Goal: Task Accomplishment & Management: Manage account settings

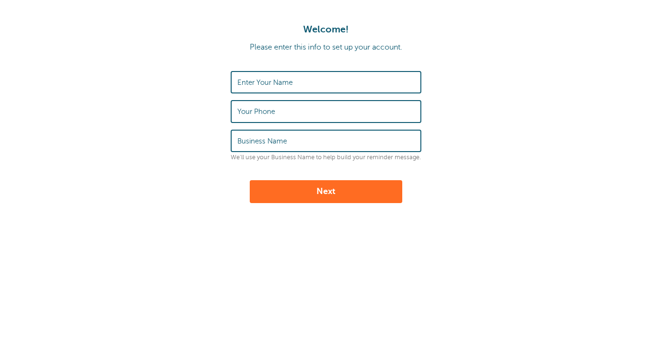
click at [308, 81] on input "Enter Your Name" at bounding box center [325, 82] width 177 height 20
type input "c"
type input "[PERSON_NAME]"
type input "7868634632"
click at [285, 142] on label "Business Name" at bounding box center [262, 141] width 50 height 9
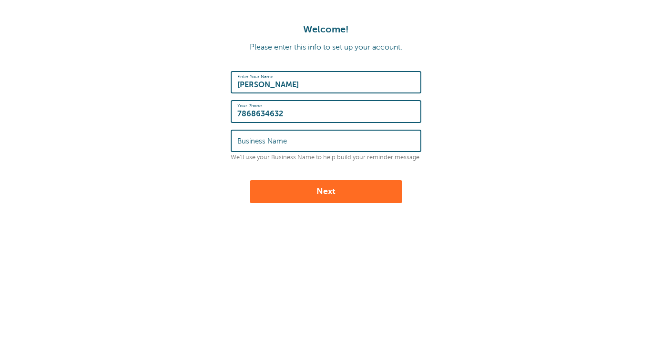
click at [285, 142] on input "Business Name" at bounding box center [325, 141] width 177 height 20
type input "B"
type input "Brighter Speech"
click at [373, 193] on button "Next" at bounding box center [326, 191] width 153 height 23
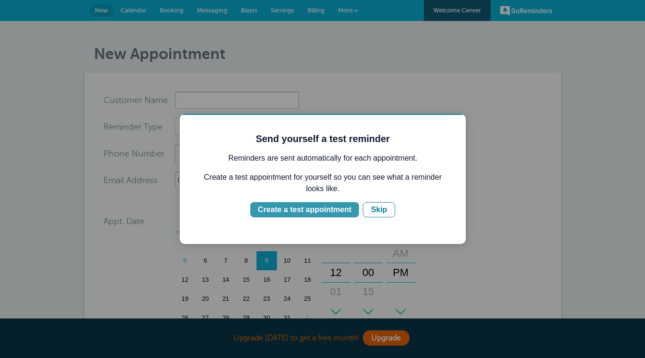
click at [332, 209] on div "Create a test appointment" at bounding box center [304, 209] width 93 height 11
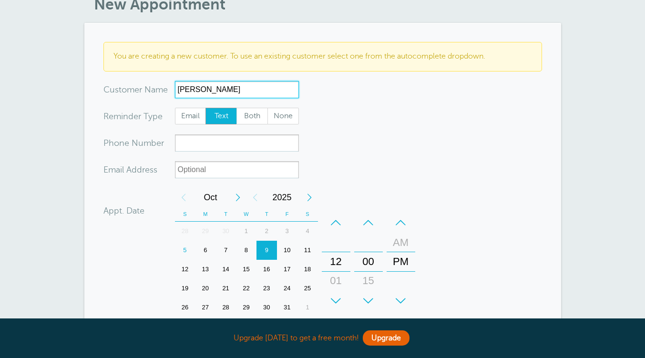
scroll to position [51, 0]
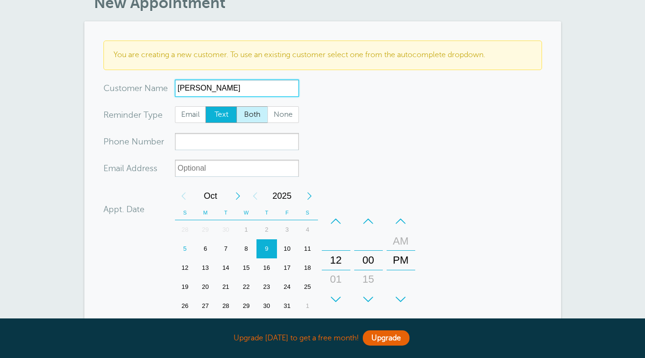
type input "Ely"
click at [252, 114] on span "Both" at bounding box center [252, 115] width 31 height 16
click at [236, 106] on input "Both" at bounding box center [236, 106] width 0 height 0
radio input "true"
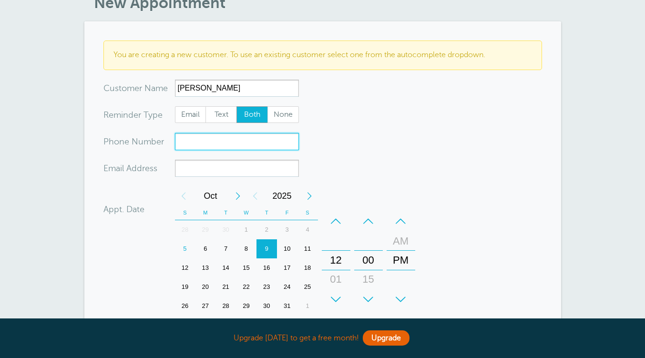
click at [229, 139] on input "xxx-no-autofill" at bounding box center [237, 141] width 124 height 17
type input "7863038609"
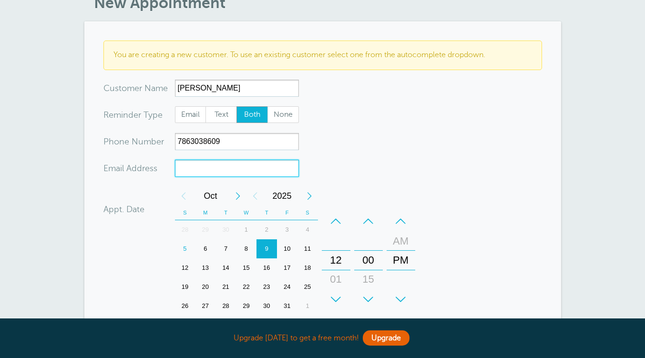
click at [199, 170] on input "xx-no-autofill" at bounding box center [237, 168] width 124 height 17
type input "crdhely@gmail.com"
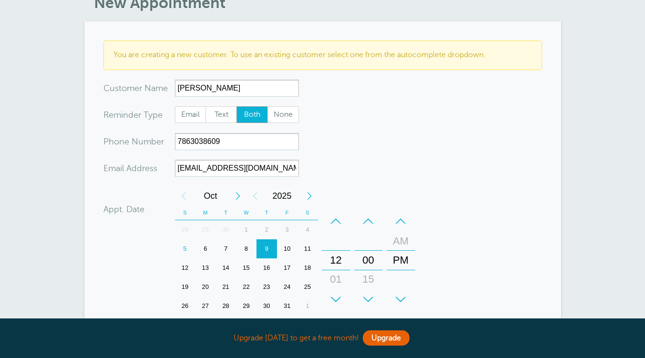
click at [501, 173] on form "You are creating a new customer. To use an existing customer select one from th…" at bounding box center [322, 255] width 438 height 429
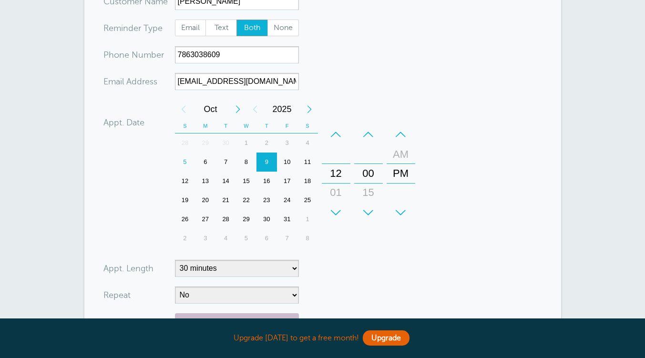
scroll to position [138, 0]
click at [183, 163] on div "5" at bounding box center [185, 161] width 20 height 19
click at [337, 211] on div "+" at bounding box center [336, 212] width 29 height 19
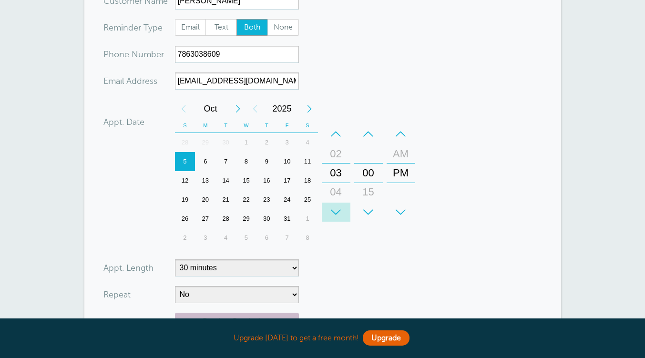
click at [337, 211] on div "+" at bounding box center [336, 212] width 29 height 19
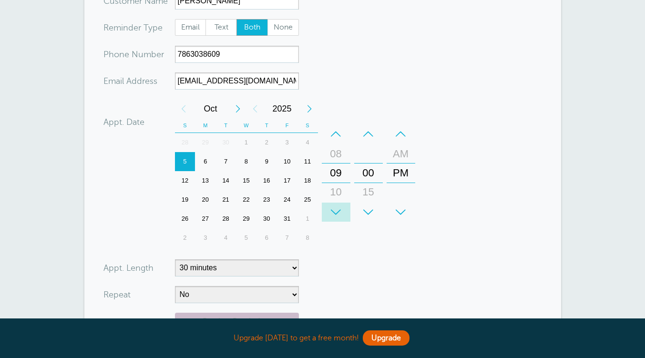
click at [337, 211] on div "+" at bounding box center [336, 212] width 29 height 19
click at [336, 135] on div "–" at bounding box center [336, 133] width 29 height 19
click at [373, 209] on div "+" at bounding box center [368, 212] width 29 height 19
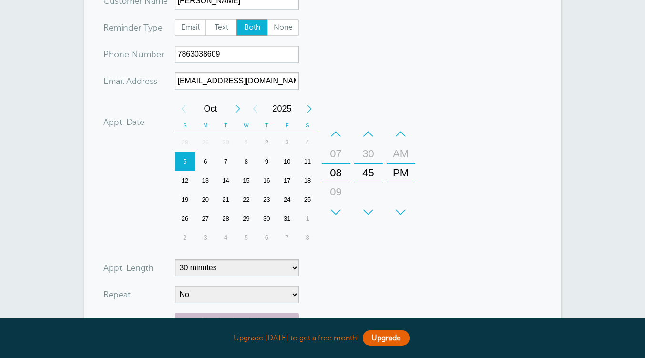
click at [373, 209] on div "+" at bounding box center [368, 212] width 29 height 19
click at [336, 132] on div "–" at bounding box center [336, 133] width 29 height 19
click at [337, 211] on div "+" at bounding box center [336, 212] width 29 height 19
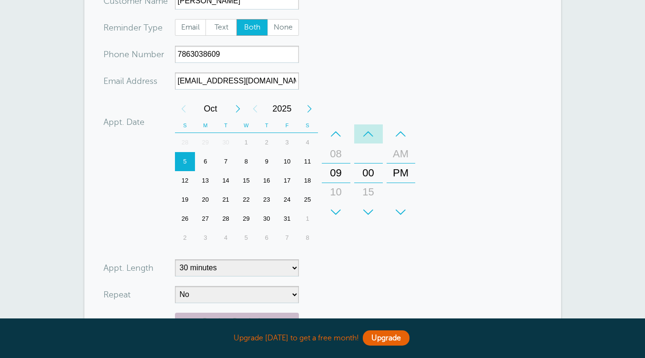
click at [368, 128] on div "–" at bounding box center [368, 133] width 29 height 19
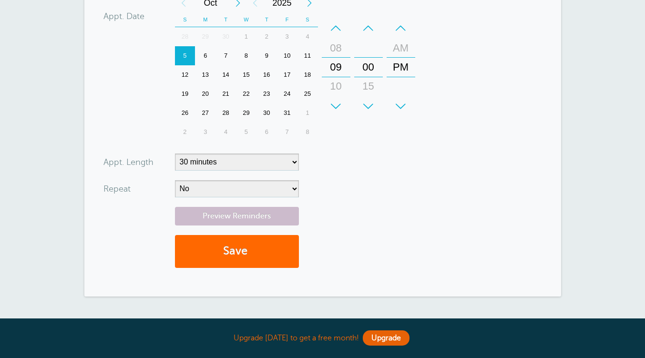
scroll to position [244, 0]
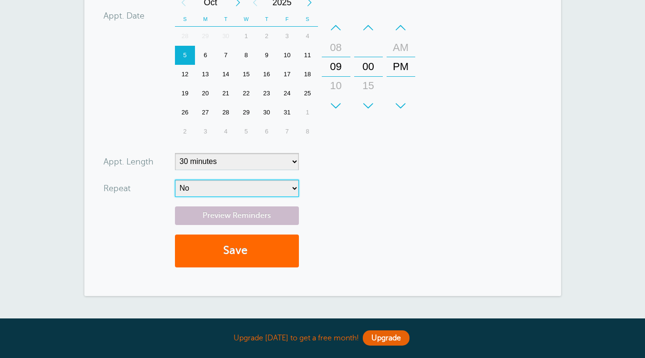
click at [288, 190] on select "No Daily Weekly Every 2 weeks Every 3 weeks Every 4 weeks Monthly Every 5 weeks…" at bounding box center [237, 188] width 124 height 17
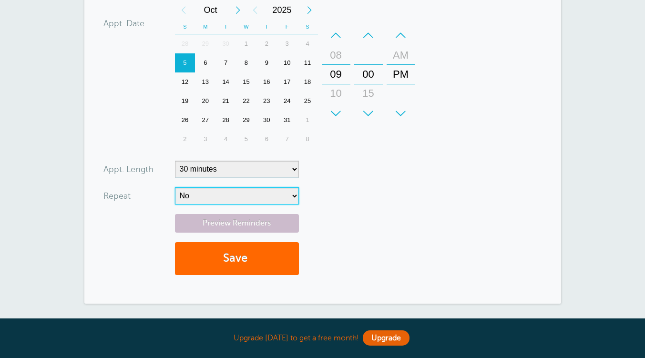
scroll to position [237, 0]
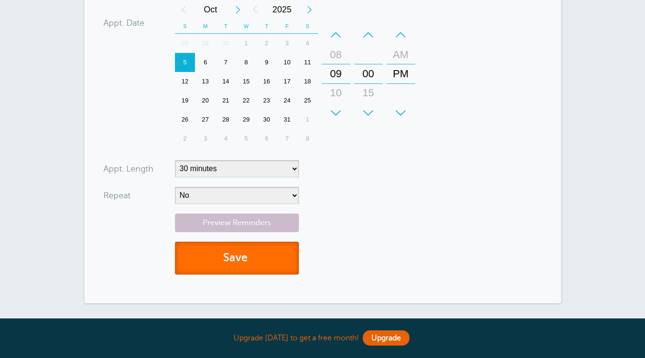
click at [263, 255] on button "Save" at bounding box center [237, 258] width 124 height 33
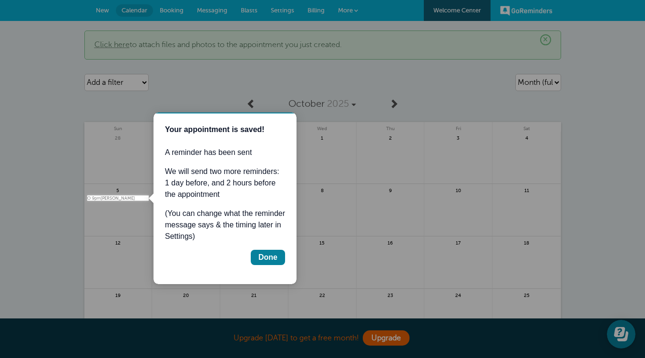
click at [263, 255] on div "Done" at bounding box center [267, 257] width 19 height 11
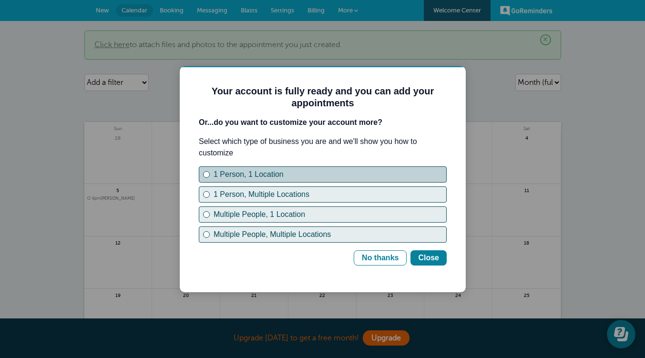
click at [206, 175] on div "1 Person, 1 Location" at bounding box center [206, 175] width 4 height 4
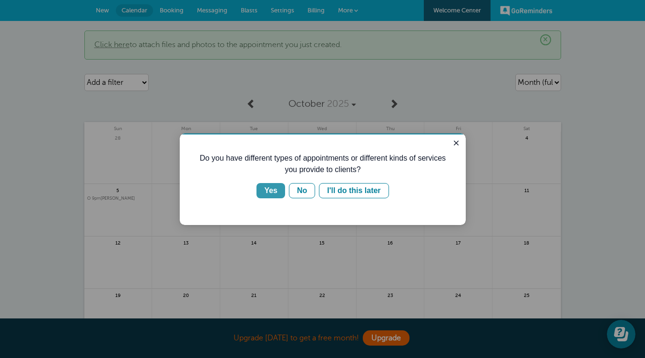
click at [268, 191] on div "Yes" at bounding box center [270, 190] width 13 height 11
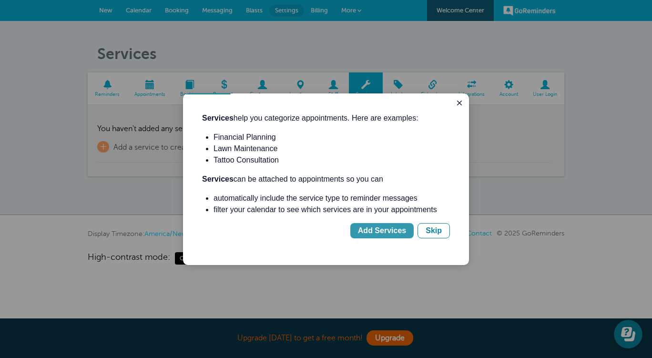
click at [387, 227] on div "Add Services" at bounding box center [382, 230] width 48 height 11
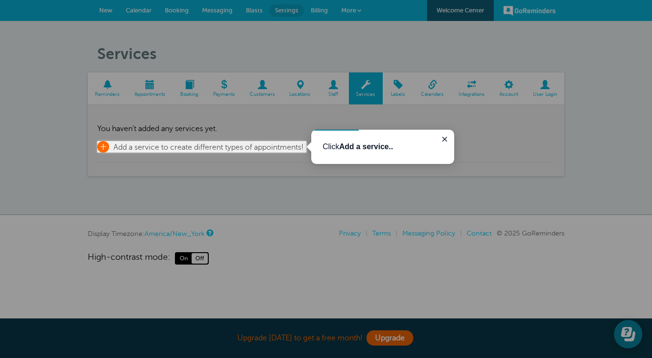
click at [287, 148] on span "Add a service to create different types of appointments!" at bounding box center [208, 147] width 190 height 9
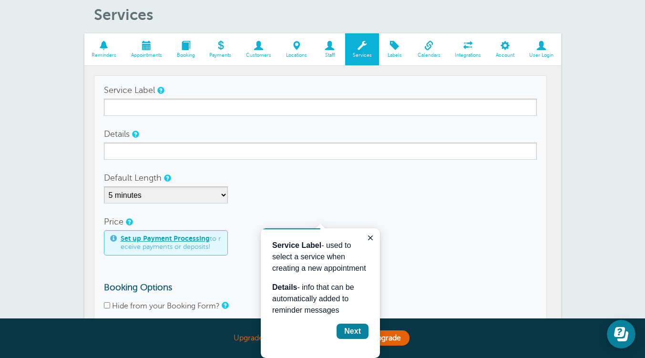
scroll to position [45, 0]
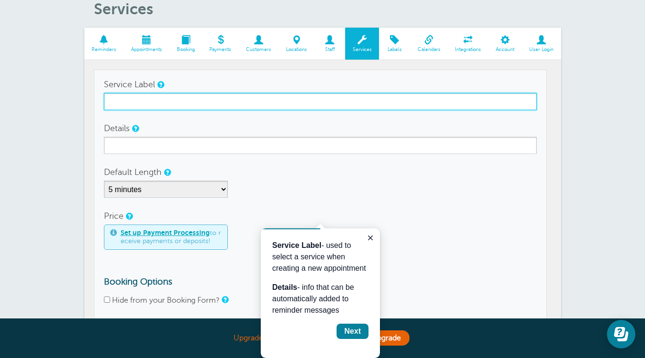
click at [259, 101] on input "Service Label" at bounding box center [320, 101] width 433 height 17
type input "Evaluation"
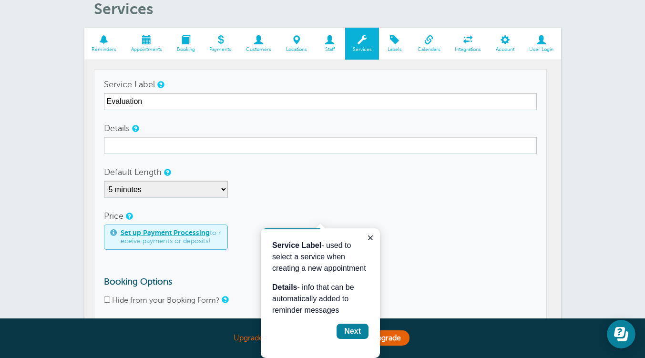
click at [299, 161] on form "Service Label Evaluation Details Default Length 5 minutes 10 minutes 15 minutes…" at bounding box center [320, 215] width 433 height 278
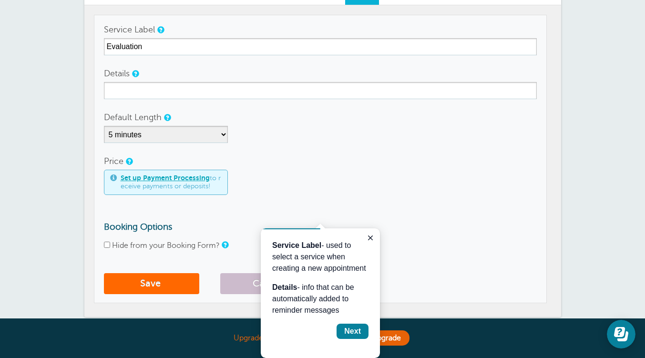
scroll to position [100, 0]
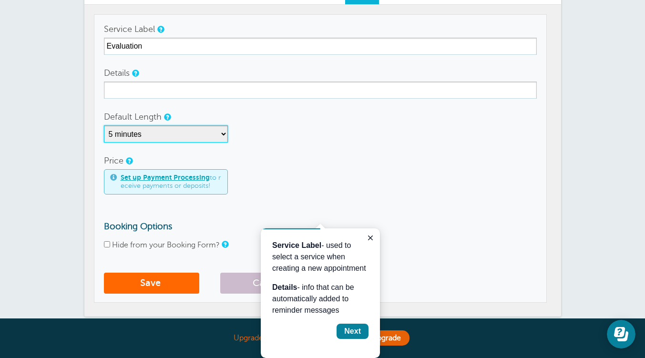
click at [214, 134] on select "5 minutes 10 minutes 15 minutes 20 minutes 25 minutes 30 minutes 35 minutes 40 …" at bounding box center [166, 133] width 124 height 17
select select "60"
click at [104, 125] on select "5 minutes 10 minutes 15 minutes 20 minutes 25 minutes 30 minutes 35 minutes 40 …" at bounding box center [166, 133] width 124 height 17
click at [374, 234] on icon "Close guide" at bounding box center [371, 238] width 8 height 8
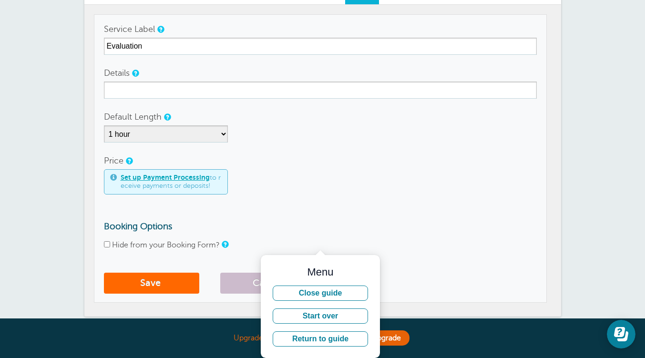
click at [323, 145] on form "Service Label Evaluation Details Default Length 5 minutes 10 minutes 15 minutes…" at bounding box center [320, 159] width 433 height 278
click at [323, 297] on button "Close guide" at bounding box center [320, 292] width 95 height 15
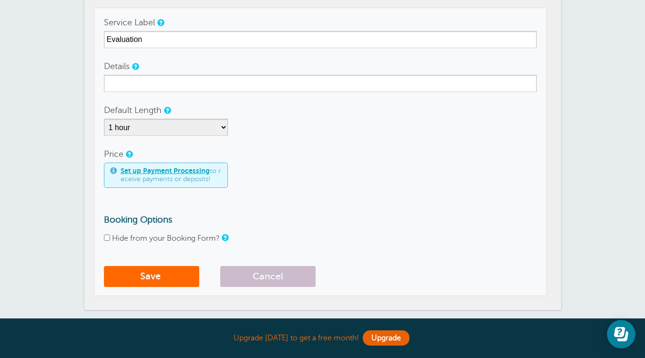
scroll to position [109, 0]
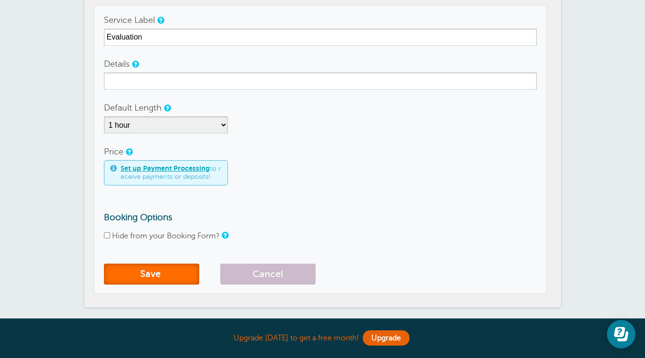
click at [171, 270] on button "Save" at bounding box center [151, 274] width 95 height 21
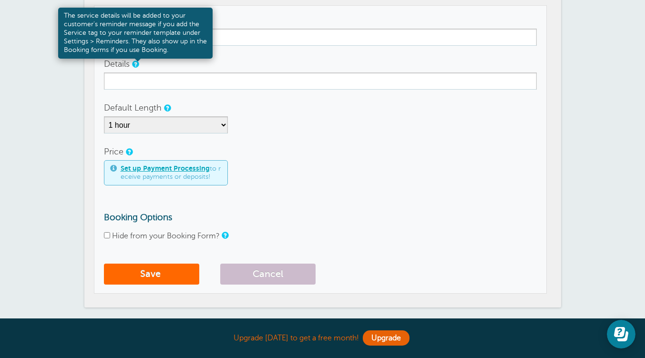
click at [135, 65] on link at bounding box center [135, 64] width 6 height 6
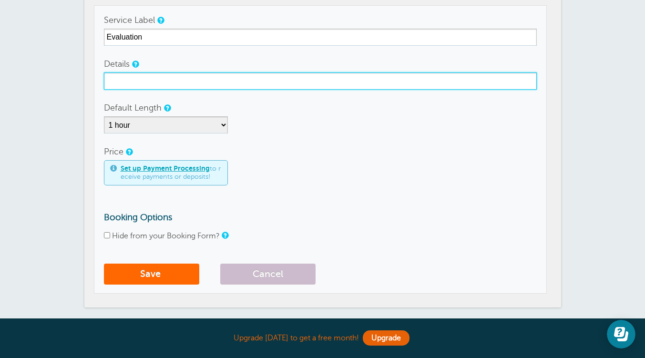
click at [131, 79] on input "Details" at bounding box center [320, 80] width 433 height 17
type input "F"
type input "I"
type input "Initial client eval"
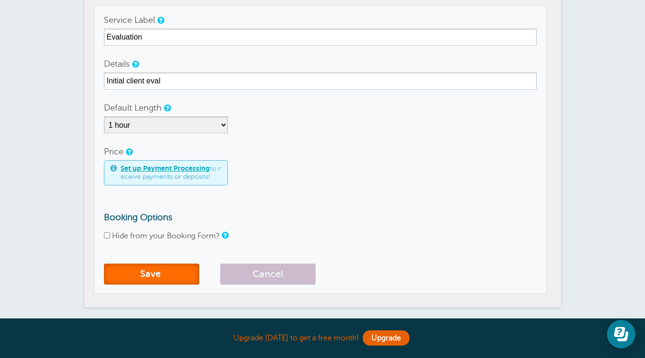
click at [176, 279] on button "Save" at bounding box center [151, 274] width 95 height 21
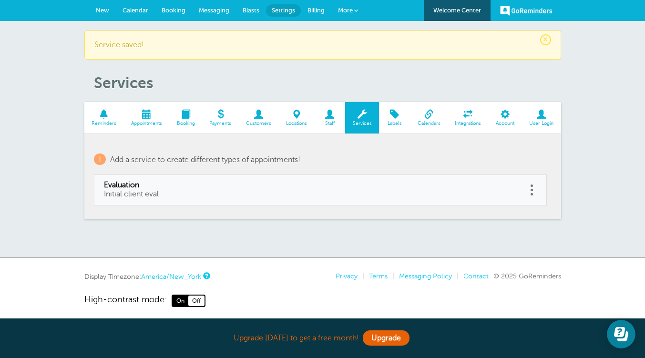
click at [328, 114] on span at bounding box center [329, 114] width 31 height 9
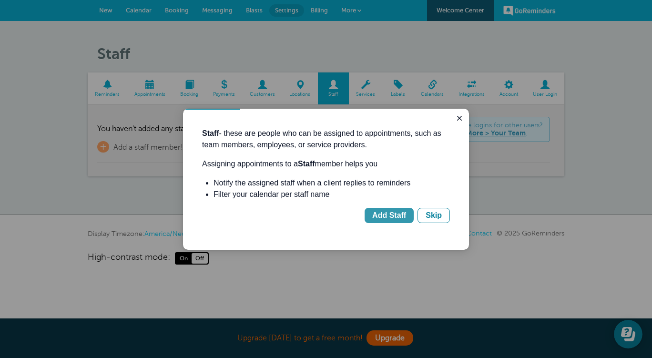
click at [400, 214] on div "Add Staff" at bounding box center [389, 215] width 34 height 11
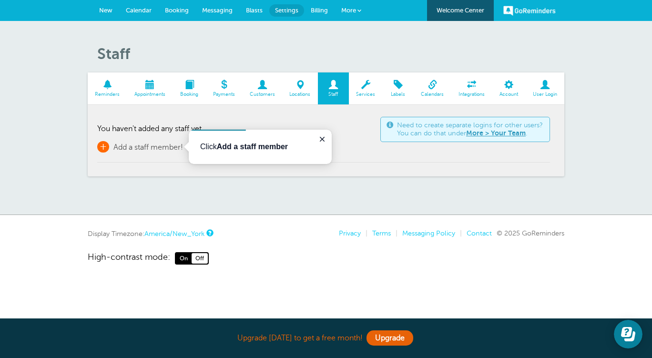
click at [146, 151] on link "+ Add a staff member!" at bounding box center [140, 146] width 86 height 11
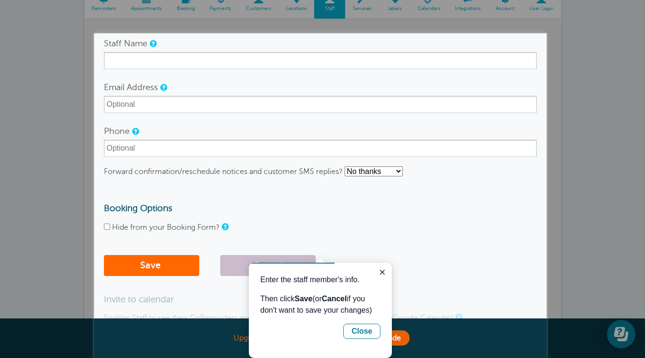
scroll to position [89, 0]
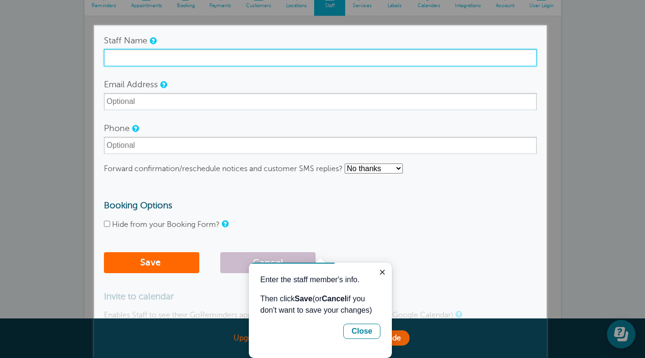
click at [181, 58] on input "Staff Name" at bounding box center [320, 57] width 433 height 17
type input "[PERSON_NAME]"
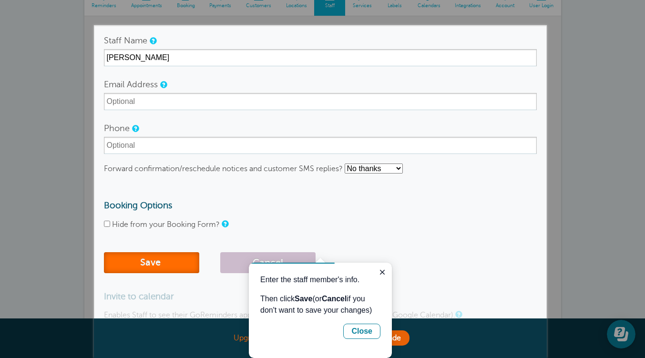
click at [173, 259] on button "Save" at bounding box center [151, 262] width 95 height 21
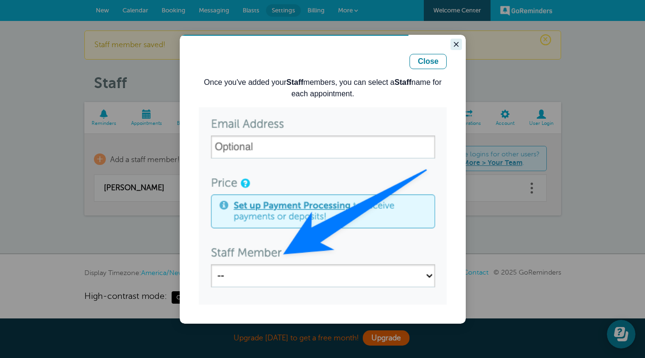
click at [455, 44] on icon "Close guide" at bounding box center [456, 45] width 8 height 8
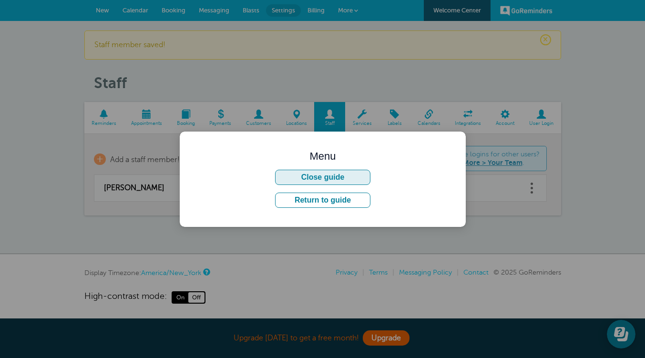
click at [346, 181] on button "Close guide" at bounding box center [322, 177] width 95 height 15
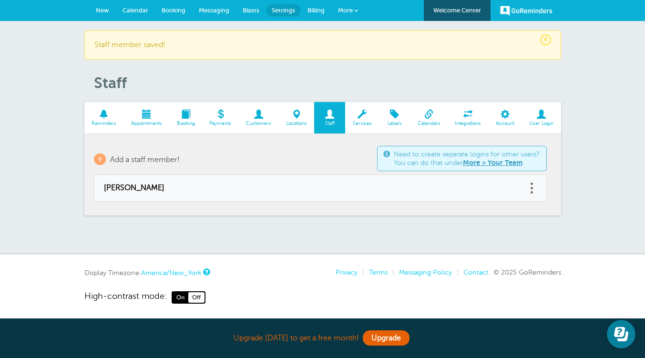
click at [149, 113] on span at bounding box center [146, 114] width 46 height 9
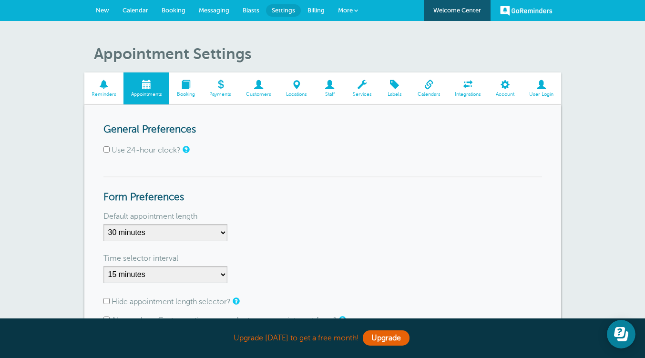
click at [226, 10] on span "Messaging" at bounding box center [214, 10] width 31 height 7
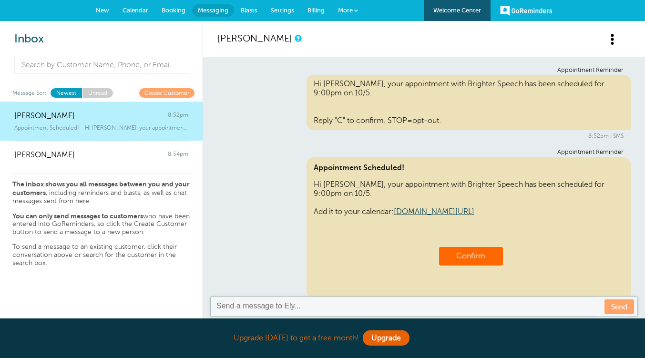
click at [284, 10] on span "Settings" at bounding box center [282, 10] width 23 height 7
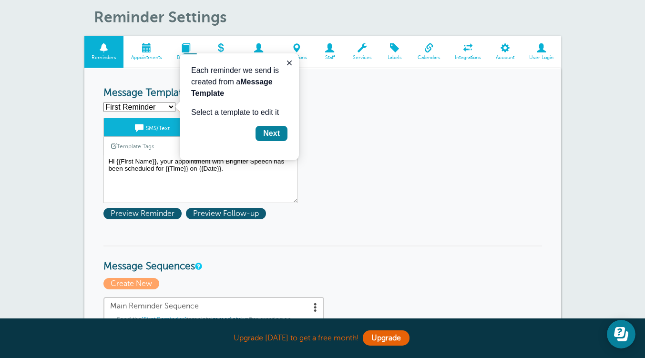
scroll to position [37, 0]
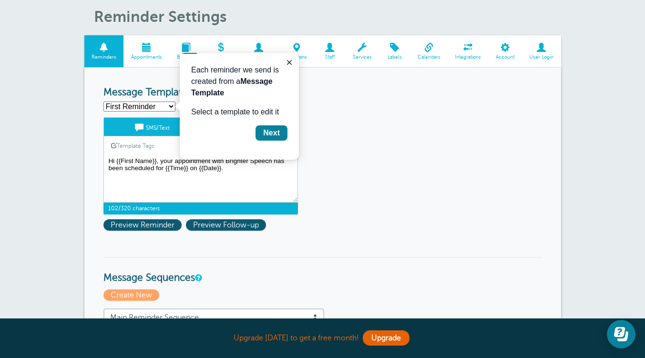
click at [249, 180] on textarea "Hi {{First Name}}, your appointment with Brighter Speech has been scheduled for…" at bounding box center [200, 179] width 194 height 48
click at [125, 166] on textarea "Hi {{First Name}}, your appointment with Brighter Speech has been scheduled for…" at bounding box center [200, 179] width 194 height 48
click at [161, 161] on textarea "Hi {{First Name}}, your appointment with Brighter Speech has been scheduled for…" at bounding box center [200, 179] width 194 height 48
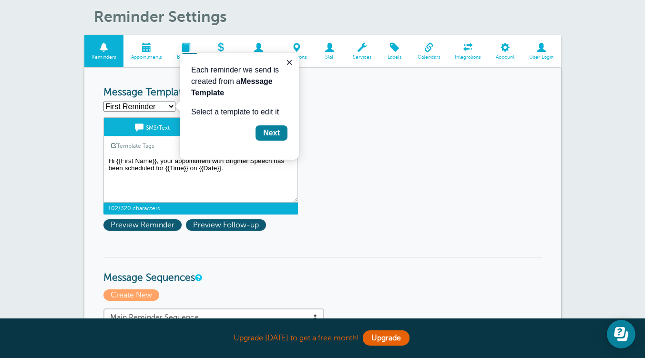
click at [231, 181] on textarea "Hi {{First Name}}, your appointment with Brighter Speech has been scheduled for…" at bounding box center [200, 179] width 194 height 48
click at [290, 61] on icon "Close guide" at bounding box center [289, 63] width 8 height 8
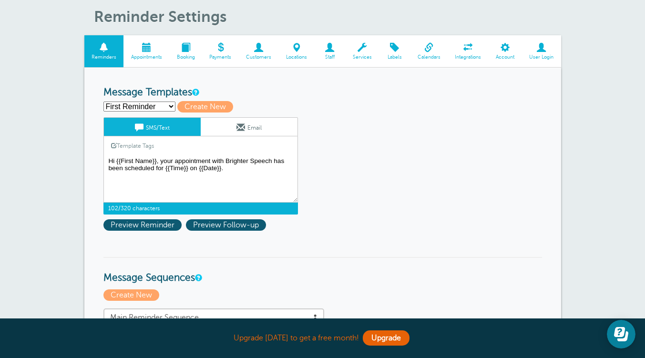
drag, startPoint x: 163, startPoint y: 159, endPoint x: 164, endPoint y: 169, distance: 10.1
click at [164, 169] on textarea "Hi {{First Name}}, your appointment with Brighter Speech has been scheduled for…" at bounding box center [200, 179] width 194 height 48
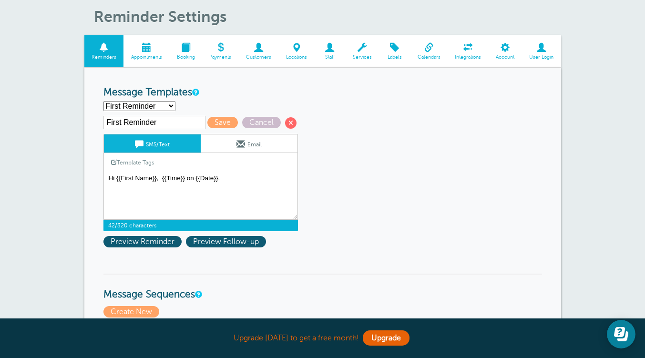
paste textarea "Hi there from Brighter Speech! This is a friendly reminder about your upcoming …"
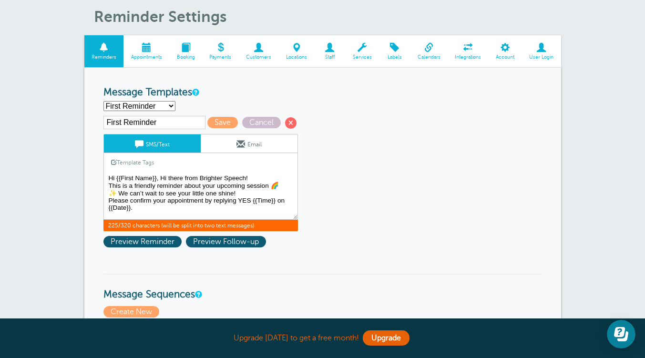
click at [116, 178] on textarea "Hi {{First Name}}, your appointment with Brighter Speech has been scheduled for…" at bounding box center [200, 196] width 194 height 48
drag, startPoint x: 158, startPoint y: 179, endPoint x: 99, endPoint y: 173, distance: 58.9
click at [275, 186] on textarea "Hi {{First Name}}, your appointment with Brighter Speech has been scheduled for…" at bounding box center [200, 196] width 194 height 48
click at [118, 193] on textarea "Hi {{First Name}}, your appointment with Brighter Speech has been scheduled for…" at bounding box center [200, 196] width 194 height 48
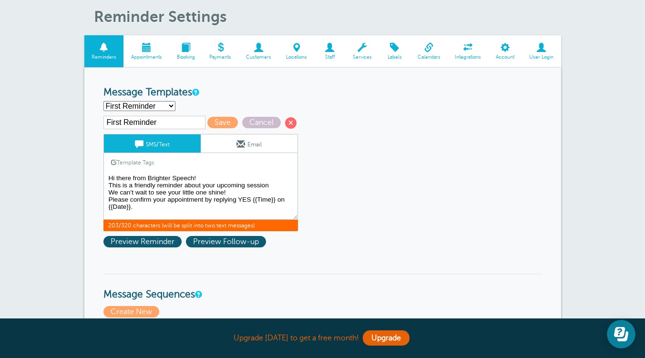
click at [110, 179] on textarea "Hi {{First Name}}, your appointment with Brighter Speech has been scheduled for…" at bounding box center [200, 196] width 194 height 48
drag, startPoint x: 253, startPoint y: 201, endPoint x: 288, endPoint y: 208, distance: 36.1
click at [288, 208] on textarea "Hi {{First Name}}, your appointment with Brighter Speech has been scheduled for…" at bounding box center [200, 196] width 194 height 48
click at [275, 183] on textarea "Hi {{First Name}}, your appointment with Brighter Speech has been scheduled for…" at bounding box center [200, 196] width 194 height 48
paste textarea "{{Time}} on {{Date}}."
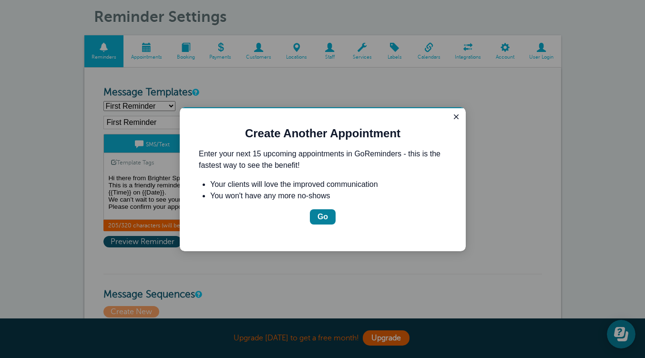
scroll to position [0, 0]
click at [455, 116] on icon "Close guide" at bounding box center [456, 116] width 5 height 5
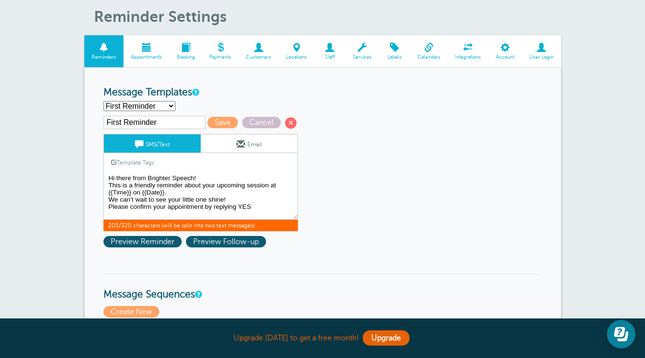
scroll to position [3, 0]
click at [164, 241] on span "Preview Reminder" at bounding box center [142, 241] width 78 height 11
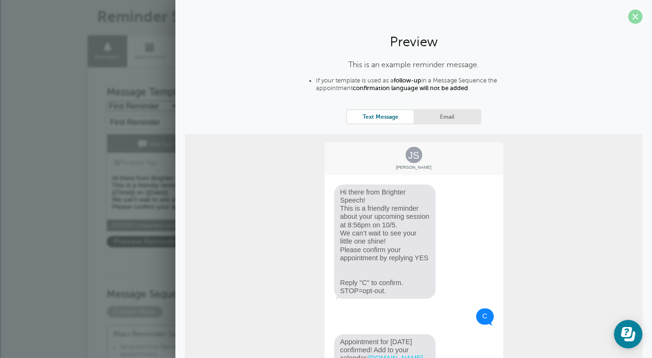
click at [628, 11] on span at bounding box center [635, 17] width 14 height 14
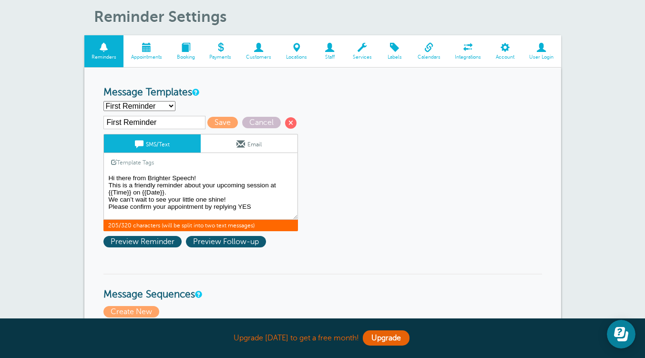
click at [252, 206] on textarea "Hi {{First Name}}, your appointment with Brighter Speech has been scheduled for…" at bounding box center [200, 196] width 194 height 48
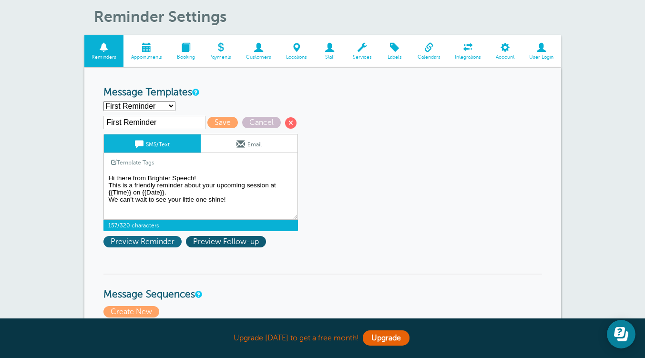
type textarea "Hi there from Brighter Speech! This is a friendly reminder about your upcoming …"
click at [149, 242] on span "Preview Reminder" at bounding box center [142, 241] width 78 height 11
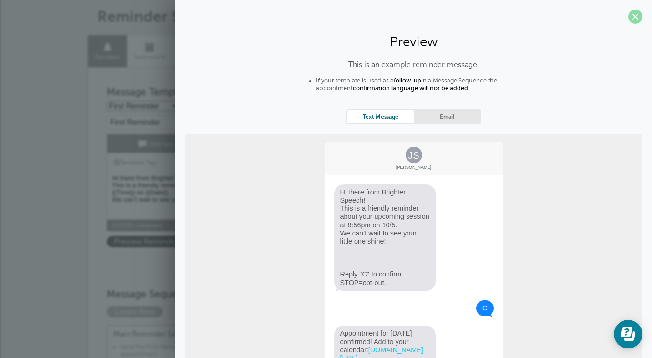
click at [628, 17] on span at bounding box center [635, 17] width 14 height 14
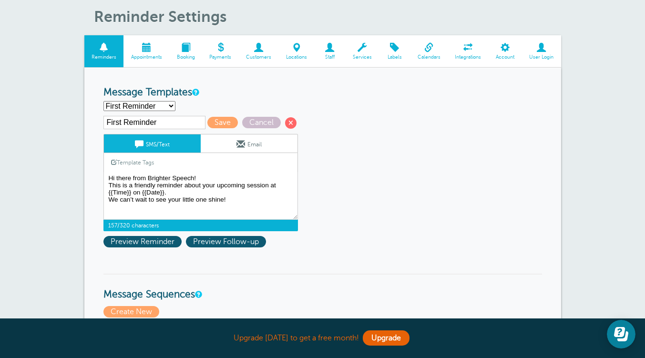
click at [165, 102] on select "First Reminder Second Reminder Third Reminder Create new..." at bounding box center [139, 106] width 72 height 10
drag, startPoint x: 229, startPoint y: 200, endPoint x: 101, endPoint y: 173, distance: 131.1
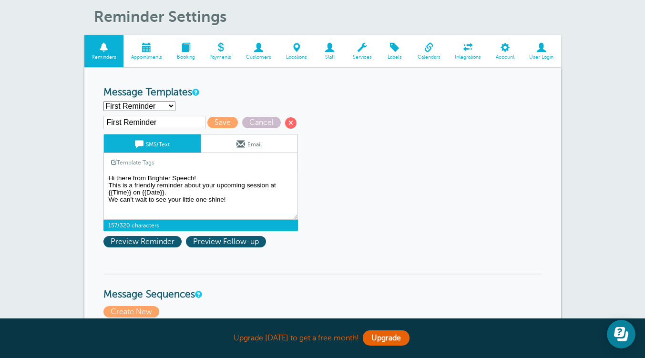
click at [148, 105] on select "First Reminder Second Reminder Third Reminder Create new..." at bounding box center [139, 106] width 72 height 10
select select "163359"
click at [103, 101] on select "First Reminder Second Reminder Third Reminder Create new..." at bounding box center [139, 106] width 72 height 10
type input "Second Reminder"
drag, startPoint x: 209, startPoint y: 185, endPoint x: 88, endPoint y: 174, distance: 121.1
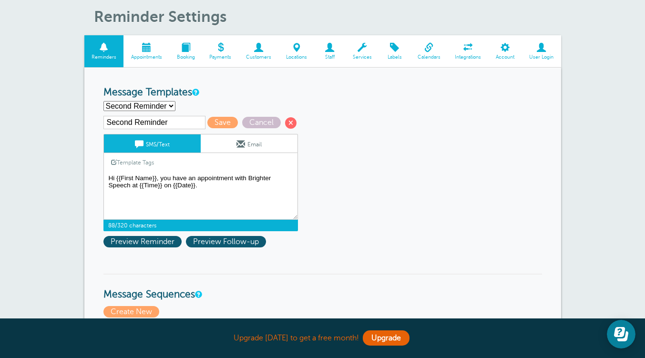
paste textarea "there from Brighter Speech! This is a friendly reminder about your upcoming ses…"
type textarea "Hi there from Brighter Speech! This is a friendly reminder about your upcoming …"
click at [218, 124] on span "Save" at bounding box center [222, 122] width 31 height 11
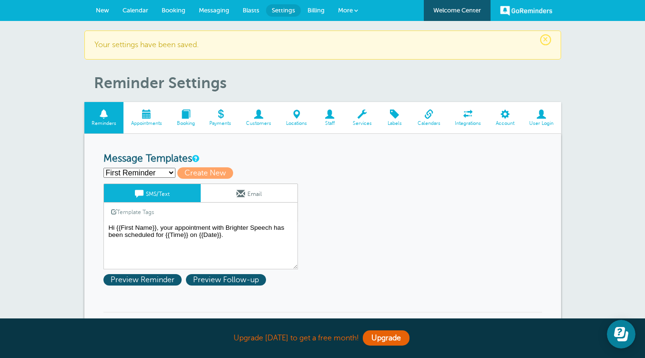
click at [166, 175] on select "First Reminder Second Reminder Third Reminder Create new..." at bounding box center [139, 173] width 72 height 10
select select "163359"
click at [103, 168] on select "First Reminder Second Reminder Third Reminder Create new..." at bounding box center [139, 173] width 72 height 10
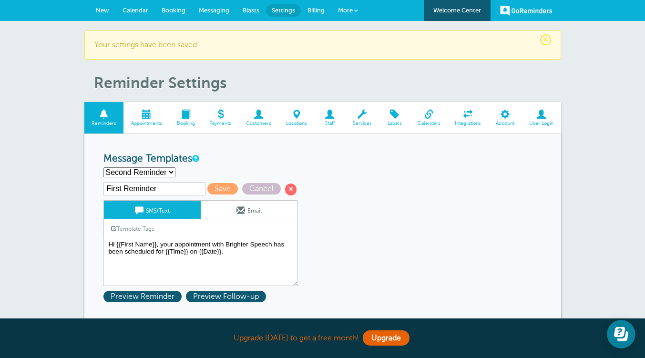
type input "Second Reminder"
type textarea "Hi there from Brighter Speech! This is a friendly reminder about your upcoming …"
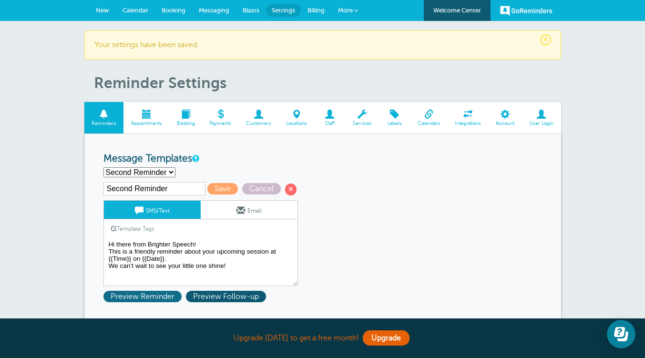
click at [161, 297] on span "Preview Reminder" at bounding box center [142, 296] width 78 height 11
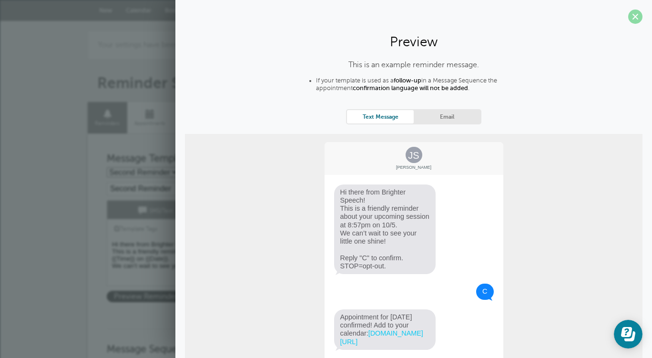
click at [629, 16] on span at bounding box center [635, 17] width 14 height 14
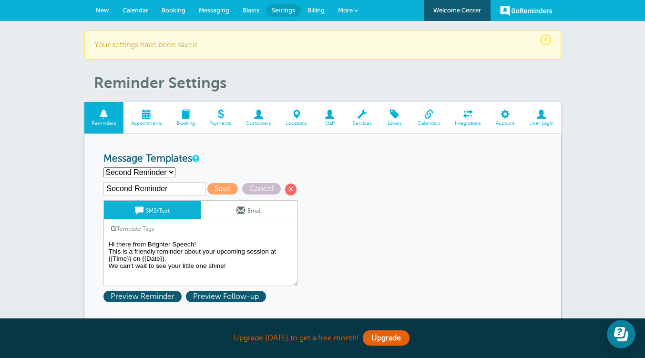
click at [163, 173] on select "First Reminder Second Reminder Third Reminder Create new..." at bounding box center [139, 172] width 72 height 10
select select "163357"
click at [103, 167] on select "First Reminder Second Reminder Third Reminder Create new..." at bounding box center [139, 172] width 72 height 10
type input "First Reminder"
type textarea "Hi {{First Name}}, your appointment with Brighter Speech has been scheduled for…"
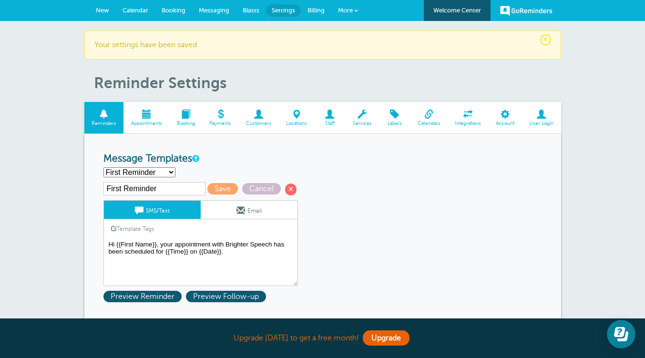
click at [159, 173] on select "First Reminder Second Reminder Third Reminder Create new..." at bounding box center [139, 172] width 72 height 10
select select "163360"
click at [103, 167] on select "First Reminder Second Reminder Third Reminder Create new..." at bounding box center [139, 172] width 72 height 10
type input "Third Reminder"
click at [107, 243] on textarea "Hi {{First Name}}, your appointment with Brighter Speech has been scheduled for…" at bounding box center [200, 262] width 194 height 48
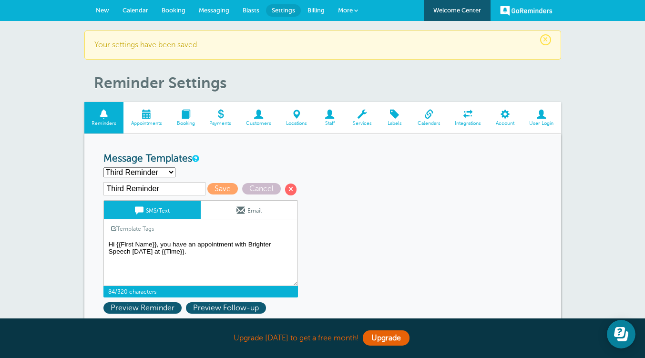
click at [179, 243] on textarea "Hi {{First Name}}, your appointment with Brighter Speech has been scheduled for…" at bounding box center [200, 262] width 194 height 48
paste textarea "Hey hey! 👋 It’s your Brighter Speech reminder ☀️ Your child’s speech session is…"
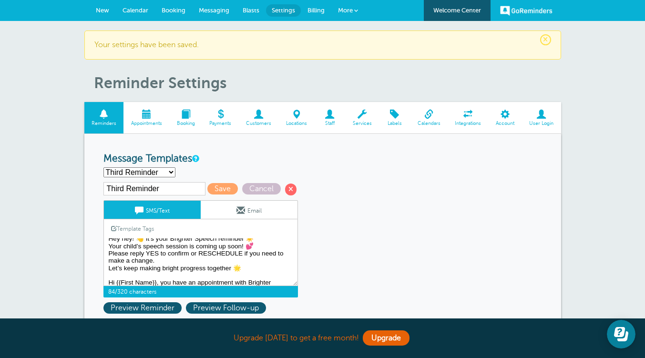
scroll to position [7, 0]
drag, startPoint x: 129, startPoint y: 255, endPoint x: 165, endPoint y: 258, distance: 35.9
click at [165, 258] on textarea "Hi {{First Name}}, your appointment with Brighter Speech has been scheduled for…" at bounding box center [200, 262] width 194 height 48
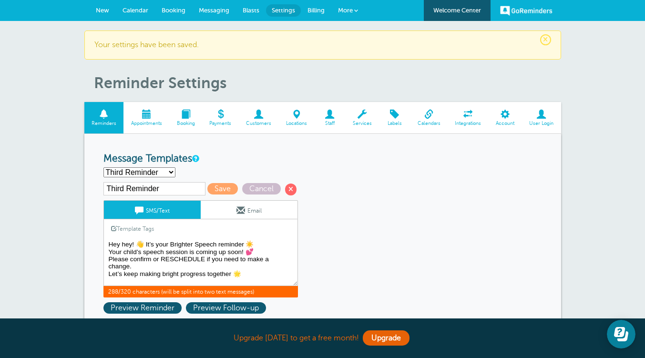
scroll to position [21, 0]
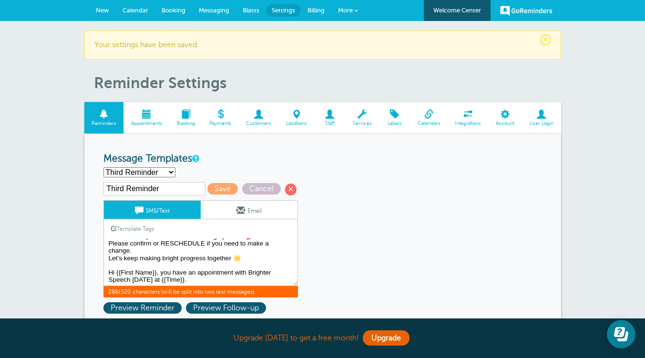
drag, startPoint x: 183, startPoint y: 278, endPoint x: 107, endPoint y: 271, distance: 76.2
click at [107, 271] on textarea "Hi {{First Name}}, your appointment with Brighter Speech has been scheduled for…" at bounding box center [200, 262] width 194 height 48
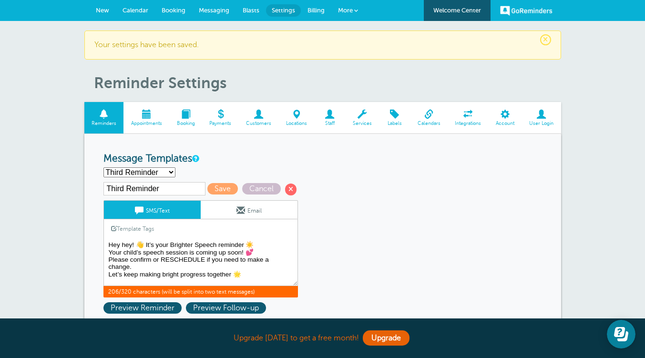
scroll to position [6, 0]
click at [127, 307] on span "Preview Reminder" at bounding box center [142, 307] width 78 height 11
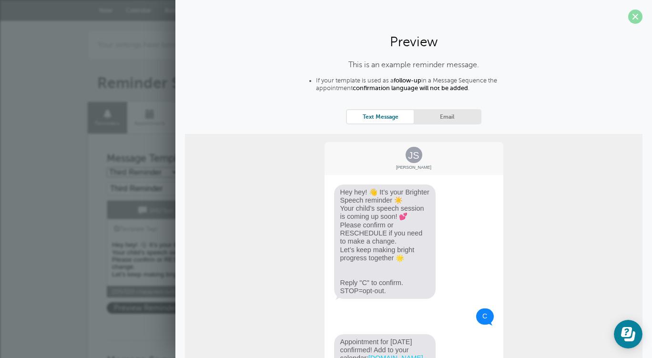
click at [628, 17] on span at bounding box center [635, 17] width 14 height 14
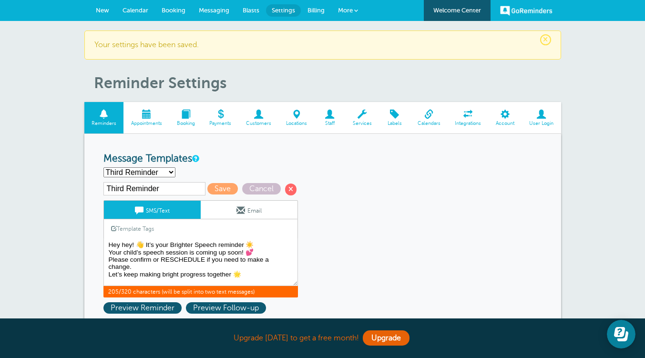
scroll to position [0, 0]
click at [144, 246] on textarea "Hi {{First Name}}, your appointment with Brighter Speech has been scheduled for…" at bounding box center [200, 262] width 194 height 48
click at [244, 244] on textarea "Hi {{First Name}}, your appointment with Brighter Speech has been scheduled for…" at bounding box center [200, 262] width 194 height 48
click at [254, 252] on textarea "Hi {{First Name}}, your appointment with Brighter Speech has been scheduled for…" at bounding box center [200, 262] width 194 height 48
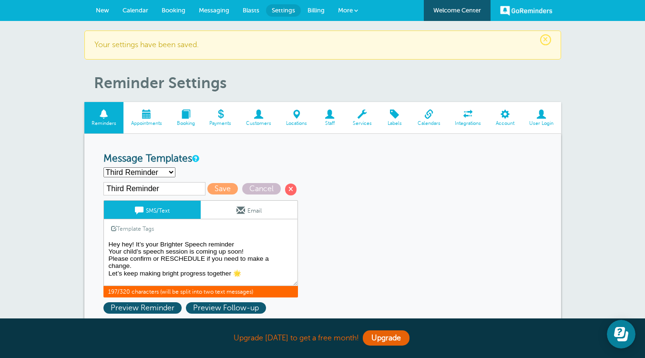
click at [245, 272] on textarea "Hi {{First Name}}, your appointment with Brighter Speech has been scheduled for…" at bounding box center [200, 262] width 194 height 48
type textarea "Hey hey! It’s your Brighter Speech reminder Your child’s speech session is comi…"
drag, startPoint x: 242, startPoint y: 273, endPoint x: 94, endPoint y: 226, distance: 154.5
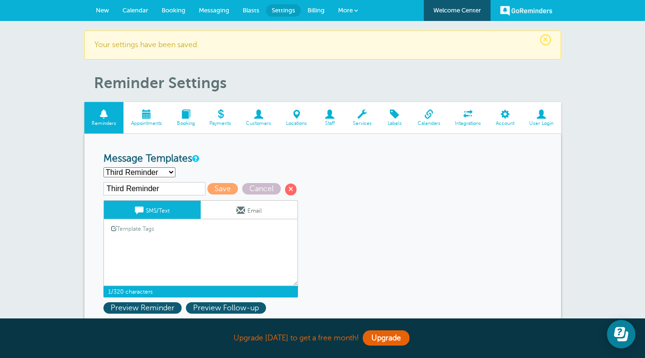
paste textarea "Hey hey! 👋 It’s your Brighter Speech reminder ☀️ Your child’s speech session is…"
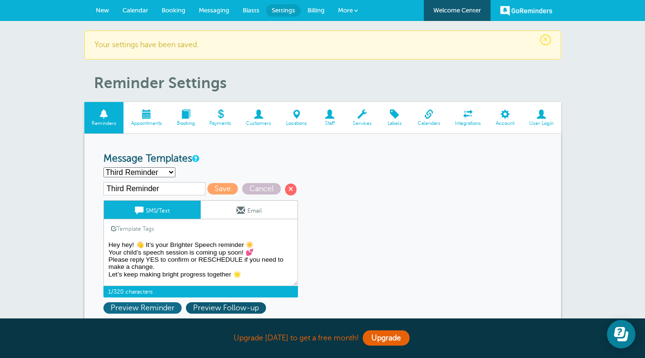
click at [142, 310] on span "Preview Reminder" at bounding box center [142, 307] width 78 height 11
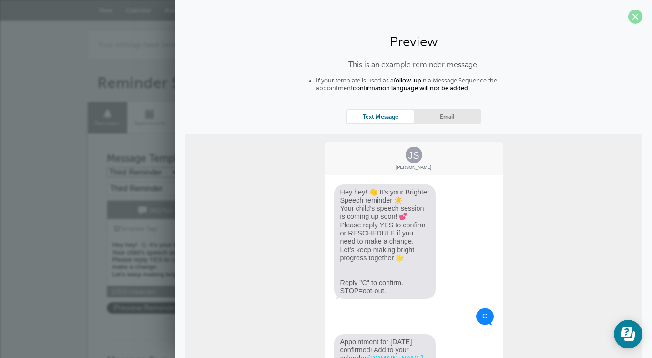
click at [629, 20] on span at bounding box center [635, 17] width 14 height 14
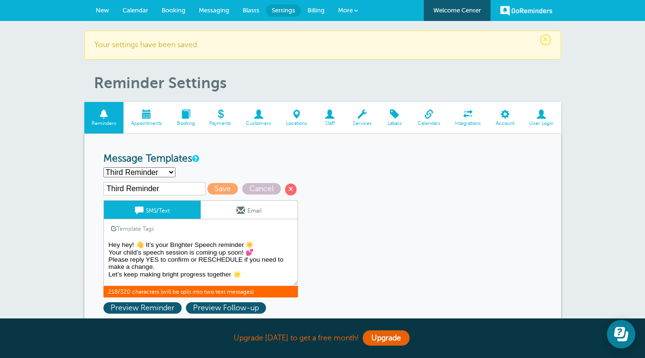
drag, startPoint x: 166, startPoint y: 262, endPoint x: 131, endPoint y: 262, distance: 35.3
click at [131, 262] on textarea "Hi {{First Name}}, your appointment with Brighter Speech has been scheduled for…" at bounding box center [200, 262] width 194 height 48
click at [208, 263] on textarea "Hi {{First Name}}, your appointment with Brighter Speech has been scheduled for…" at bounding box center [200, 262] width 194 height 48
type textarea "Hey hey! 👋 It’s your Brighter Speech reminder ☀️ Your child’s speech session is…"
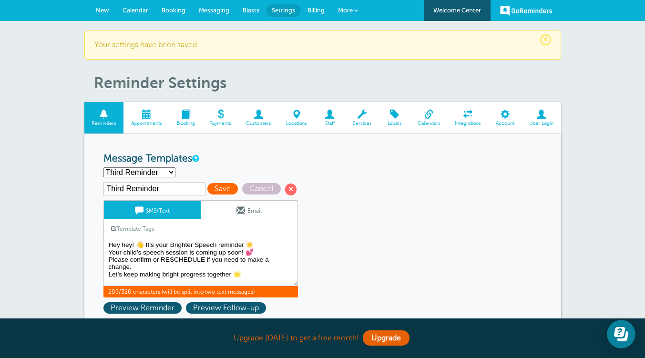
click at [217, 191] on span "Save" at bounding box center [222, 188] width 31 height 11
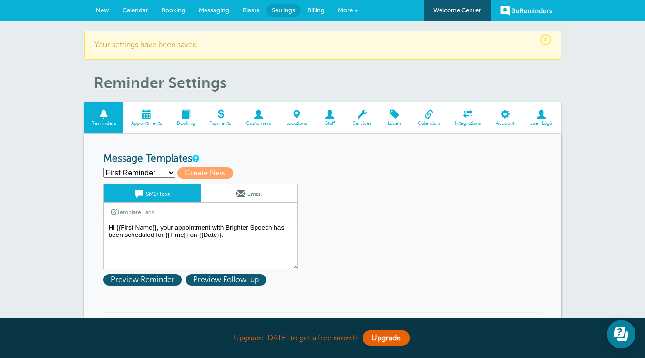
click at [165, 172] on select "First Reminder Second Reminder Third Reminder Create new..." at bounding box center [139, 173] width 72 height 10
select select "163359"
click at [103, 168] on select "First Reminder Second Reminder Third Reminder Create new..." at bounding box center [139, 173] width 72 height 10
type input "Second Reminder"
type textarea "Hi there from Brighter Speech! This is a friendly reminder about your upcoming …"
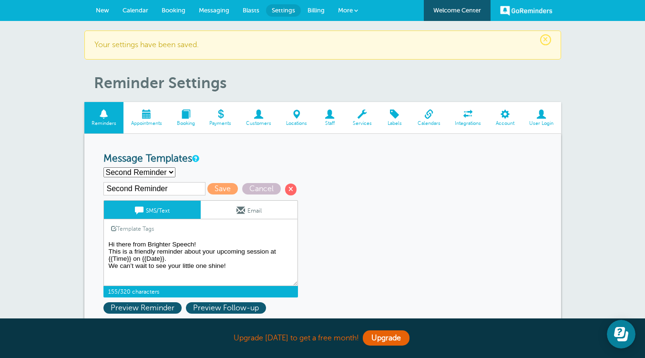
click at [237, 268] on textarea "Hi {{First Name}}, your appointment with Brighter Speech has been scheduled for…" at bounding box center [200, 262] width 194 height 48
click at [168, 172] on select "First Reminder Second Reminder Third Reminder Create new..." at bounding box center [139, 172] width 72 height 10
select select "163357"
click at [103, 167] on select "First Reminder Second Reminder Third Reminder Create new..." at bounding box center [139, 172] width 72 height 10
type input "First Reminder"
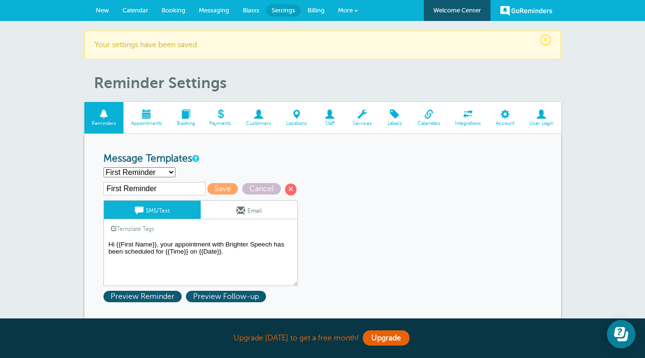
click at [233, 255] on textarea "Hi {{First Name}}, your appointment with Brighter Speech has been scheduled for…" at bounding box center [200, 262] width 194 height 48
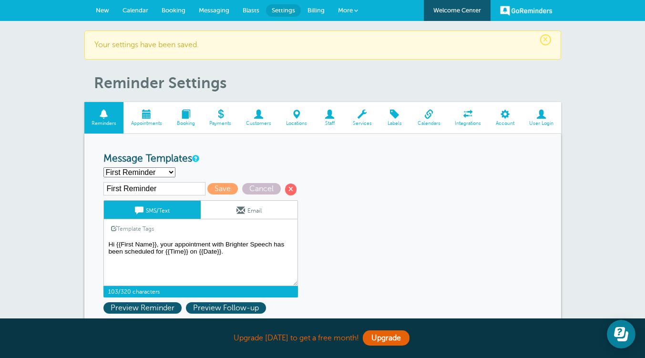
paste textarea "🗓️ Hi there from Brighter Speech! This is a friendly reminder about your upcomi…"
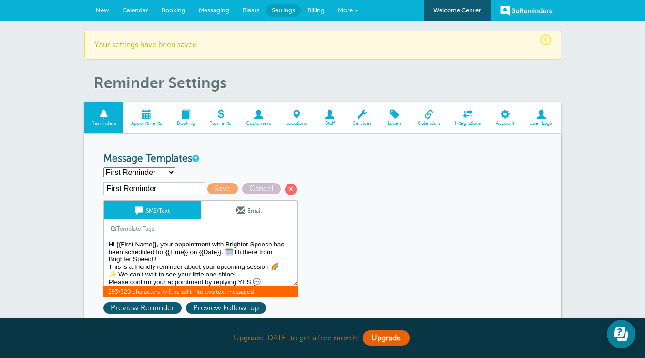
scroll to position [15, 0]
drag, startPoint x: 224, startPoint y: 254, endPoint x: 312, endPoint y: 323, distance: 112.0
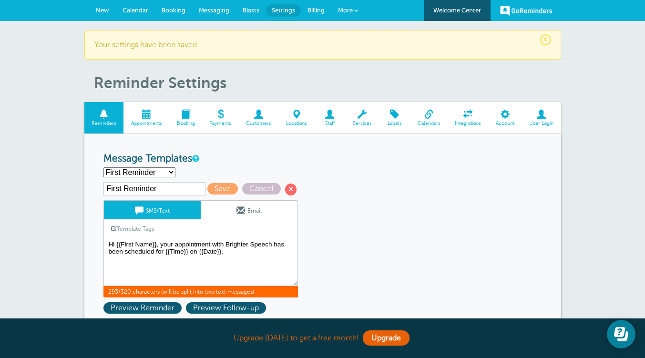
scroll to position [0, 0]
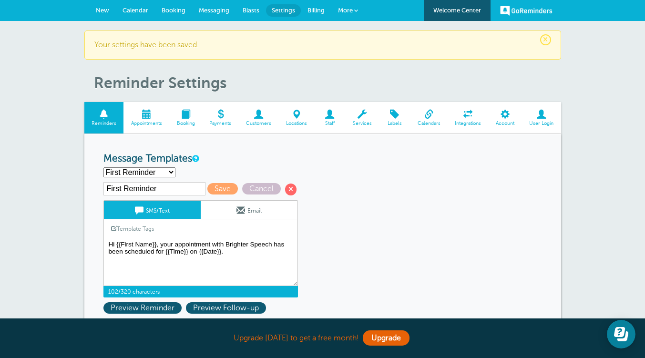
type textarea "Hi {{First Name}}, your appointment with Brighter Speech has been scheduled for…"
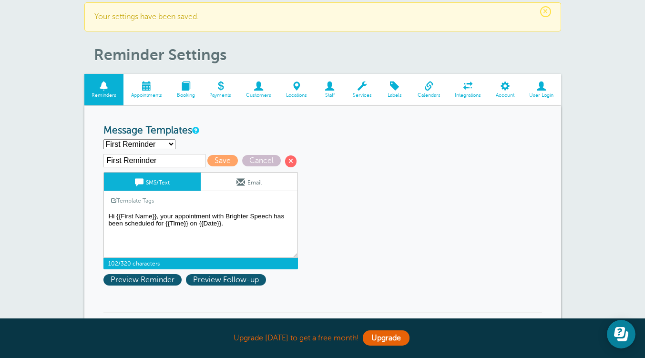
scroll to position [32, 0]
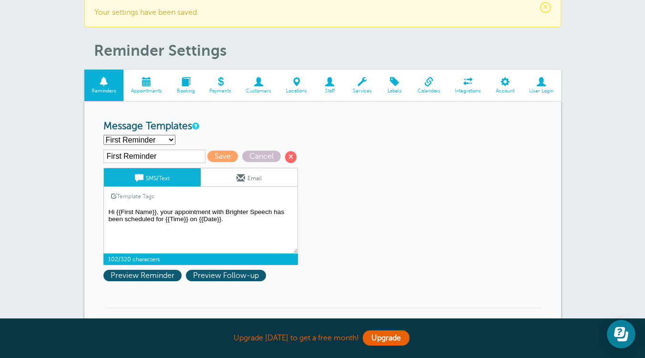
click at [240, 178] on span at bounding box center [240, 177] width 9 height 9
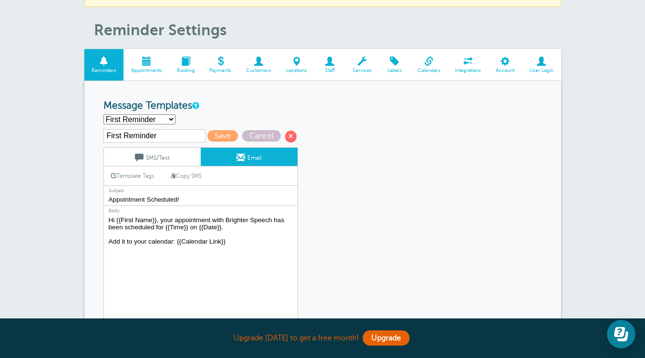
scroll to position [61, 0]
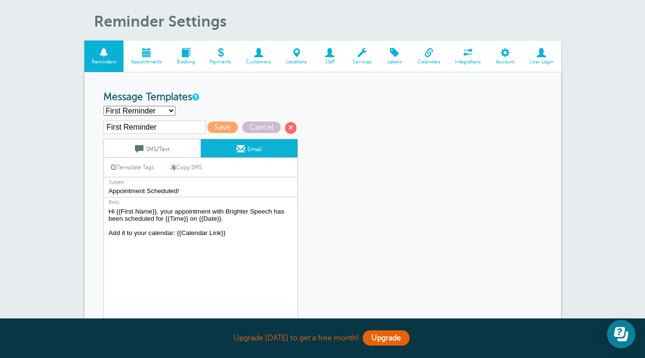
click at [163, 108] on select "First Reminder Second Reminder Third Reminder Create new..." at bounding box center [139, 111] width 72 height 10
click at [103, 106] on select "First Reminder Second Reminder Third Reminder Create new..." at bounding box center [139, 111] width 72 height 10
select select "163357"
click at [236, 238] on textarea "Hi {{First Name}}, your appointment with Brighter Speech has been scheduled for…" at bounding box center [200, 264] width 194 height 119
paste textarea "Hi [Parent’s Name], We’re so excited to see your little one soon for their upco…"
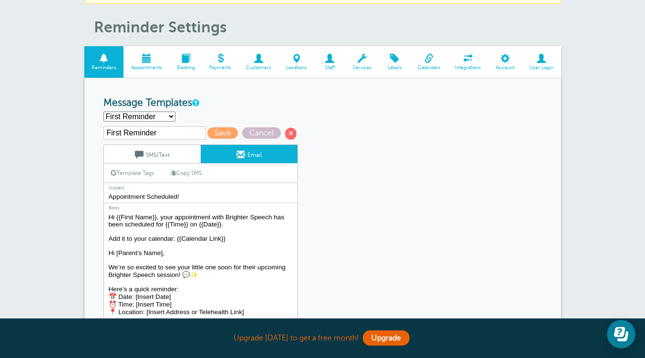
scroll to position [58, 0]
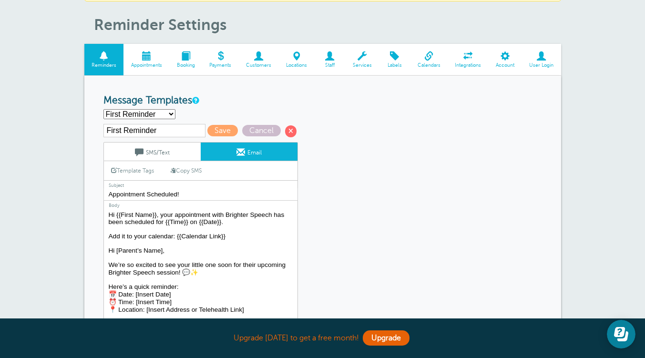
drag, startPoint x: 236, startPoint y: 278, endPoint x: 102, endPoint y: 269, distance: 134.7
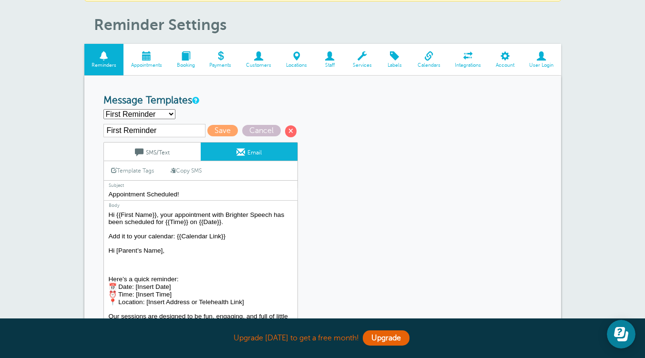
click at [161, 215] on textarea "Hi {{First Name}}, your appointment with Brighter Speech has been scheduled for…" at bounding box center [200, 268] width 194 height 119
paste textarea "We’re so excited to see your little one soon for their upcoming Brighter Speech…"
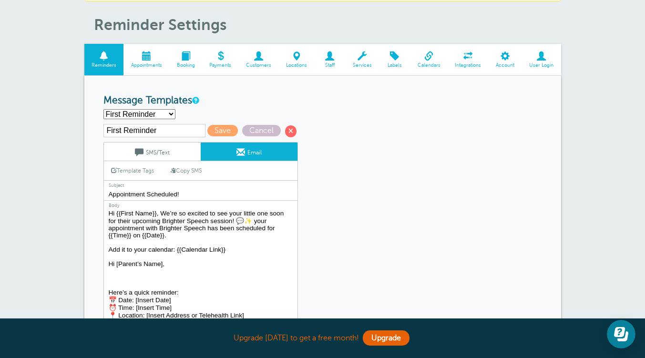
scroll to position [0, 0]
drag, startPoint x: 145, startPoint y: 230, endPoint x: 200, endPoint y: 234, distance: 54.9
click at [200, 234] on textarea "Hi {{First Name}}, your appointment with Brighter Speech has been scheduled for…" at bounding box center [200, 268] width 194 height 119
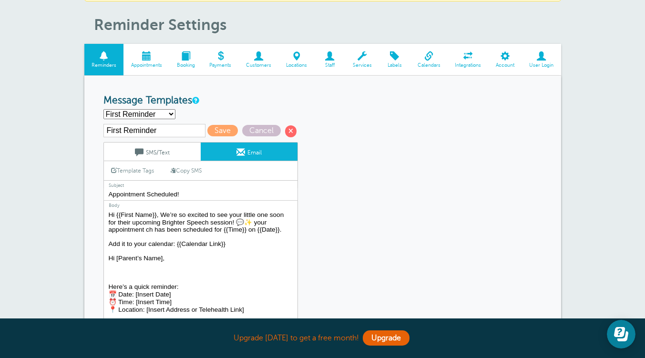
drag, startPoint x: 154, startPoint y: 232, endPoint x: 145, endPoint y: 231, distance: 8.6
click at [145, 231] on textarea "Hi {{First Name}}, your appointment with Brighter Speech has been scheduled for…" at bounding box center [200, 268] width 194 height 119
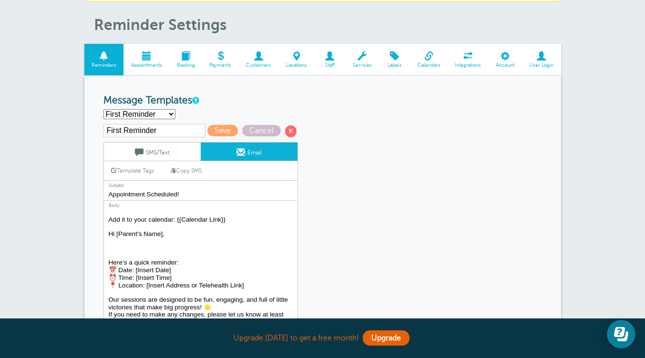
scroll to position [24, 0]
drag, startPoint x: 108, startPoint y: 238, endPoint x: 250, endPoint y: 296, distance: 153.9
click at [250, 296] on textarea "Hi {{First Name}}, your appointment with Brighter Speech has been scheduled for…" at bounding box center [200, 268] width 194 height 119
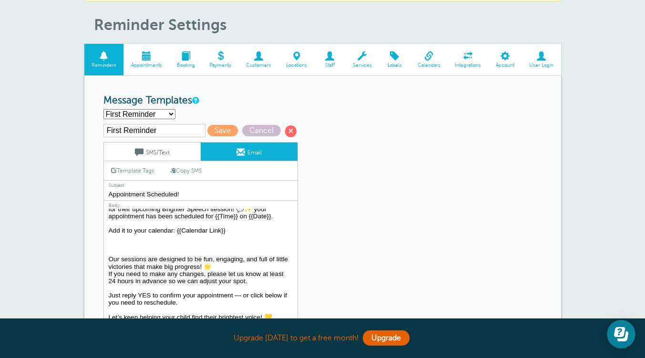
scroll to position [14, 0]
drag, startPoint x: 232, startPoint y: 233, endPoint x: 99, endPoint y: 237, distance: 133.0
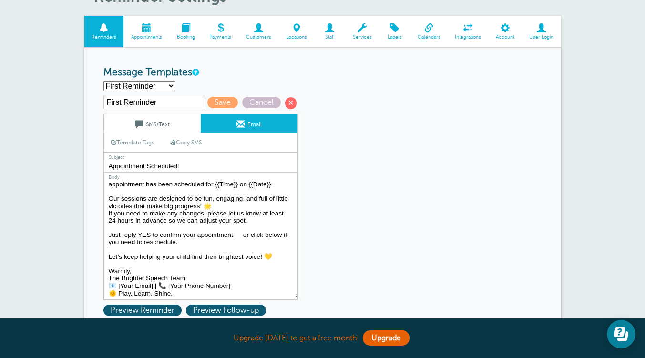
scroll to position [87, 0]
drag, startPoint x: 109, startPoint y: 223, endPoint x: 267, endPoint y: 231, distance: 158.4
click at [267, 231] on textarea "Hi {{First Name}}, your appointment with Brighter Speech has been scheduled for…" at bounding box center [200, 239] width 194 height 119
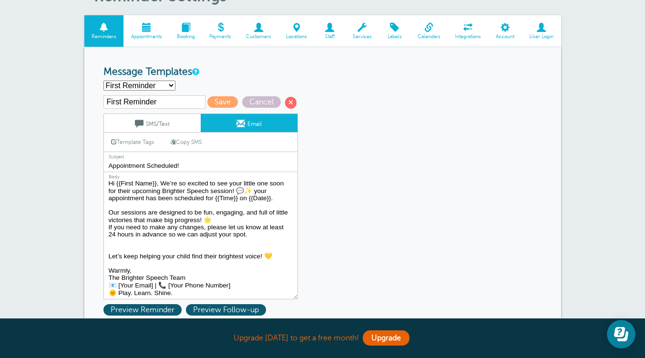
scroll to position [20, 0]
drag, startPoint x: 186, startPoint y: 285, endPoint x: 171, endPoint y: 285, distance: 15.3
click at [171, 285] on textarea "Hi {{First Name}}, your appointment with Brighter Speech has been scheduled for…" at bounding box center [200, 239] width 194 height 119
click at [238, 279] on textarea "Hi {{First Name}}, your appointment with Brighter Speech has been scheduled for…" at bounding box center [200, 239] width 194 height 119
drag, startPoint x: 231, startPoint y: 273, endPoint x: 106, endPoint y: 276, distance: 125.4
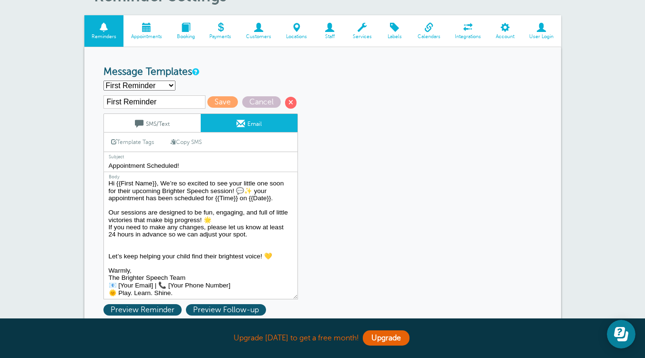
click at [106, 276] on textarea "Hi {{First Name}}, your appointment with Brighter Speech has been scheduled for…" at bounding box center [200, 239] width 194 height 119
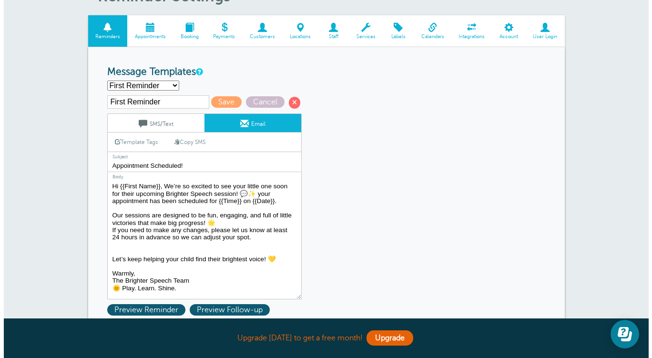
scroll to position [0, 0]
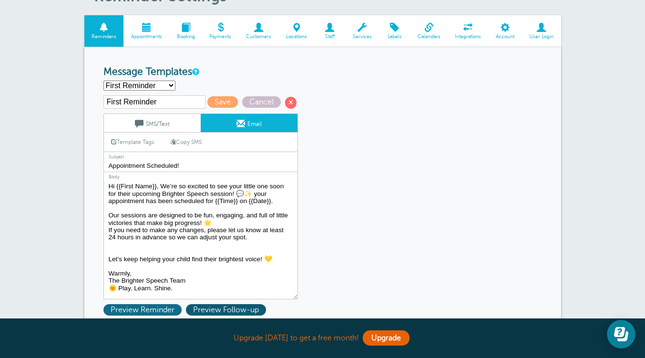
type textarea "Hi {{First Name}}, We’re so excited to see your little one soon for their upcom…"
click at [153, 313] on span "Preview Reminder" at bounding box center [142, 309] width 78 height 11
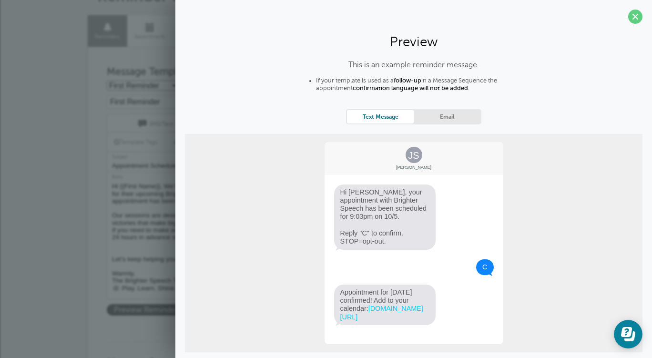
click at [461, 112] on link "Email" at bounding box center [447, 116] width 67 height 13
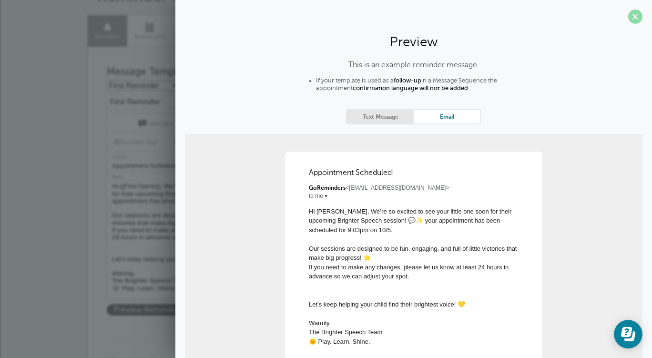
click at [630, 15] on span at bounding box center [635, 17] width 14 height 14
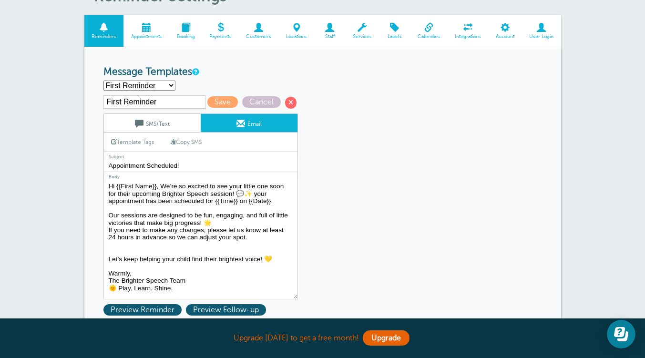
click at [161, 85] on select "First Reminder Second Reminder Third Reminder Create new..." at bounding box center [139, 86] width 72 height 10
click at [103, 81] on select "First Reminder Second Reminder Third Reminder Create new..." at bounding box center [139, 86] width 72 height 10
select select "163357"
click at [224, 99] on span "Save" at bounding box center [222, 101] width 31 height 11
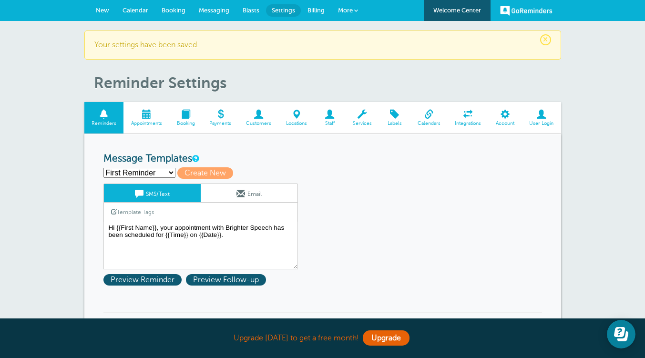
click at [228, 194] on link "Email" at bounding box center [249, 193] width 97 height 18
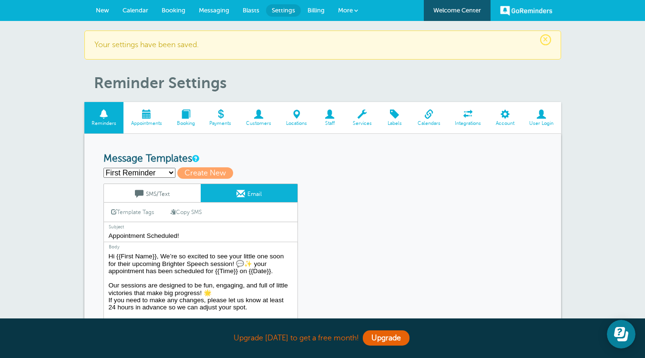
click at [159, 171] on select "First Reminder Second Reminder Third Reminder Create new..." at bounding box center [139, 173] width 72 height 10
select select "163359"
click at [103, 168] on select "First Reminder Second Reminder Third Reminder Create new..." at bounding box center [139, 173] width 72 height 10
type input "Second Reminder"
type input "Appointment [DATE]"
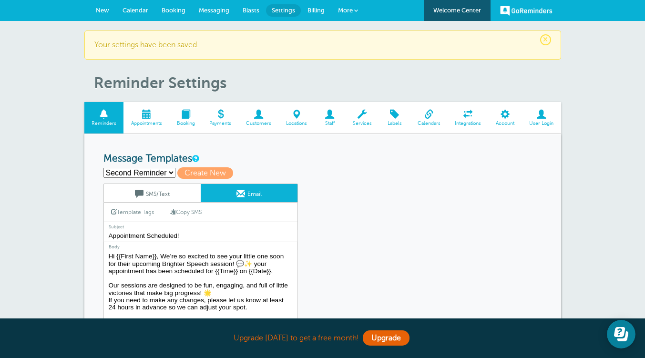
type textarea "Hi {{First Name}}, you have an appointment with Brighter Speech at {{Time}} on …"
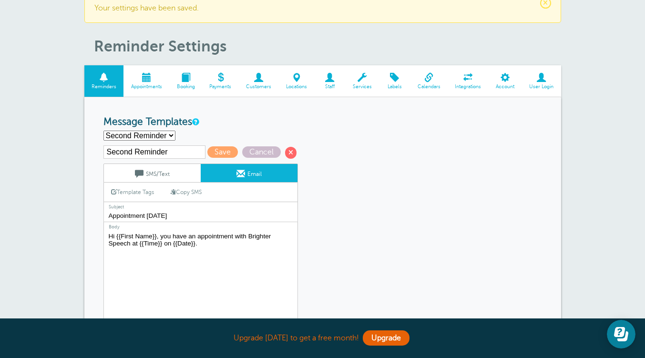
scroll to position [37, 0]
click at [498, 82] on link "Account" at bounding box center [505, 81] width 33 height 32
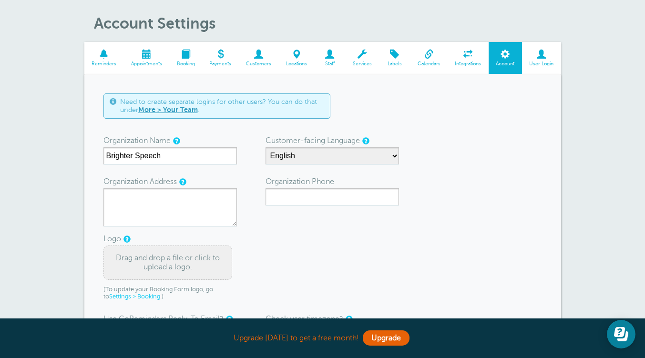
scroll to position [30, 0]
click at [108, 57] on span at bounding box center [104, 54] width 40 height 9
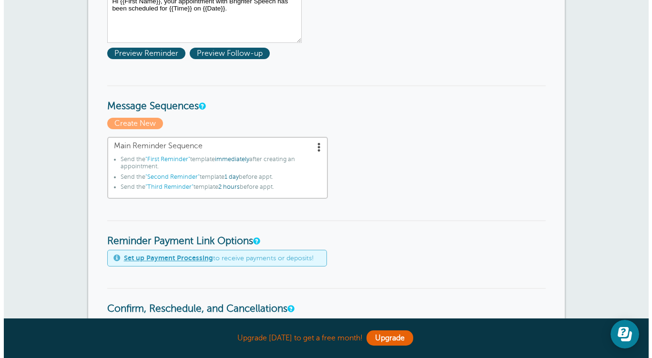
scroll to position [204, 0]
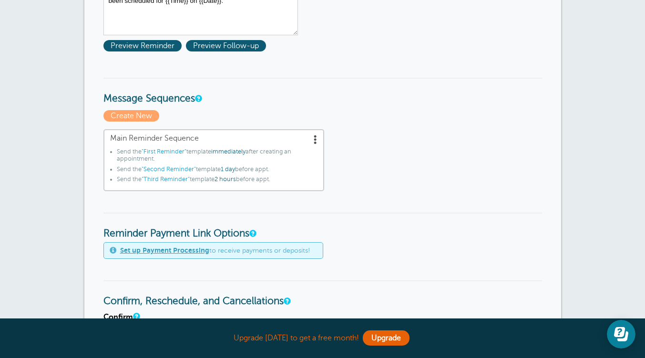
click at [234, 169] on span "1 day" at bounding box center [228, 169] width 14 height 7
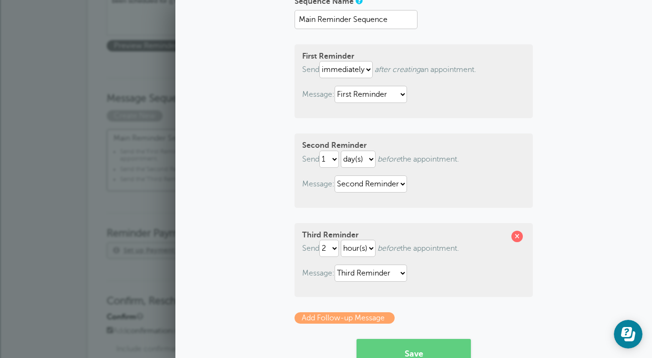
scroll to position [79, 0]
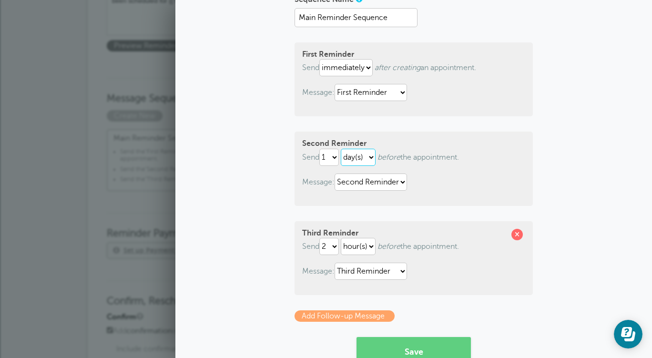
click at [365, 154] on select "hour(s) day(s)" at bounding box center [358, 157] width 35 height 17
click at [452, 168] on div "Second Reminder Send 1 2 3 4 5 6 7 8 9 10 11 12 13 14 15 16 17 18 19 20 21 22 2…" at bounding box center [414, 169] width 238 height 74
click at [325, 156] on select "1 2 3 4 5 6 7 8 9 10 11 12 13 14 15 16 17 18 19 20 21 22 23 24 25 26 27 28 29 30" at bounding box center [329, 157] width 20 height 17
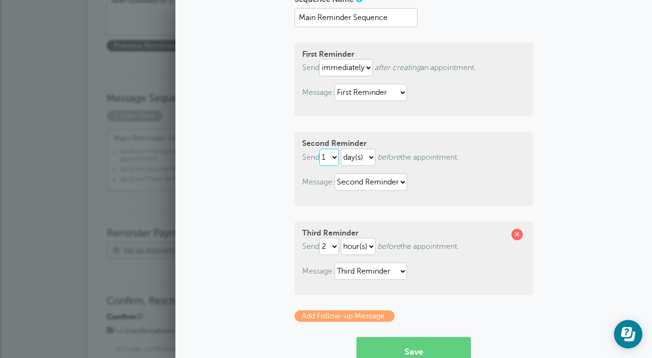
select select "7"
click at [319, 149] on select "1 2 3 4 5 6 7 8 9 10 11 12 13 14 15 16 17 18 19 20 21 22 23 24 25 26 27 28 29 30" at bounding box center [329, 157] width 20 height 17
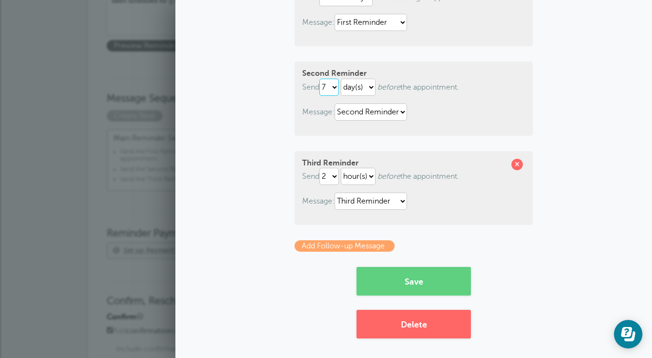
scroll to position [149, 0]
click at [329, 177] on select "1 2 3 4 5 6 7 8 9 10 11 12 13 14 15 16 17 18 19 20 21 22 23 24 25 26 27 28 29 30" at bounding box center [329, 175] width 20 height 17
select select "1"
click at [319, 168] on select "1 2 3 4 5 6 7 8 9 10 11 12 13 14 15 16 17 18 19 20 21 22 23 24 25 26 27 28 29 30" at bounding box center [329, 175] width 20 height 17
click at [356, 175] on select "hour(s) day(s)" at bounding box center [358, 175] width 35 height 17
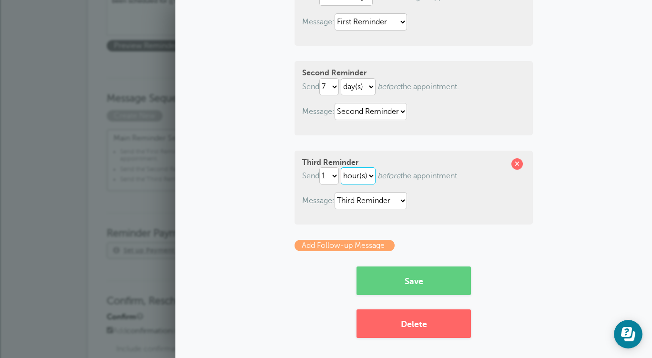
select select "DAY"
click at [341, 168] on select "hour(s) day(s)" at bounding box center [358, 175] width 35 height 17
click at [332, 178] on select "1 2 3 4 5 6 7 8 9 10 11 12 13 14 15 16 17 18 19 20 21 22 23 24 25 26 27 28 29 30" at bounding box center [329, 175] width 20 height 17
click at [231, 178] on div "Sequence Name Main Reminder Sequence First Reminder Send immediately 1 2 3 4 5 …" at bounding box center [414, 129] width 458 height 417
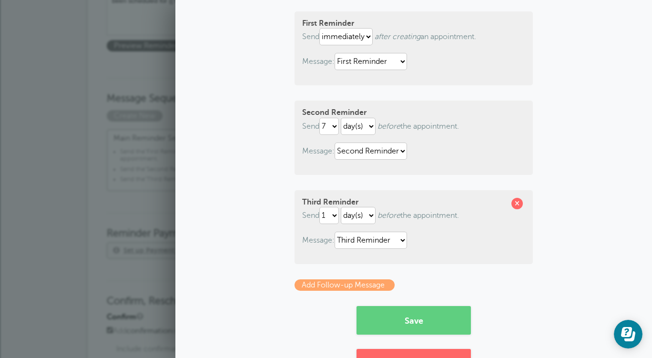
scroll to position [109, 0]
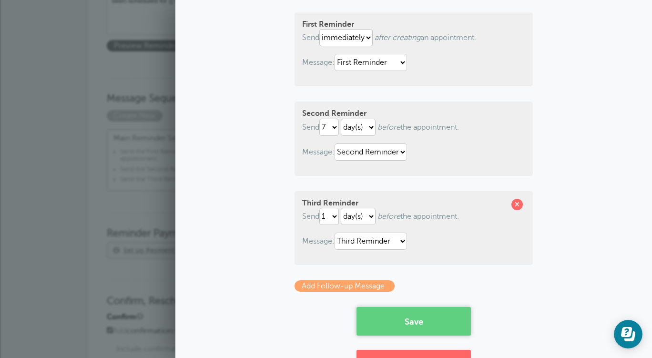
click at [405, 320] on button "Save" at bounding box center [413, 321] width 114 height 29
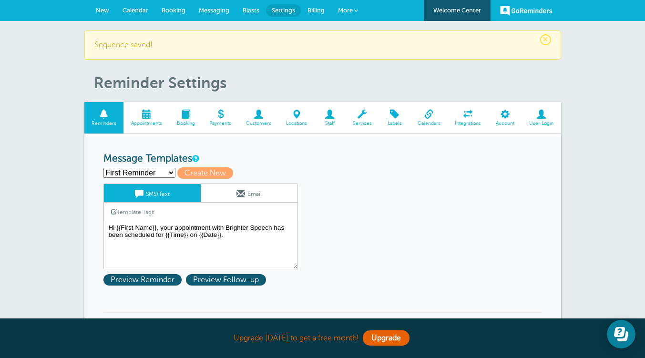
click at [250, 193] on link "Email" at bounding box center [249, 193] width 97 height 18
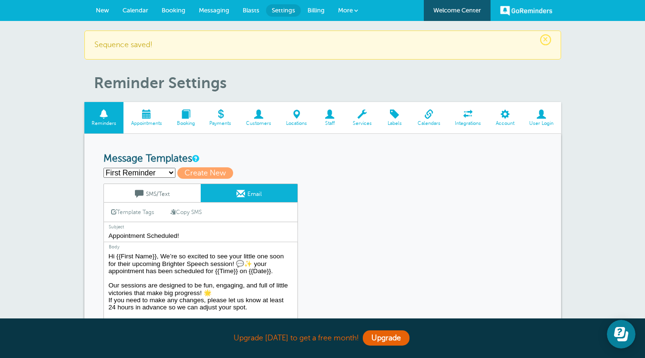
drag, startPoint x: 255, startPoint y: 311, endPoint x: 107, endPoint y: 281, distance: 150.7
click at [107, 281] on textarea "Hi {{First Name}}, We’re so excited to see your little one soon for their upcom…" at bounding box center [200, 309] width 194 height 119
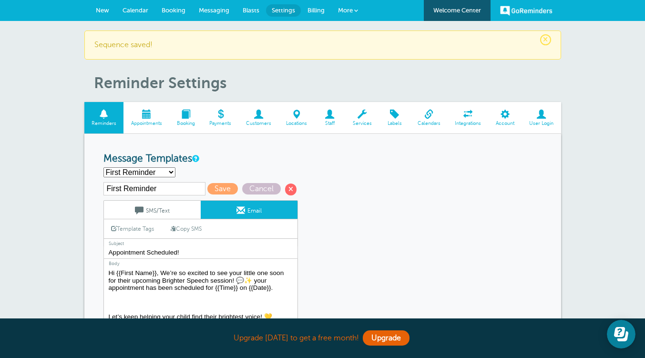
paste textarea "Hi [Parent’s Name], Yay! 🎉 Your child’s spot is officially confirmed with Brigh…"
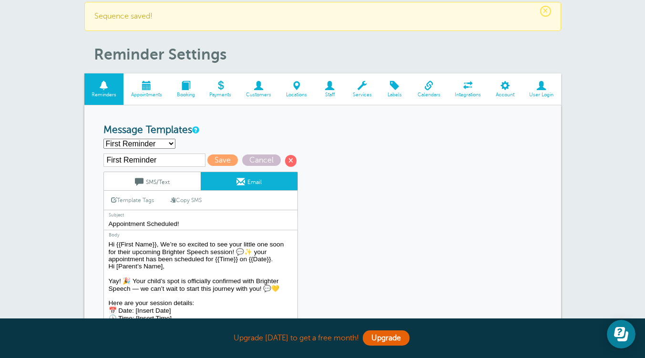
scroll to position [4, 0]
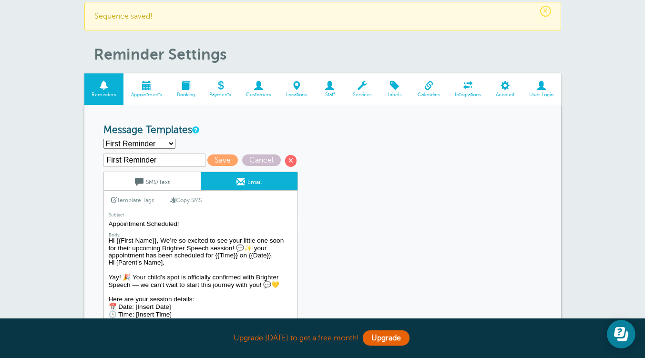
drag, startPoint x: 281, startPoint y: 293, endPoint x: 108, endPoint y: 280, distance: 173.9
click at [108, 280] on textarea "Hi {{First Name}}, We’re so excited to see your little one soon for their upcom…" at bounding box center [200, 297] width 194 height 119
click at [109, 243] on textarea "Hi {{First Name}}, We’re so excited to see your little one soon for their upcom…" at bounding box center [200, 297] width 194 height 119
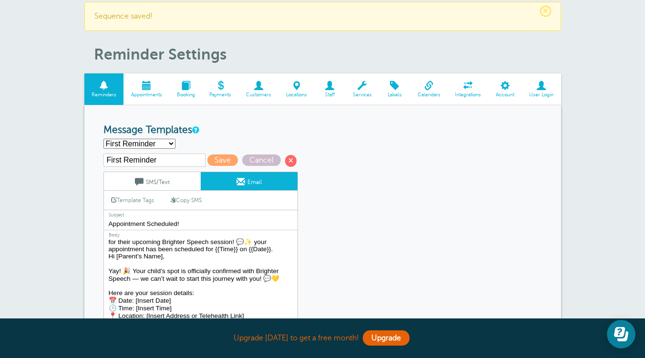
scroll to position [2, 0]
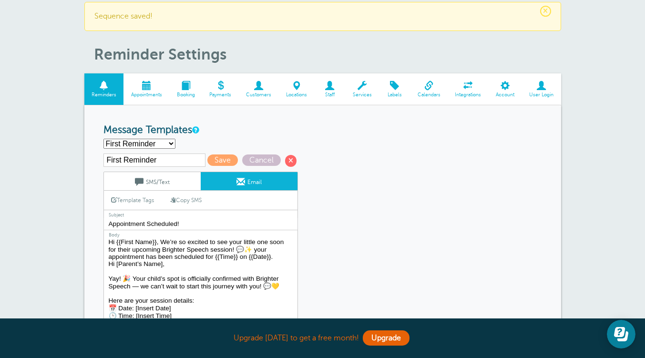
paste textarea "Yay! 🎉 Your child’s spot is officially confirmed with Brighter Speech — we can’…"
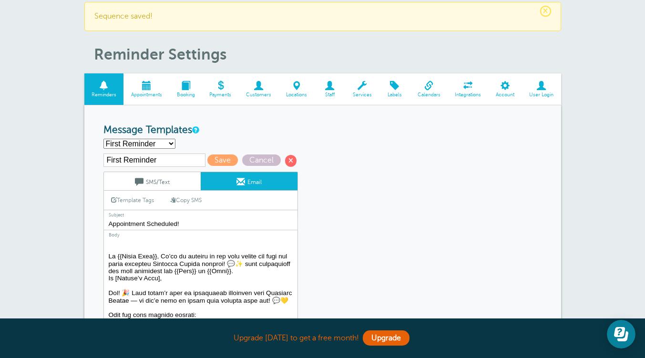
scroll to position [34, 0]
drag, startPoint x: 235, startPoint y: 266, endPoint x: 103, endPoint y: 260, distance: 131.7
click at [103, 260] on textarea "Hi {{First Name}}, We’re so excited to see your little one soon for their upcom…" at bounding box center [200, 297] width 194 height 119
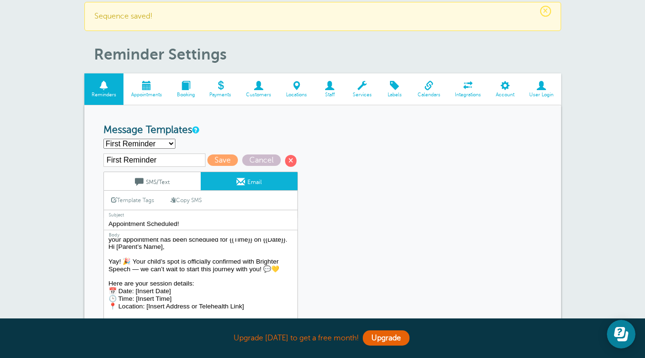
scroll to position [22, 0]
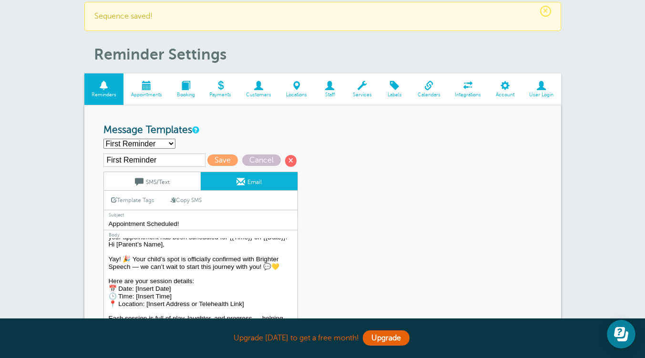
drag, startPoint x: 109, startPoint y: 272, endPoint x: 176, endPoint y: 315, distance: 79.6
click at [176, 315] on textarea "Hi {{First Name}}, We’re so excited to see your little one soon for their upcom…" at bounding box center [200, 297] width 194 height 119
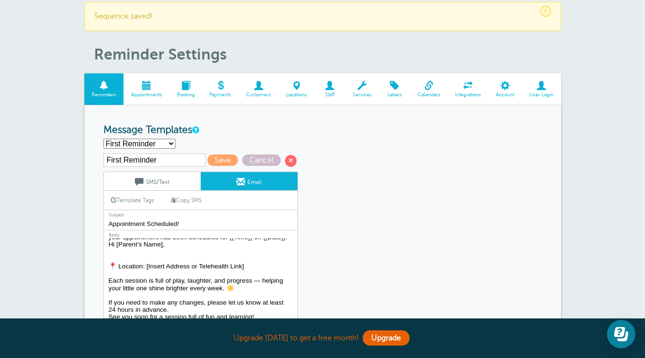
drag, startPoint x: 250, startPoint y: 281, endPoint x: 98, endPoint y: 279, distance: 151.6
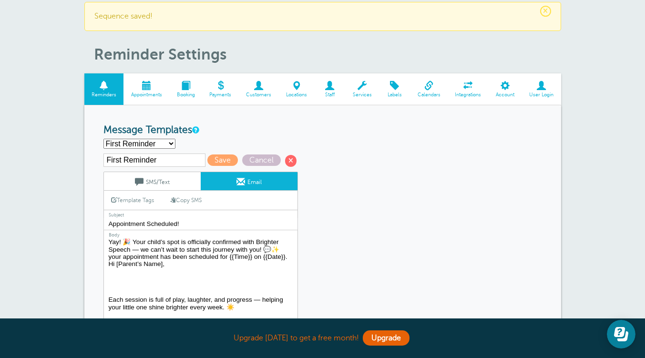
scroll to position [0, 0]
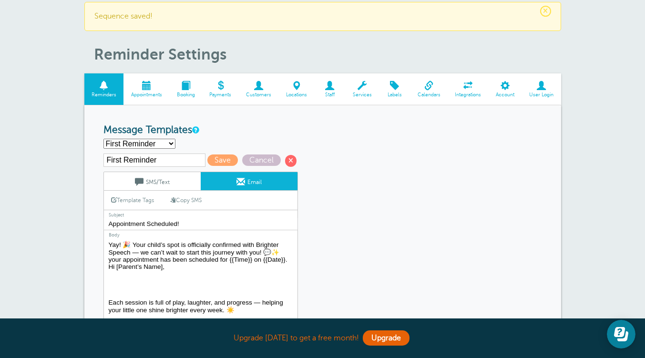
drag, startPoint x: 166, startPoint y: 278, endPoint x: 105, endPoint y: 276, distance: 61.5
click at [105, 276] on textarea "Hi {{First Name}}, We’re so excited to see your little one soon for their upcom…" at bounding box center [200, 297] width 194 height 119
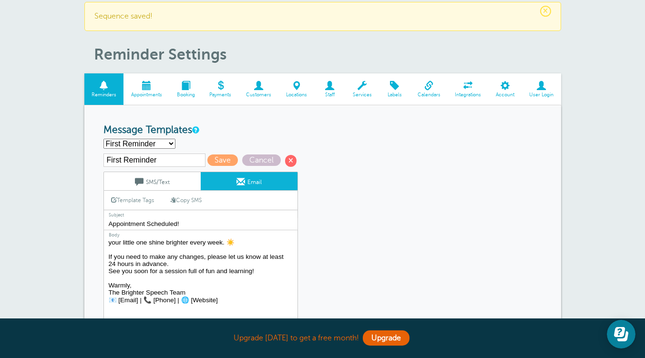
scroll to position [54, 0]
click at [115, 264] on textarea "Hi {{First Name}}, We’re so excited to see your little one soon for their upcom…" at bounding box center [200, 297] width 194 height 119
drag, startPoint x: 222, startPoint y: 304, endPoint x: 105, endPoint y: 301, distance: 116.8
click at [105, 301] on textarea "Hi {{First Name}}, We’re so excited to see your little one soon for their upcom…" at bounding box center [200, 297] width 194 height 119
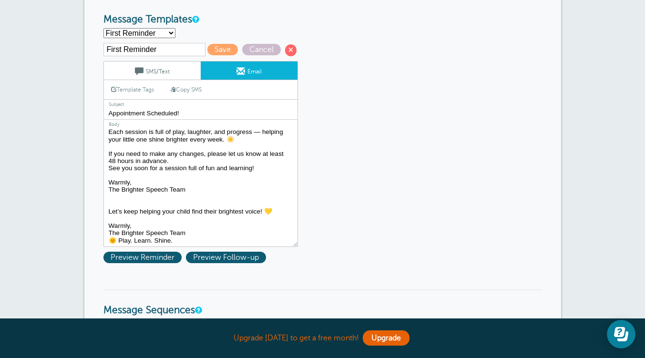
scroll to position [142, 0]
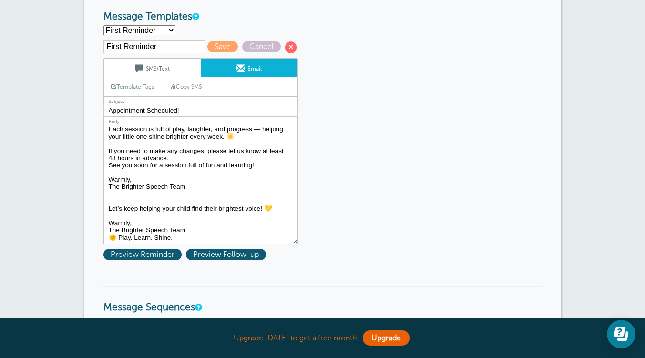
drag, startPoint x: 193, startPoint y: 181, endPoint x: 107, endPoint y: 177, distance: 85.4
click at [107, 177] on textarea "Hi {{First Name}}, We’re so excited to see your little one soon for their upcom…" at bounding box center [200, 184] width 194 height 119
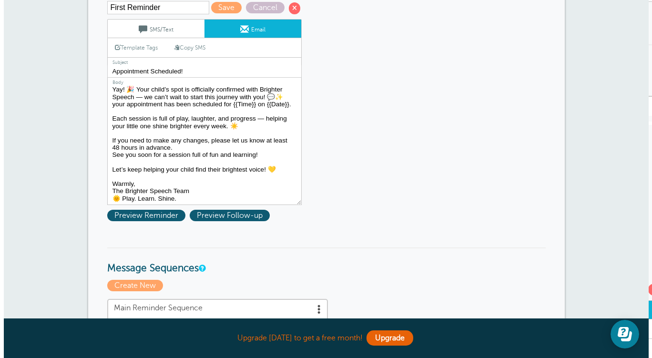
scroll to position [0, 0]
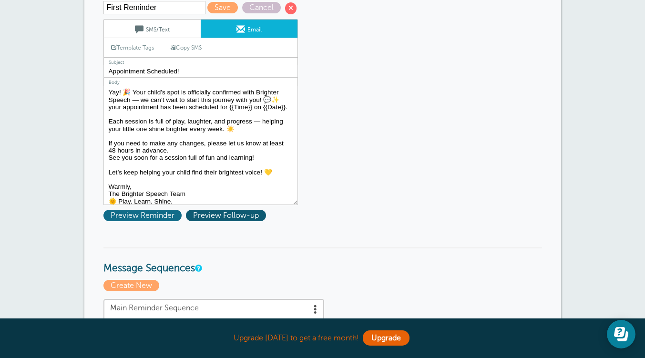
click at [150, 214] on span "Preview Reminder" at bounding box center [142, 215] width 78 height 11
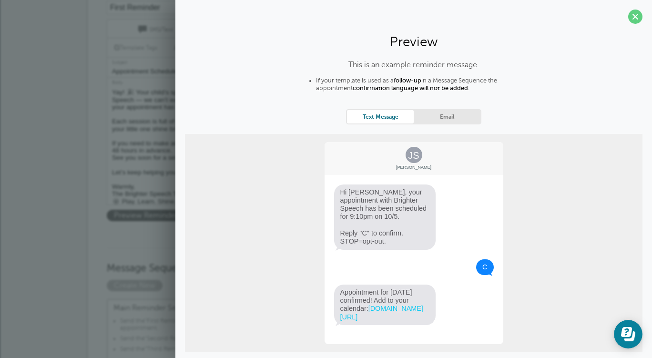
click at [437, 123] on div "Text Message Email" at bounding box center [413, 116] width 135 height 15
click at [430, 117] on link "Email" at bounding box center [447, 116] width 67 height 13
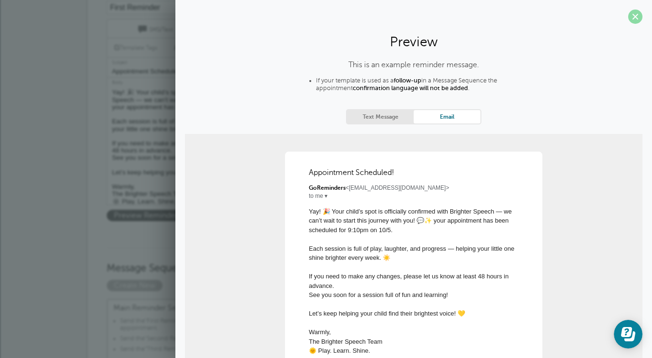
click at [629, 16] on span at bounding box center [635, 17] width 14 height 14
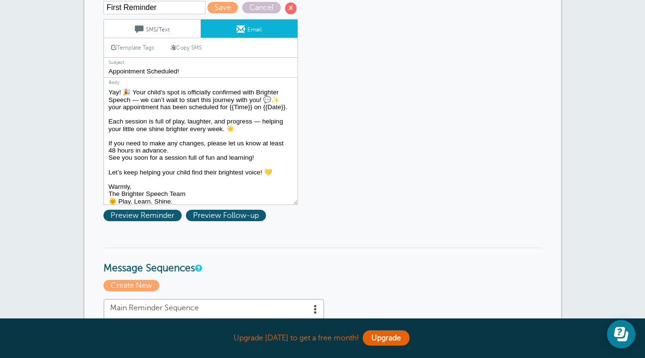
click at [112, 110] on textarea "Hi {{First Name}}, We’re so excited to see your little one soon for their upcom…" at bounding box center [200, 145] width 194 height 119
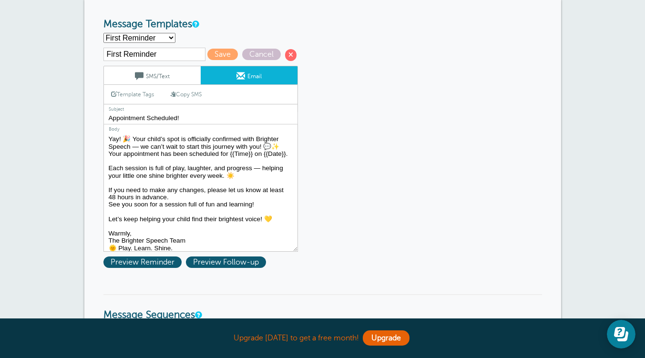
scroll to position [134, 0]
type textarea "Yay! 🎉 Your child’s spot is officially confirmed with Brighter Speech — we can’…"
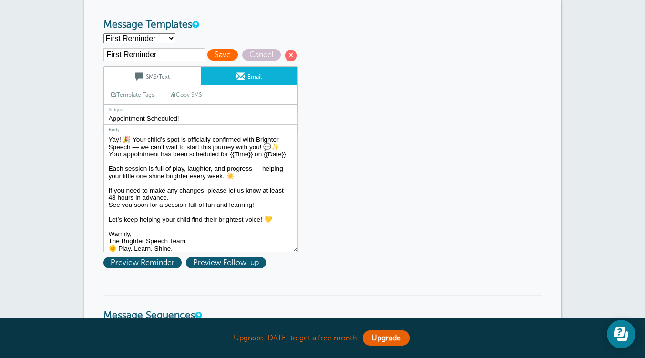
click at [220, 53] on span "Save" at bounding box center [222, 54] width 31 height 11
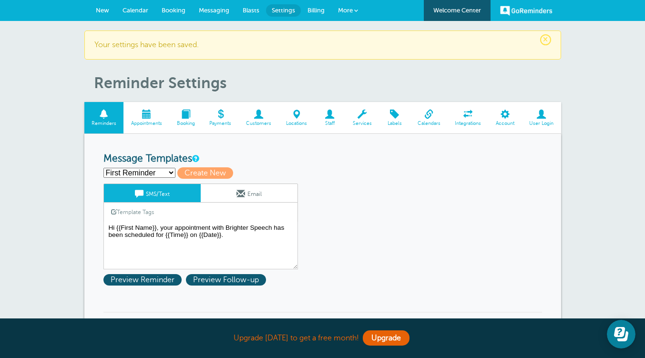
click at [236, 192] on span at bounding box center [240, 193] width 9 height 9
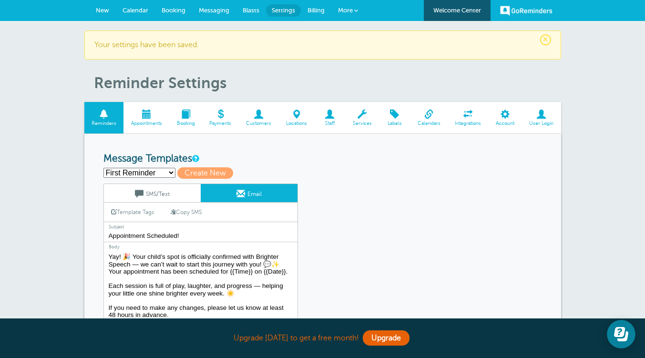
click at [147, 170] on select "First Reminder Second Reminder Third Reminder Create new..." at bounding box center [139, 173] width 72 height 10
select select "163359"
click at [103, 168] on select "First Reminder Second Reminder Third Reminder Create new..." at bounding box center [139, 173] width 72 height 10
type input "Second Reminder"
type input "Appointment Tomorrow"
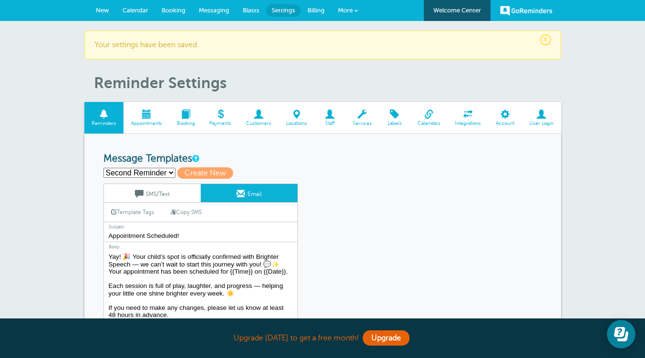
type textarea "Hi {{First Name}}, you have an appointment with Brighter Speech at {{Time}} on …"
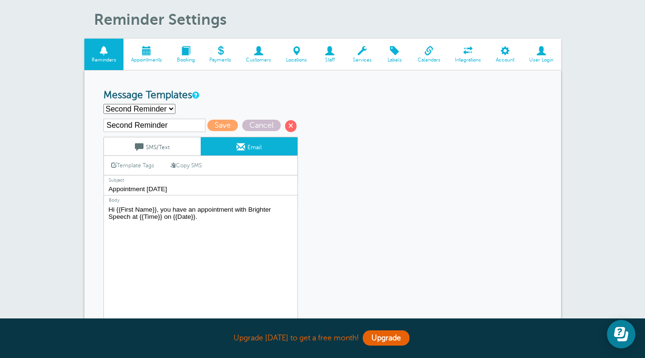
scroll to position [65, 0]
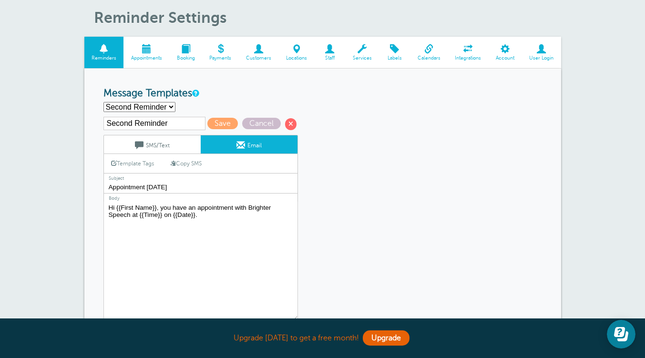
click at [195, 189] on input "Appointment Tomorrow" at bounding box center [200, 187] width 194 height 12
click at [165, 109] on select "First Reminder Second Reminder Third Reminder Create new..." at bounding box center [139, 107] width 72 height 10
select select "163357"
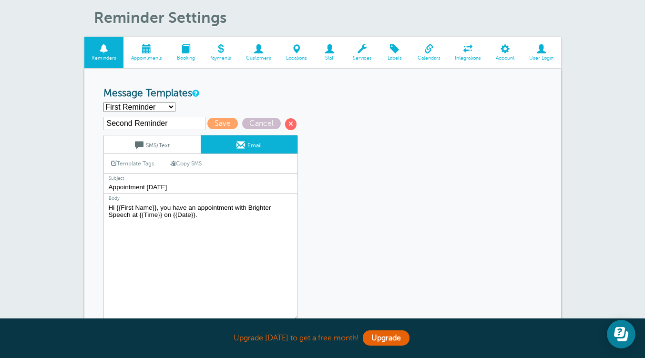
click at [103, 102] on select "First Reminder Second Reminder Third Reminder Create new..." at bounding box center [139, 107] width 72 height 10
type input "First Reminder"
type input "Appointment Scheduled!"
type textarea "Yay! 🎉 Your child’s spot is officially confirmed with Brighter Speech — we can’…"
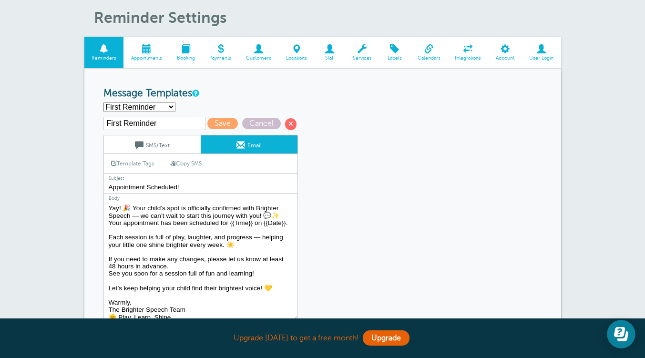
click at [163, 107] on select "First Reminder Second Reminder Third Reminder Create new..." at bounding box center [139, 107] width 72 height 10
select select "163359"
click at [103, 102] on select "First Reminder Second Reminder Third Reminder Create new..." at bounding box center [139, 107] width 72 height 10
type input "Second Reminder"
type input "Appointment Tomorrow"
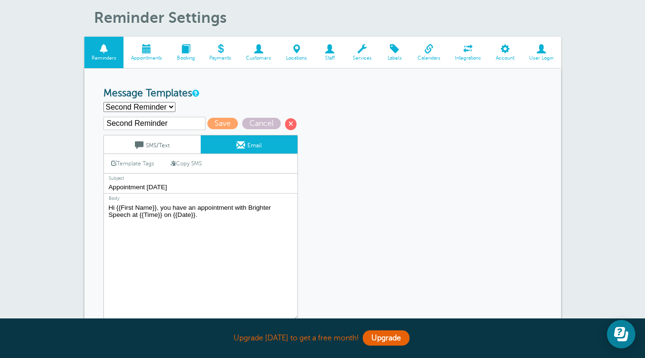
click at [206, 216] on textarea "Yay! 🎉 Your child’s spot is officially confirmed with Brighter Speech — we can’…" at bounding box center [200, 261] width 194 height 119
paste textarea "Hi [Parent’s Name], We’re counting down the days until your upcoming Brighter S…"
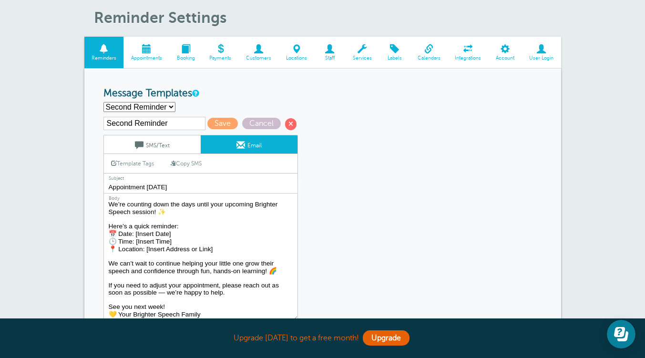
scroll to position [0, 0]
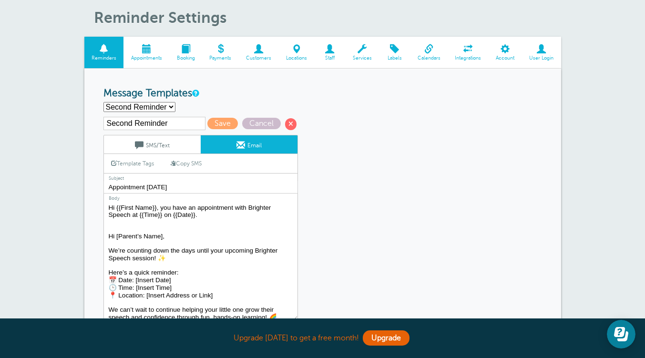
type textarea "Hi {{First Name}}, you have an appointment with Brighter Speech at {{Time}} on …"
click at [151, 186] on input "Appointment Tomorrow" at bounding box center [200, 187] width 194 height 12
paste input "Just one week until your Brighter Speech session! 💬"
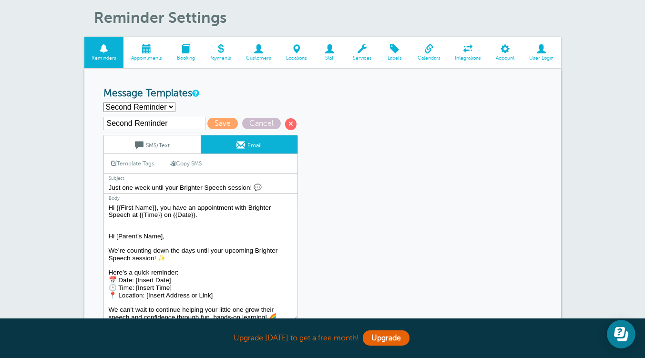
type input "Just one week until your Brighter Speech session! 💬"
drag, startPoint x: 167, startPoint y: 239, endPoint x: 108, endPoint y: 233, distance: 59.4
click at [108, 233] on textarea "Yay! 🎉 Your child’s spot is officially confirmed with Brighter Speech — we can’…" at bounding box center [200, 261] width 194 height 119
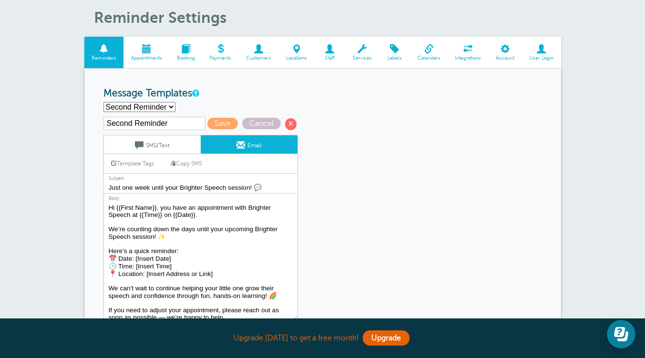
drag, startPoint x: 171, startPoint y: 241, endPoint x: 106, endPoint y: 234, distance: 65.7
click at [106, 234] on textarea "Yay! 🎉 Your child’s spot is officially confirmed with Brighter Speech — we can’…" at bounding box center [200, 261] width 194 height 119
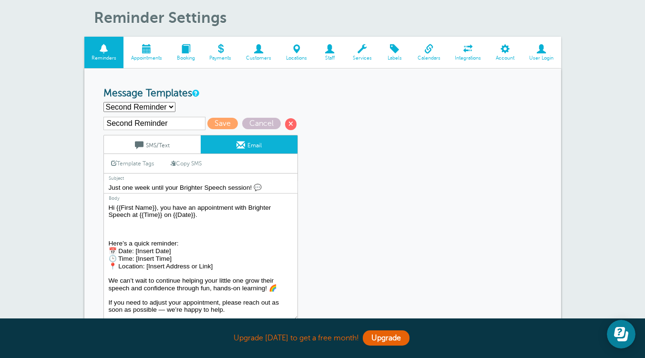
click at [161, 209] on textarea "Yay! 🎉 Your child’s spot is officially confirmed with Brighter Speech — we can’…" at bounding box center [200, 261] width 194 height 119
paste textarea "We’re counting down the days until your upcoming Brighter Speech session! ✨"
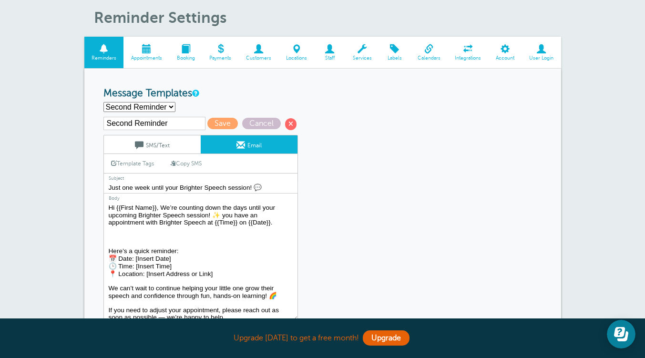
drag, startPoint x: 206, startPoint y: 225, endPoint x: 144, endPoint y: 224, distance: 61.5
click at [144, 224] on textarea "Yay! 🎉 Your child’s spot is officially confirmed with Brighter Speech — we can’…" at bounding box center [200, 261] width 194 height 119
click at [226, 217] on textarea "Yay! 🎉 Your child’s spot is officially confirmed with Brighter Speech — we can’…" at bounding box center [200, 261] width 194 height 119
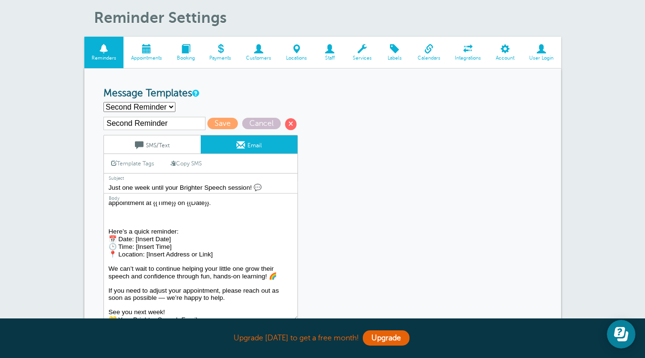
scroll to position [20, 0]
drag, startPoint x: 221, startPoint y: 263, endPoint x: 207, endPoint y: 260, distance: 13.6
click at [207, 260] on textarea "Yay! 🎉 Your child’s spot is officially confirmed with Brighter Speech — we can’…" at bounding box center [200, 261] width 194 height 119
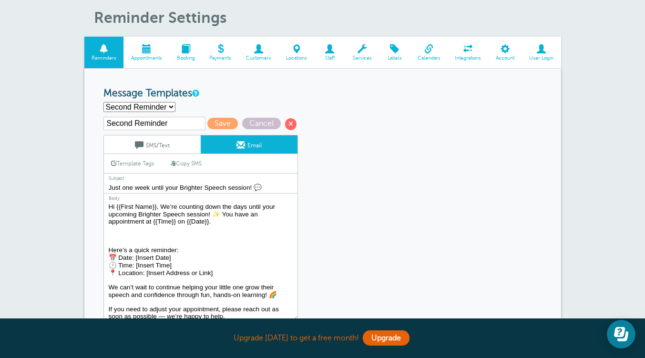
scroll to position [0, 0]
click at [221, 218] on textarea "Yay! 🎉 Your child’s spot is officially confirmed with Brighter Speech — we can’…" at bounding box center [200, 261] width 194 height 119
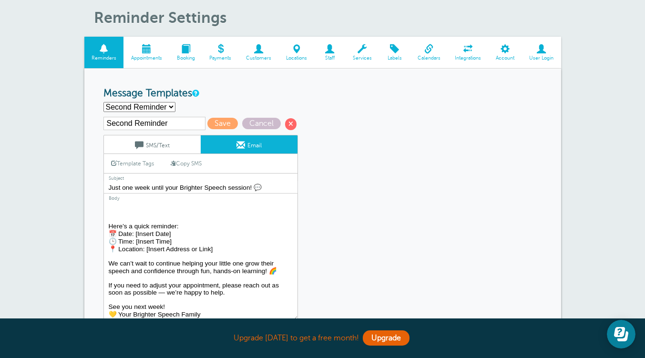
scroll to position [32, 0]
drag, startPoint x: 233, startPoint y: 250, endPoint x: 98, endPoint y: 223, distance: 138.1
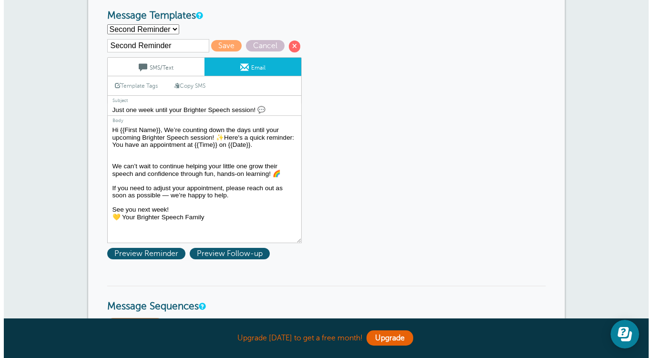
scroll to position [132, 0]
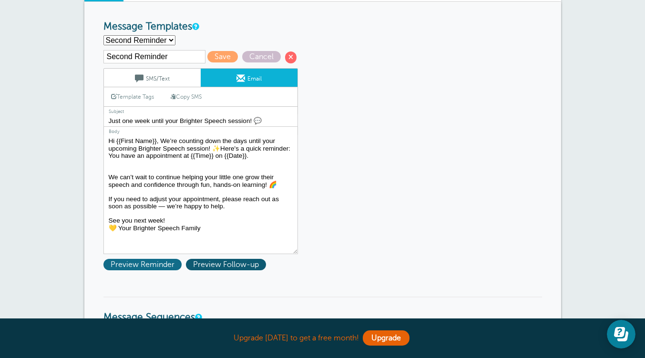
click at [153, 265] on span "Preview Reminder" at bounding box center [142, 264] width 78 height 11
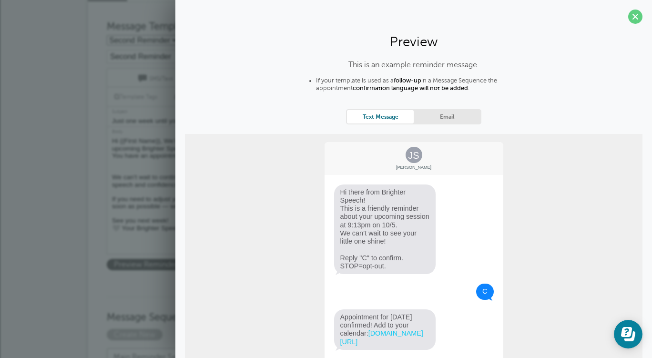
click at [457, 114] on link "Email" at bounding box center [447, 116] width 67 height 13
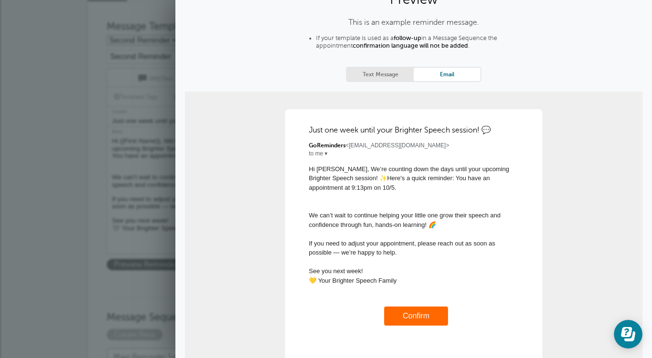
scroll to position [0, 0]
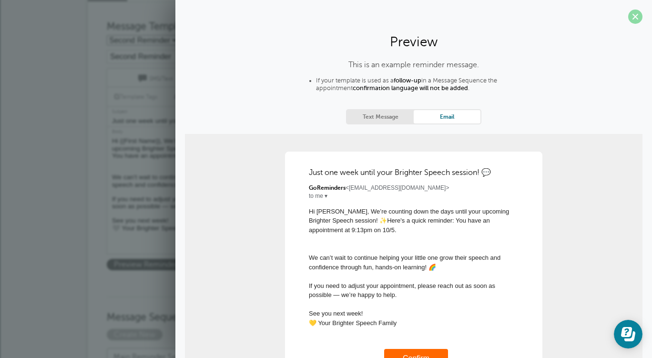
click at [628, 15] on span at bounding box center [635, 17] width 14 height 14
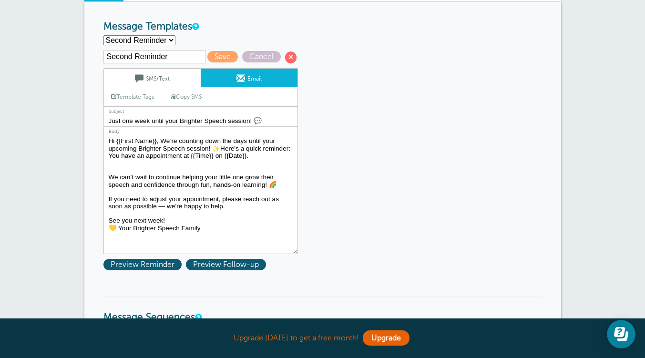
click at [116, 173] on textarea "Yay! 🎉 Your child’s spot is officially confirmed with Brighter Speech — we can’…" at bounding box center [200, 194] width 194 height 119
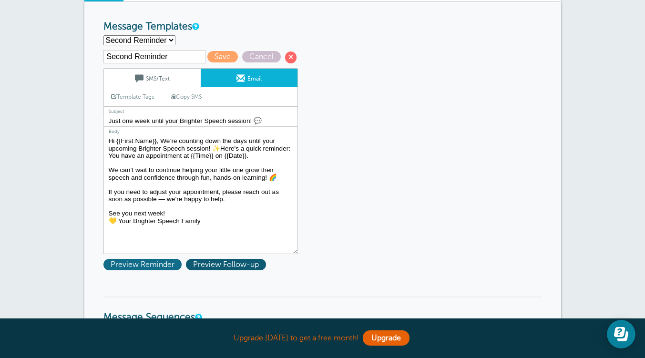
type textarea "Hi {{First Name}}, We’re counting down the days until your upcoming Brighter Sp…"
click at [145, 263] on span "Preview Reminder" at bounding box center [142, 264] width 78 height 11
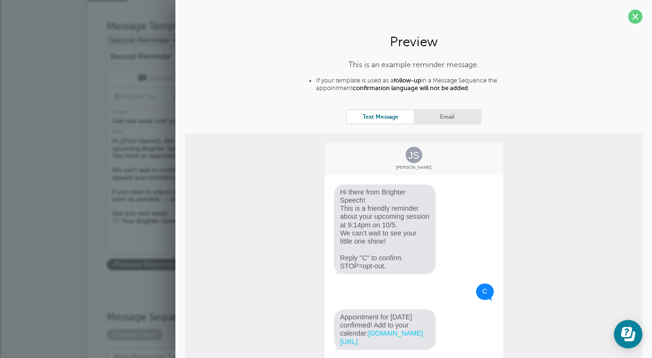
click at [459, 120] on link "Email" at bounding box center [447, 116] width 67 height 13
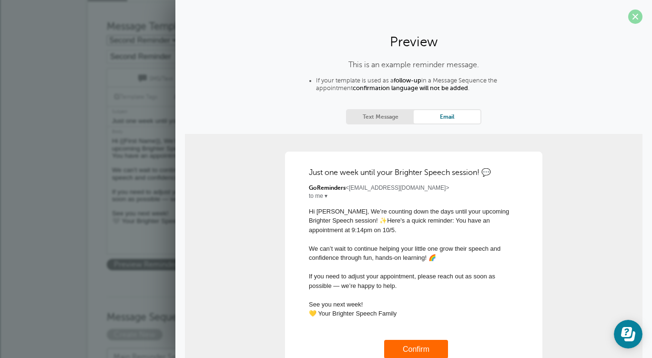
click at [628, 18] on span at bounding box center [635, 17] width 14 height 14
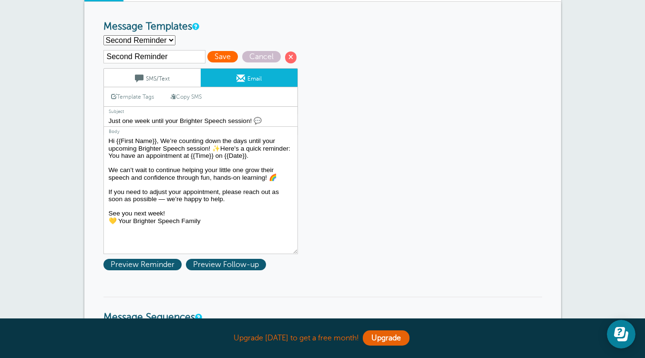
click at [220, 60] on span "Save" at bounding box center [222, 56] width 31 height 11
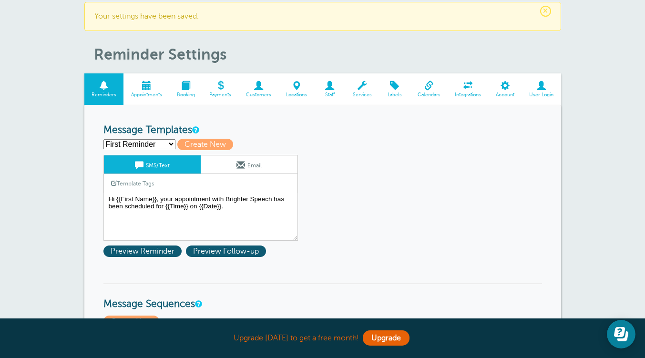
scroll to position [28, 0]
click at [267, 166] on link "Email" at bounding box center [249, 165] width 97 height 18
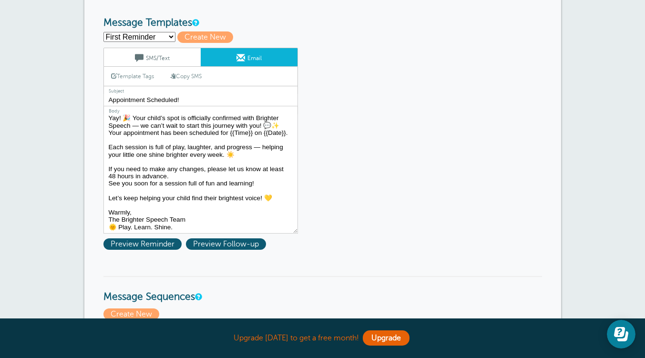
scroll to position [0, 0]
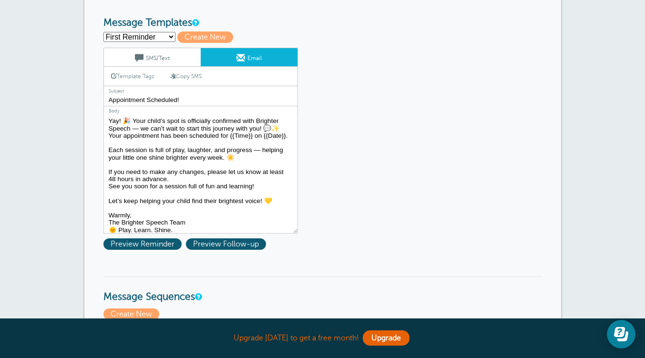
click at [163, 36] on select "First Reminder Second Reminder Third Reminder Create new..." at bounding box center [139, 37] width 72 height 10
select select "163360"
click at [103, 32] on select "First Reminder Second Reminder Third Reminder Create new..." at bounding box center [139, 37] width 72 height 10
type input "Third Reminder"
type input "Appointment [DATE]"
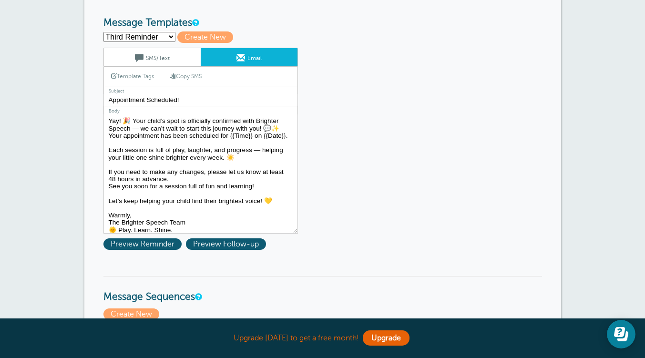
type textarea "Hi {{First Name}}, you have an appointment with Brighter Speech [DATE] at {{Tim…"
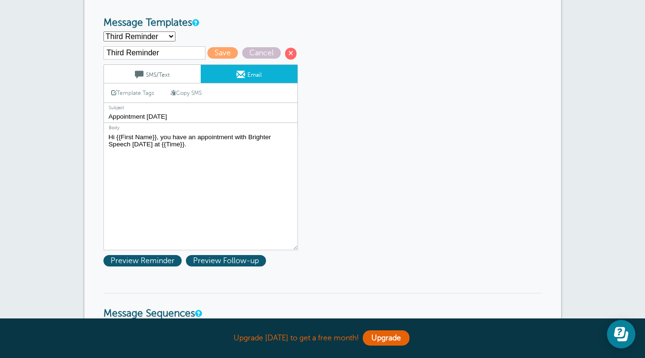
click at [153, 120] on input "Appointment [DATE]" at bounding box center [200, 117] width 194 height 12
paste input "See you [DATE] for your Brighter Speech session! 🌟"
type input "See you [DATE] for your Brighter Speech session! 🌟"
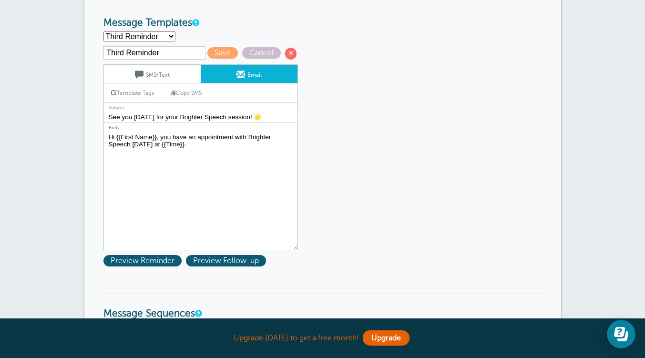
click at [198, 146] on textarea "Yay! 🎉 Your child’s spot is officially confirmed with Brighter Speech — we can’…" at bounding box center [200, 190] width 194 height 119
paste textarea "Just a friendly reminder that your Brighter Speech session is happening tomorro…"
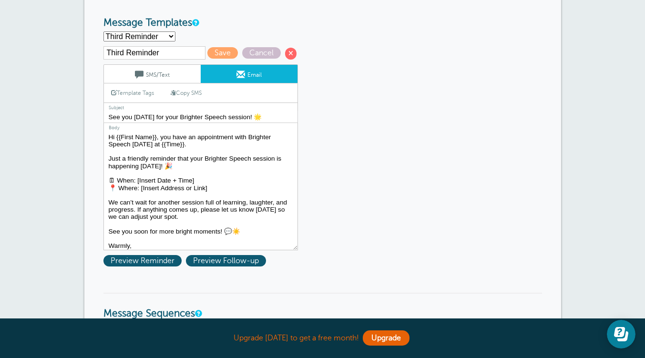
drag, startPoint x: 209, startPoint y: 195, endPoint x: 102, endPoint y: 183, distance: 107.4
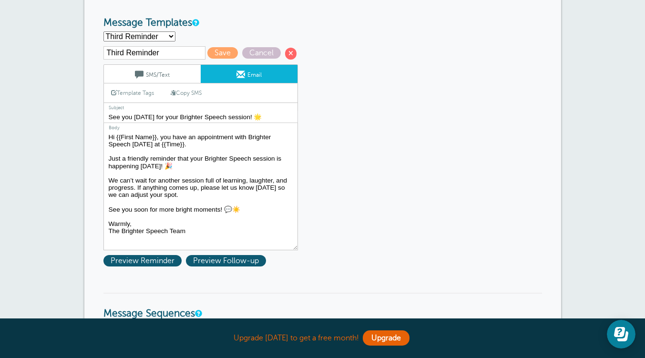
drag, startPoint x: 156, startPoint y: 145, endPoint x: 193, endPoint y: 146, distance: 36.7
click at [193, 146] on textarea "Yay! 🎉 Your child’s spot is officially confirmed with Brighter Speech — we can’…" at bounding box center [200, 190] width 194 height 119
click at [168, 167] on textarea "Yay! 🎉 Your child’s spot is officially confirmed with Brighter Speech — we can’…" at bounding box center [200, 190] width 194 height 119
paste textarea "{{Time}}."
drag, startPoint x: 168, startPoint y: 147, endPoint x: 101, endPoint y: 129, distance: 69.9
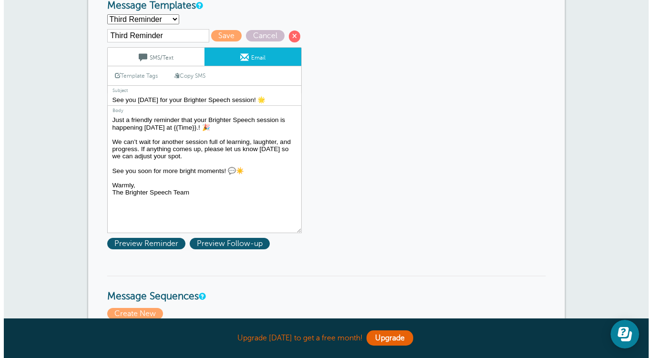
scroll to position [154, 0]
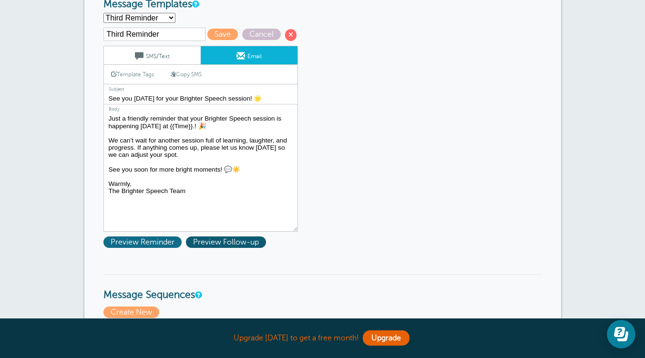
type textarea "Just a friendly reminder that your Brighter Speech session is happening [DATE] …"
click at [153, 245] on span "Preview Reminder" at bounding box center [142, 241] width 78 height 11
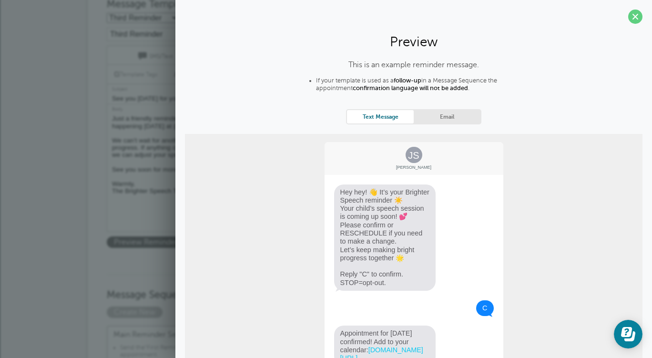
click at [450, 117] on link "Email" at bounding box center [447, 116] width 67 height 13
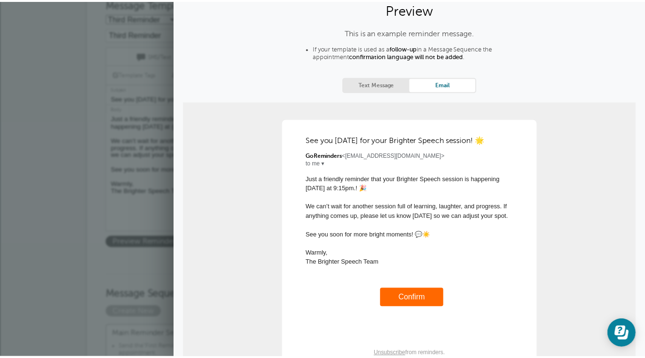
scroll to position [0, 0]
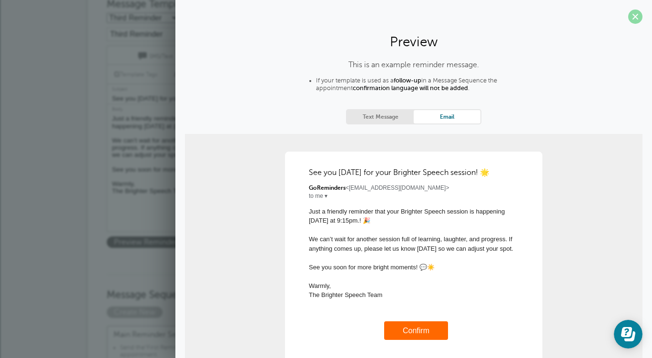
click at [628, 16] on span at bounding box center [635, 17] width 14 height 14
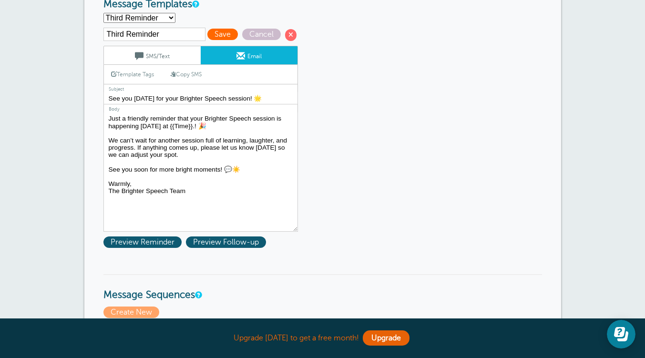
click at [223, 31] on span "Save" at bounding box center [222, 34] width 31 height 11
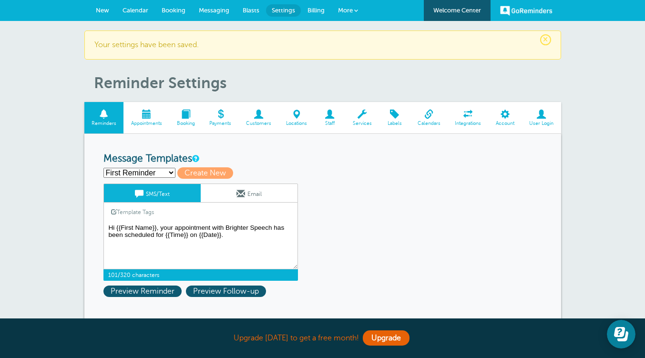
click at [242, 240] on textarea "Hi {{First Name}}, your appointment with Brighter Speech has been scheduled for…" at bounding box center [200, 246] width 194 height 48
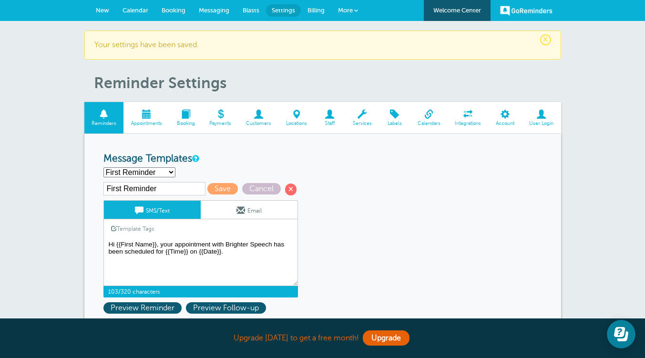
paste textarea "Hi [Parent’s Name]! Your Brighter Speech session is confirmed for [Date] at [Ti…"
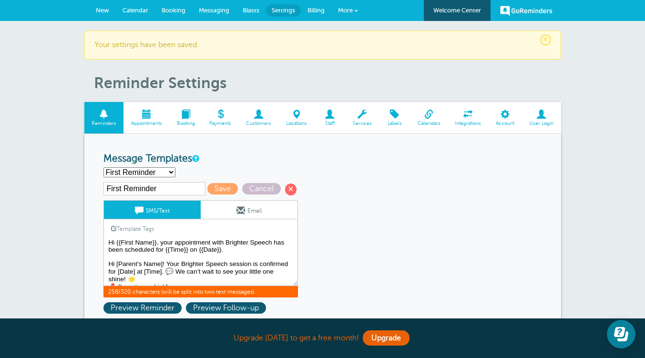
scroll to position [2, 0]
drag, startPoint x: 193, startPoint y: 275, endPoint x: 103, endPoint y: 260, distance: 91.7
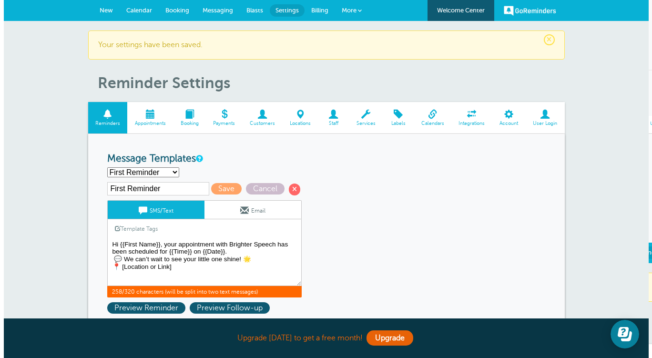
scroll to position [0, 0]
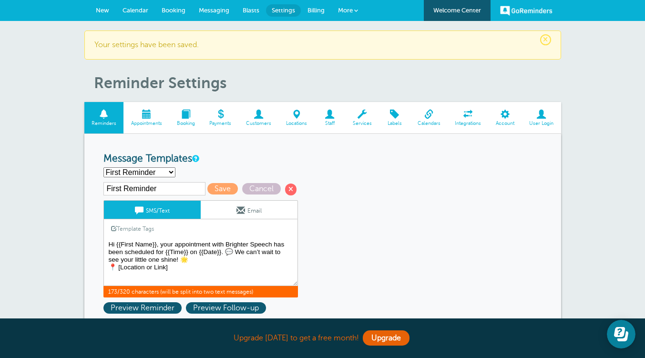
click at [151, 282] on textarea "Hi {{First Name}}, your appointment with Brighter Speech has been scheduled for…" at bounding box center [200, 262] width 194 height 48
click at [171, 275] on textarea "Hi {{First Name}}, your appointment with Brighter Speech has been scheduled for…" at bounding box center [200, 262] width 194 height 48
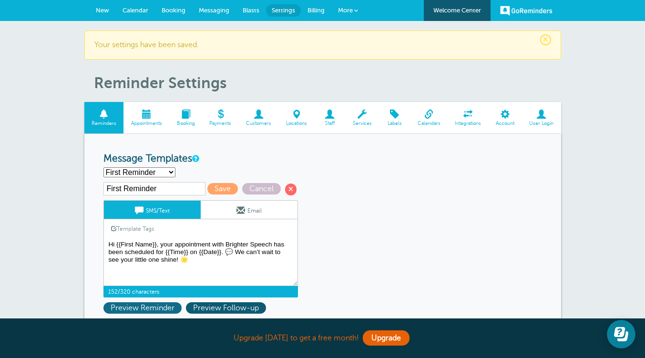
type textarea "Hi {{First Name}}, your appointment with Brighter Speech has been scheduled for…"
click at [166, 305] on span "Preview Reminder" at bounding box center [142, 307] width 78 height 11
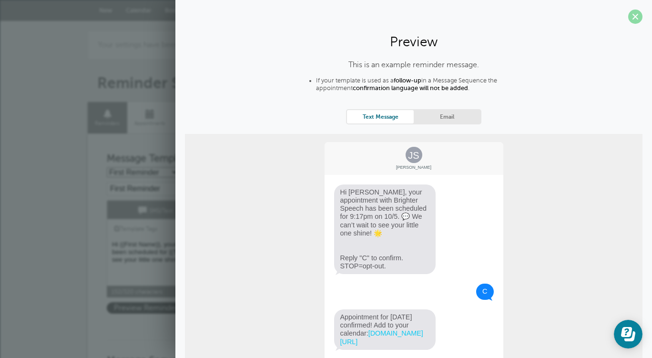
click at [631, 16] on span at bounding box center [635, 17] width 14 height 14
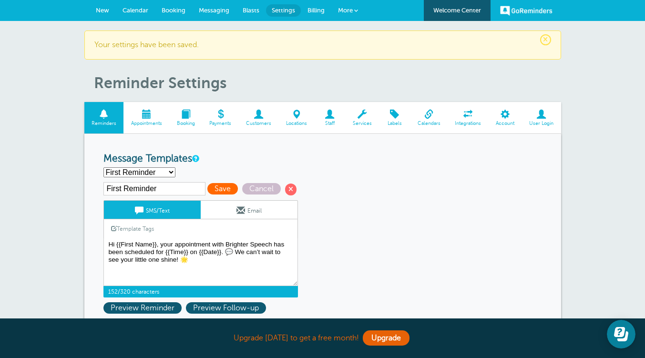
click at [227, 189] on span "Save" at bounding box center [222, 188] width 31 height 11
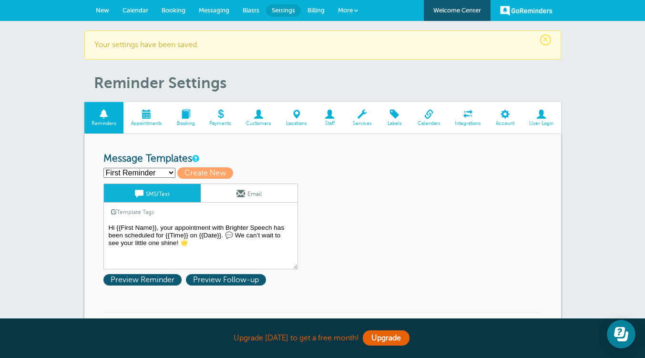
click at [157, 171] on select "First Reminder Second Reminder Third Reminder Create new..." at bounding box center [139, 173] width 72 height 10
select select "163359"
click at [103, 168] on select "First Reminder Second Reminder Third Reminder Create new..." at bounding box center [139, 173] width 72 height 10
type input "Second Reminder"
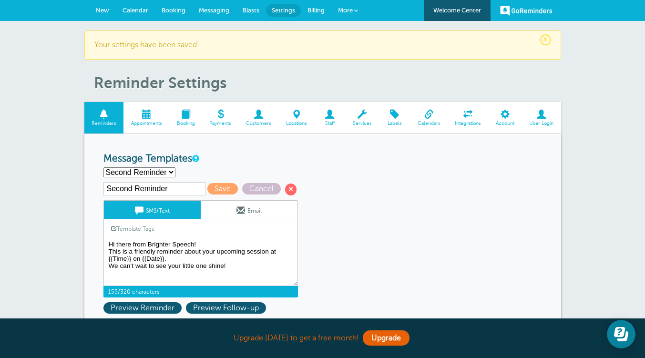
click at [235, 267] on textarea "Hi {{First Name}}, your appointment with Brighter Speech has been scheduled for…" at bounding box center [200, 262] width 194 height 48
type textarea "Hi there from Brighter Speech! This is a friendly reminder about your upcoming …"
click at [163, 173] on select "First Reminder Second Reminder Third Reminder Create new..." at bounding box center [139, 172] width 72 height 10
click at [103, 167] on select "First Reminder Second Reminder Third Reminder Create new..." at bounding box center [139, 172] width 72 height 10
click at [167, 168] on select "First Reminder Second Reminder Third Reminder Create new..." at bounding box center [139, 172] width 72 height 10
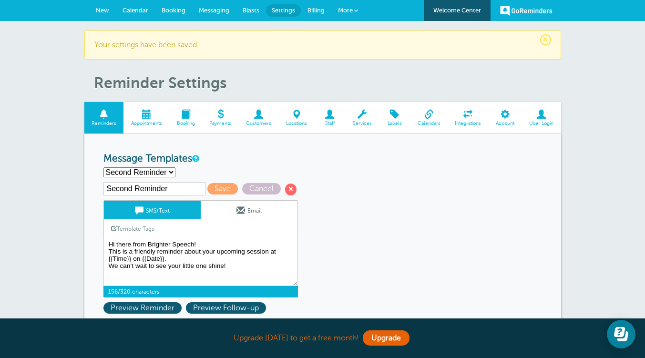
select select "163360"
click at [103, 167] on select "First Reminder Second Reminder Third Reminder Create new..." at bounding box center [139, 172] width 72 height 10
type input "Third Reminder"
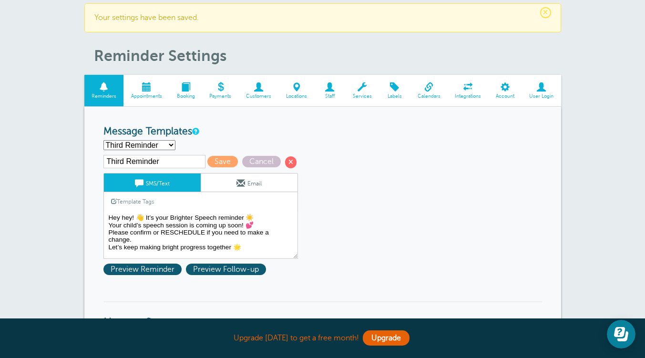
scroll to position [28, 0]
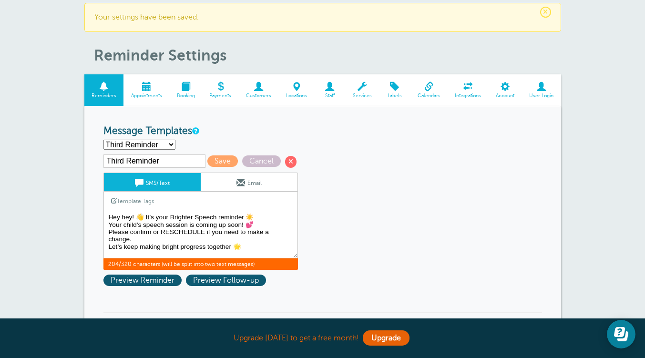
drag, startPoint x: 107, startPoint y: 227, endPoint x: 269, endPoint y: 241, distance: 162.7
click at [269, 241] on textarea "Hi {{First Name}}, your appointment with Brighter Speech has been scheduled for…" at bounding box center [200, 235] width 194 height 48
paste textarea "Can’t wait to see you [DATE] for your Brighter Speech session at"
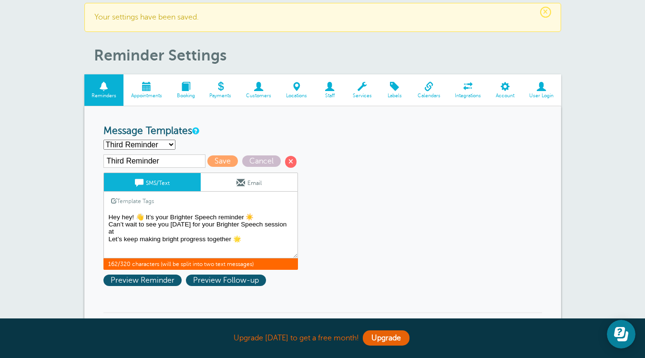
drag, startPoint x: 223, startPoint y: 227, endPoint x: 275, endPoint y: 234, distance: 52.8
click at [275, 234] on textarea "Hi {{First Name}}, your appointment with Brighter Speech has been scheduled for…" at bounding box center [200, 235] width 194 height 48
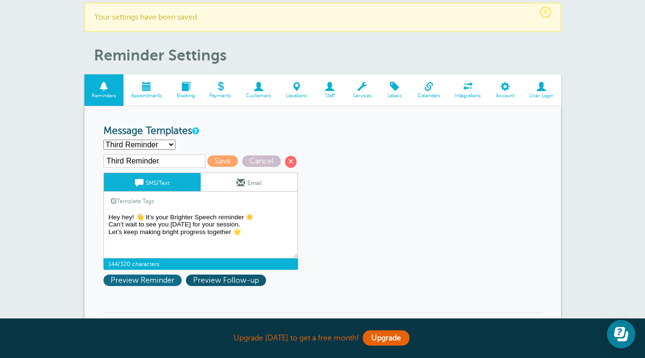
click at [164, 280] on span "Preview Reminder" at bounding box center [142, 280] width 78 height 11
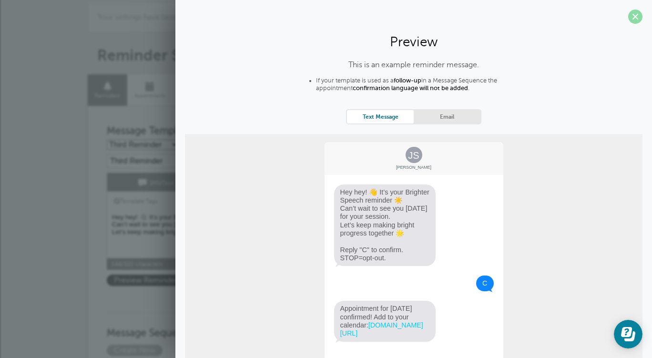
click at [628, 17] on span at bounding box center [635, 17] width 14 height 14
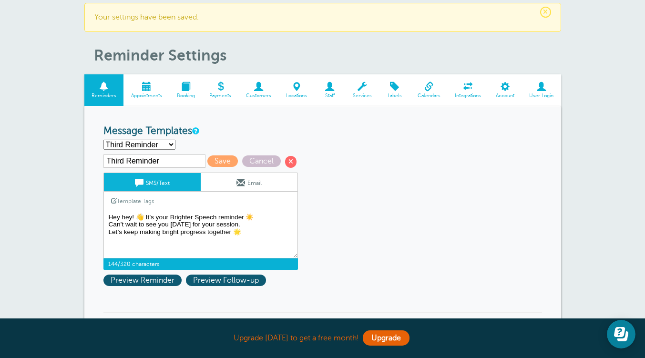
click at [168, 226] on textarea "Hi {{First Name}}, your appointment with Brighter Speech has been scheduled for…" at bounding box center [200, 235] width 194 height 48
click at [143, 224] on textarea "Hi {{First Name}}, your appointment with Brighter Speech has been scheduled for…" at bounding box center [200, 235] width 194 height 48
click at [194, 227] on textarea "Hi {{First Name}}, your appointment with Brighter Speech has been scheduled for…" at bounding box center [200, 235] width 194 height 48
click at [110, 226] on textarea "Hi {{First Name}}, your appointment with Brighter Speech has been scheduled for…" at bounding box center [200, 235] width 194 height 48
click at [152, 282] on span "Preview Reminder" at bounding box center [142, 280] width 78 height 11
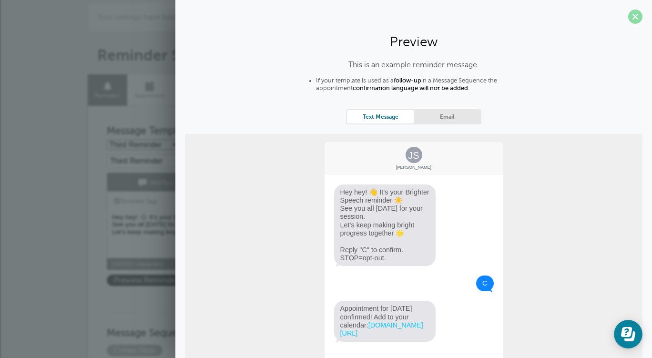
click at [628, 17] on span at bounding box center [635, 17] width 14 height 14
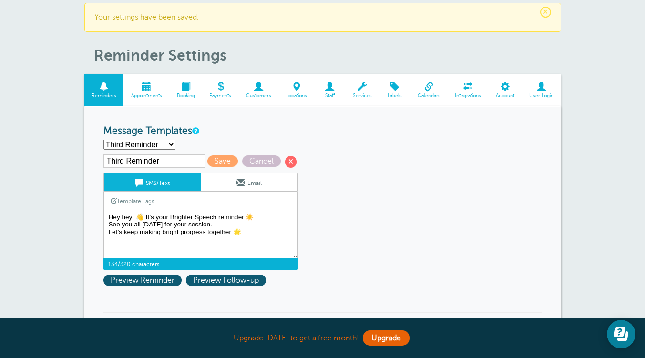
click at [107, 235] on textarea "Hi {{First Name}}, your appointment with Brighter Speech has been scheduled for…" at bounding box center [200, 235] width 194 height 48
click at [107, 226] on textarea "Hi {{First Name}}, your appointment with Brighter Speech has been scheduled for…" at bounding box center [200, 235] width 194 height 48
click at [162, 284] on span "Preview Reminder" at bounding box center [142, 280] width 78 height 11
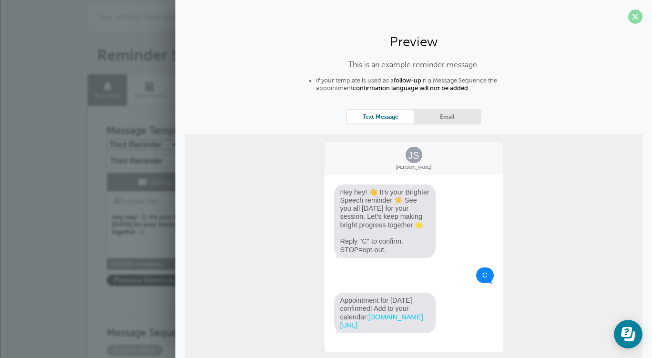
click at [628, 15] on span at bounding box center [635, 17] width 14 height 14
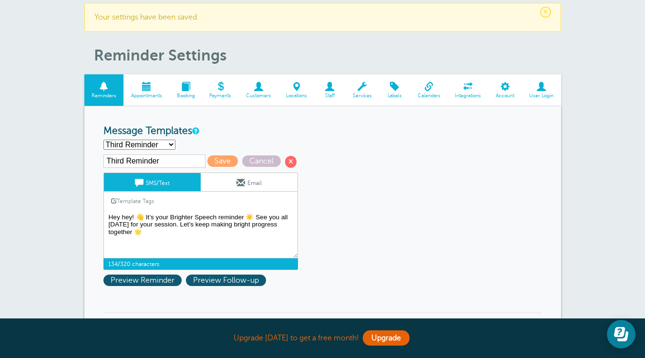
click at [244, 216] on textarea "Hi {{First Name}}, your appointment with Brighter Speech has been scheduled for…" at bounding box center [200, 235] width 194 height 48
click at [254, 219] on textarea "Hi {{First Name}}, your appointment with Brighter Speech has been scheduled for…" at bounding box center [200, 235] width 194 height 48
type textarea "Hey hey! 👋 It’s your Brighter Speech reminder ☀️. See you all tomorrow for your…"
click at [151, 279] on span "Preview Reminder" at bounding box center [142, 280] width 78 height 11
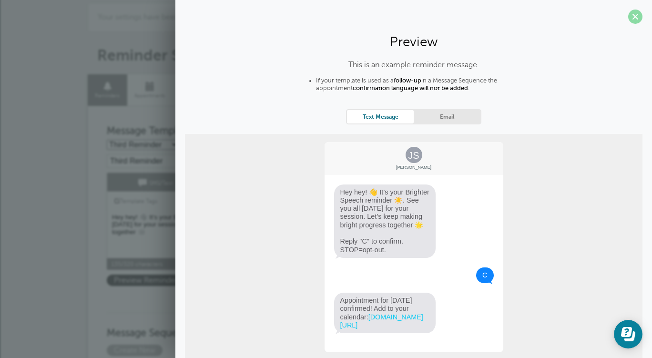
click at [628, 20] on span at bounding box center [635, 17] width 14 height 14
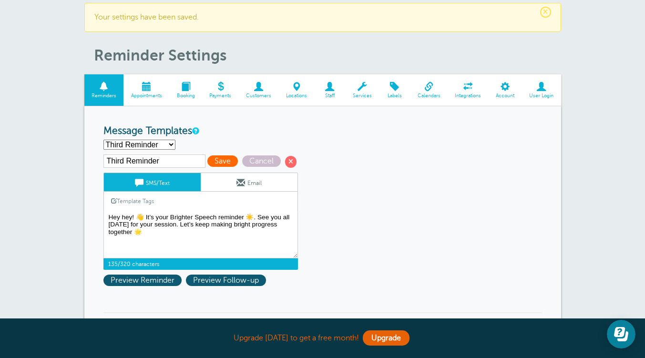
click at [220, 162] on span "Save" at bounding box center [222, 160] width 31 height 11
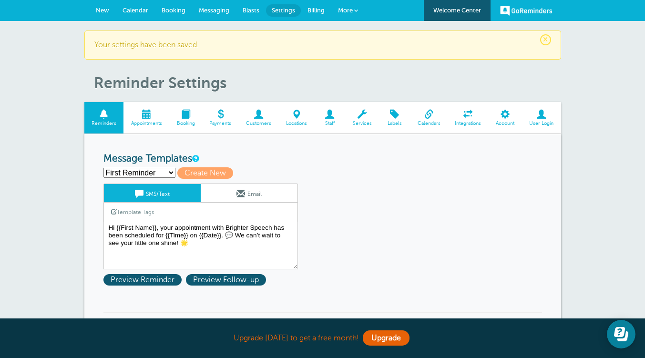
click at [134, 7] on span "Calendar" at bounding box center [135, 10] width 26 height 7
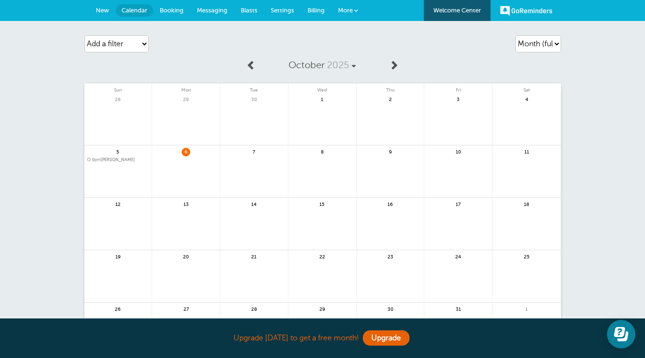
click at [102, 171] on link at bounding box center [118, 184] width 68 height 41
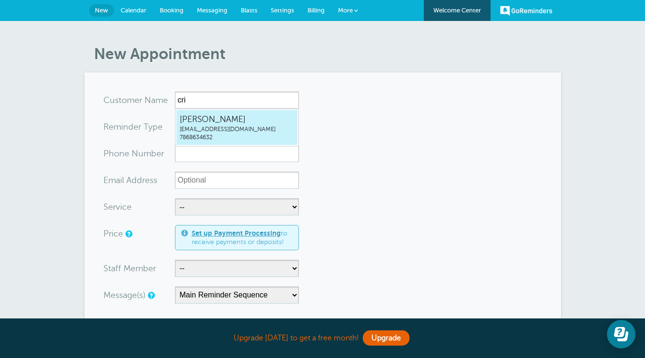
click at [233, 127] on span "cristinamarlene323@gmail.com" at bounding box center [237, 129] width 114 height 8
type input "Cristinacristinamarlene323@gmail.com7868634632"
type input "[PERSON_NAME]"
type input "7868634632"
type input "cristinamarlene323@gmail.com"
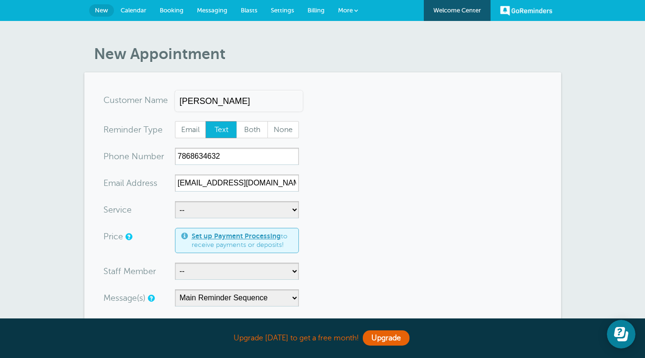
scroll to position [46, 0]
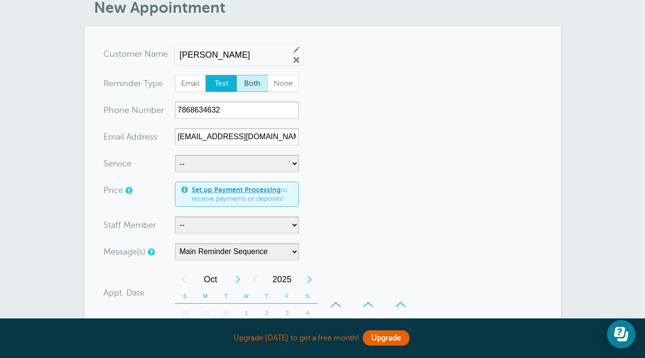
click at [253, 85] on span "Both" at bounding box center [252, 83] width 31 height 16
click at [236, 75] on input "Both" at bounding box center [236, 74] width 0 height 0
radio input "true"
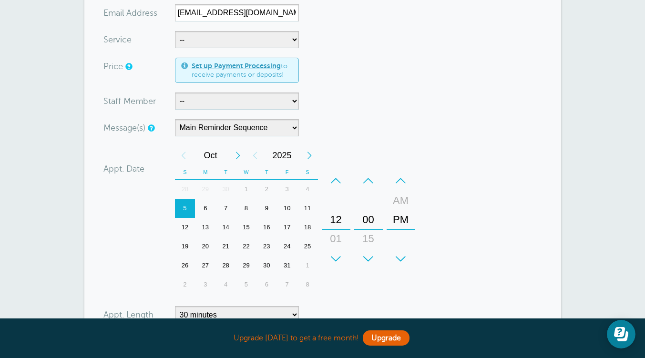
scroll to position [221, 0]
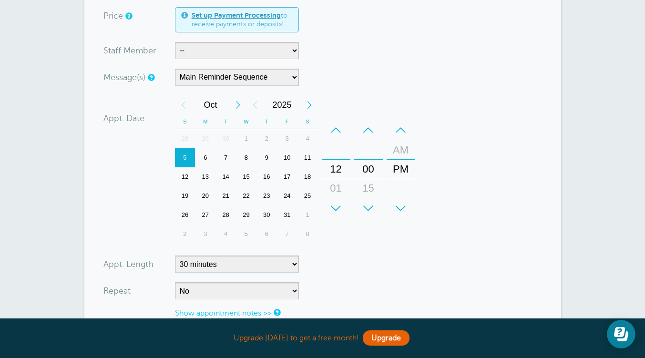
click at [340, 207] on div "+" at bounding box center [336, 208] width 29 height 19
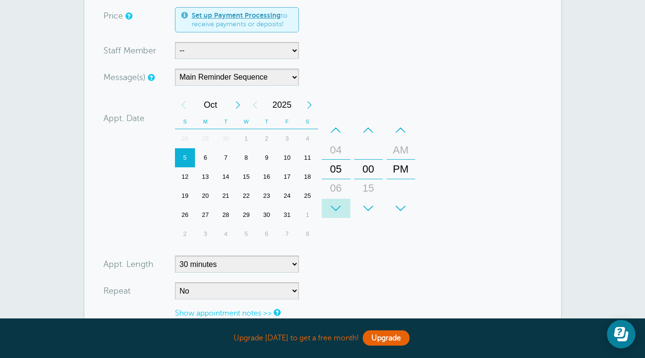
click at [340, 207] on div "+" at bounding box center [336, 208] width 29 height 19
click at [372, 205] on div "+" at bounding box center [368, 208] width 29 height 19
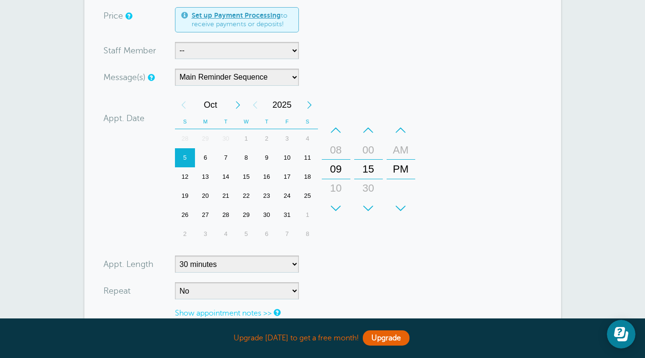
click at [372, 205] on div "+" at bounding box center [368, 208] width 29 height 19
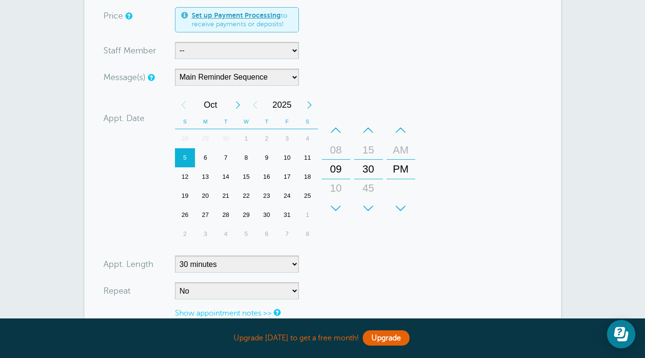
click at [372, 205] on div "+" at bounding box center [368, 208] width 29 height 19
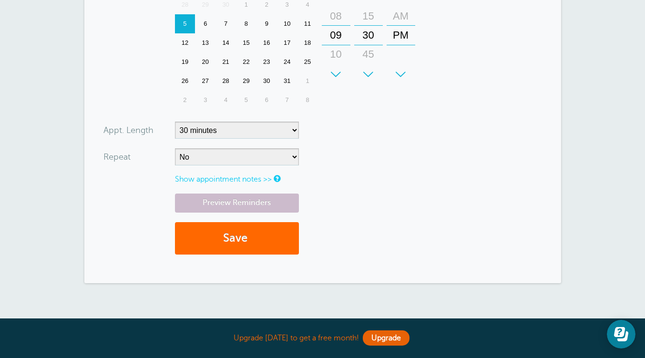
scroll to position [357, 0]
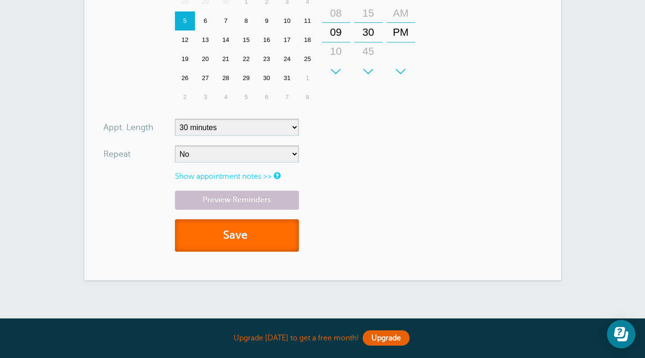
click at [275, 237] on button "Save" at bounding box center [237, 235] width 124 height 33
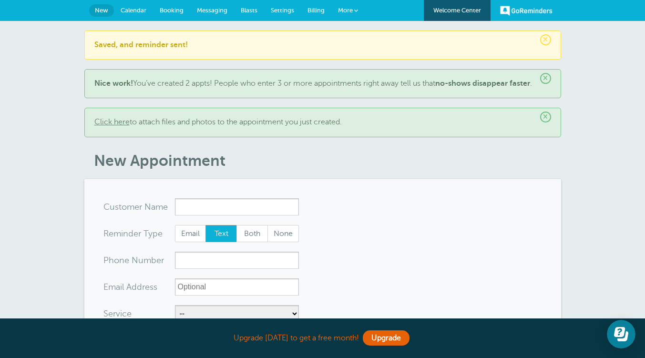
click at [138, 11] on span "Calendar" at bounding box center [134, 10] width 26 height 7
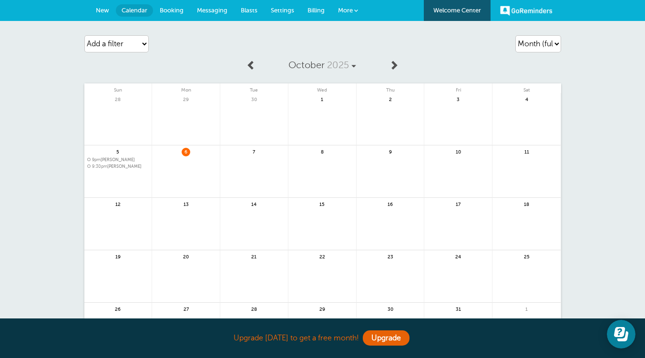
click at [101, 160] on span "9pm" at bounding box center [96, 159] width 9 height 5
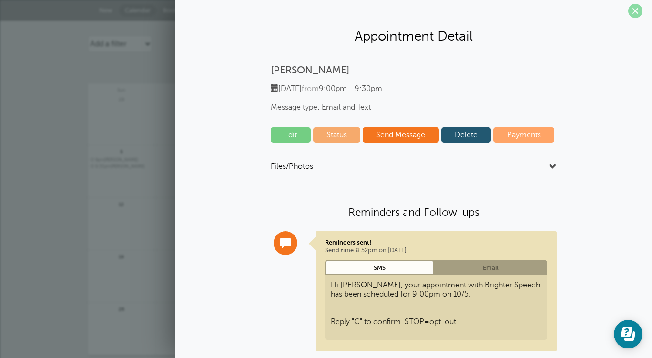
scroll to position [6, 0]
click at [628, 12] on span at bounding box center [635, 10] width 14 height 14
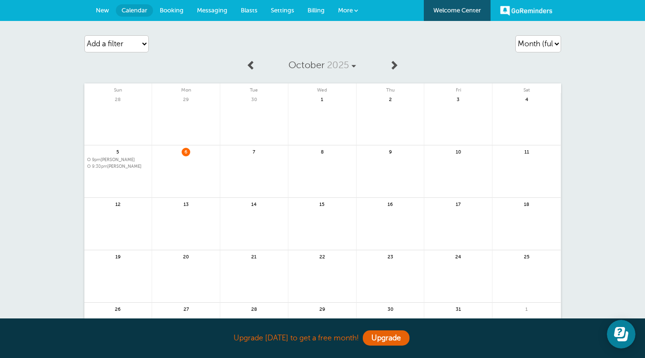
click at [103, 159] on span "9pm [PERSON_NAME]" at bounding box center [118, 159] width 62 height 5
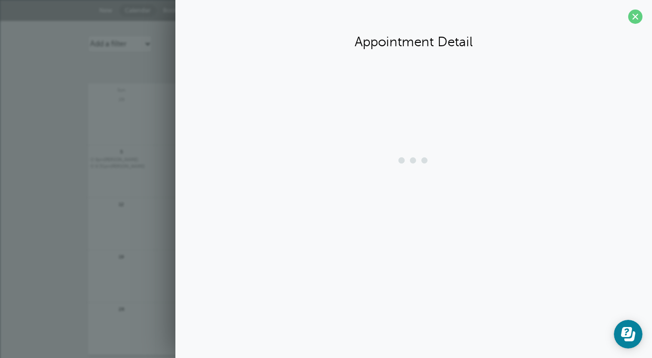
scroll to position [0, 0]
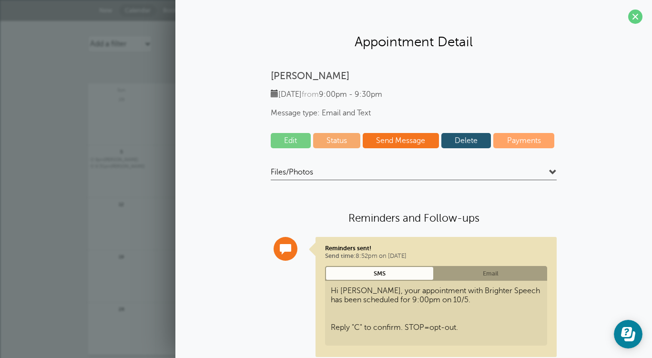
click at [479, 139] on link "Delete" at bounding box center [466, 140] width 50 height 15
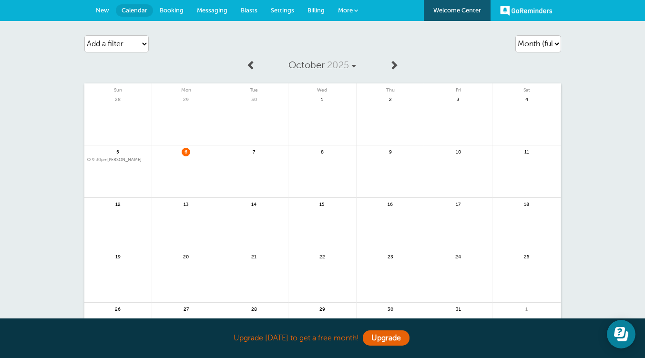
click at [113, 160] on span "9:30pm [PERSON_NAME]" at bounding box center [118, 159] width 62 height 5
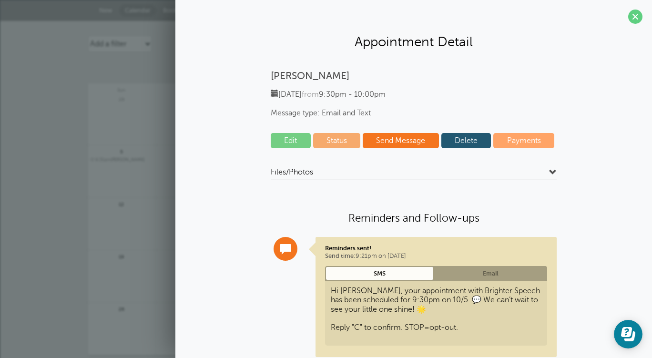
click at [275, 142] on link "Edit" at bounding box center [291, 140] width 40 height 15
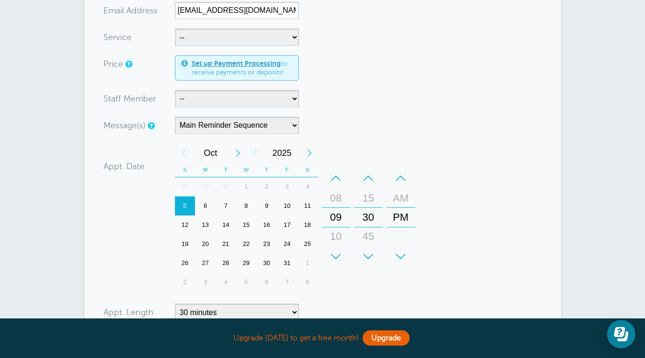
scroll to position [175, 0]
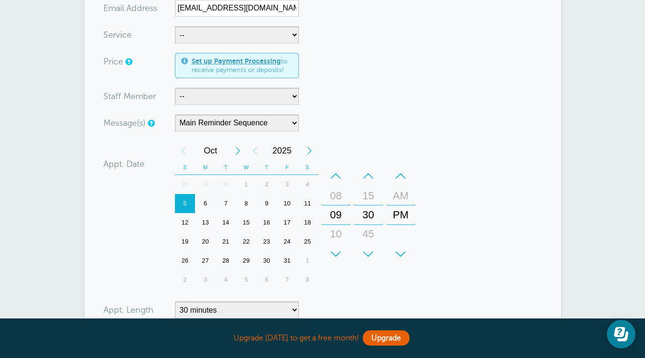
click at [474, 233] on form "You are creating a new customer. To use an existing customer select one from th…" at bounding box center [322, 166] width 438 height 499
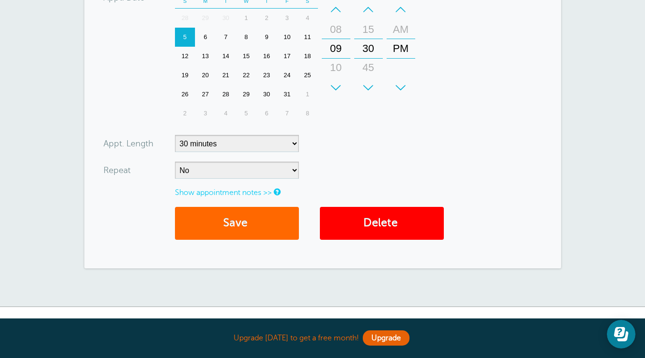
scroll to position [341, 0]
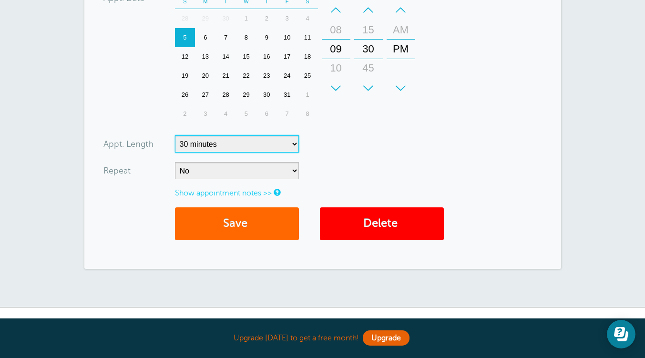
click at [271, 139] on select "5 minutes 10 minutes 15 minutes 20 minutes 25 minutes 30 minutes 35 minutes 40 …" at bounding box center [237, 143] width 124 height 17
select select "15"
click at [175, 135] on select "5 minutes 10 minutes 15 minutes 20 minutes 25 minutes 30 minutes 35 minutes 40 …" at bounding box center [237, 143] width 124 height 17
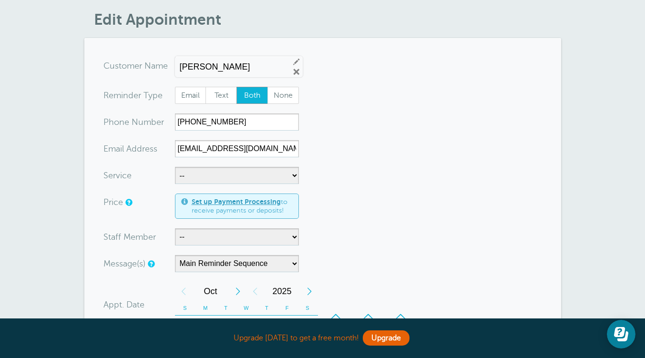
scroll to position [0, 0]
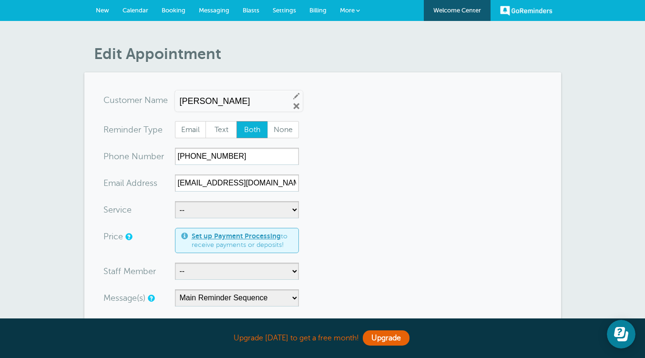
click at [105, 10] on span "New" at bounding box center [102, 10] width 13 height 7
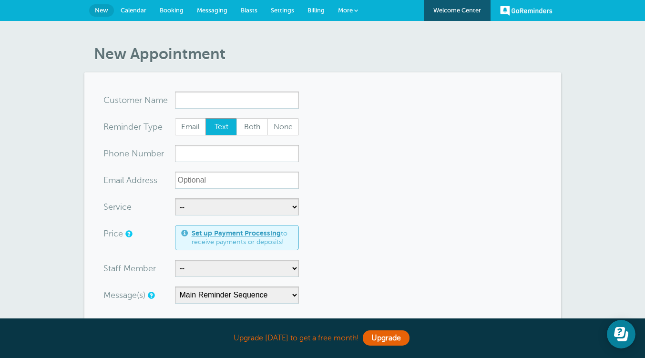
click at [134, 12] on span "Calendar" at bounding box center [134, 10] width 26 height 7
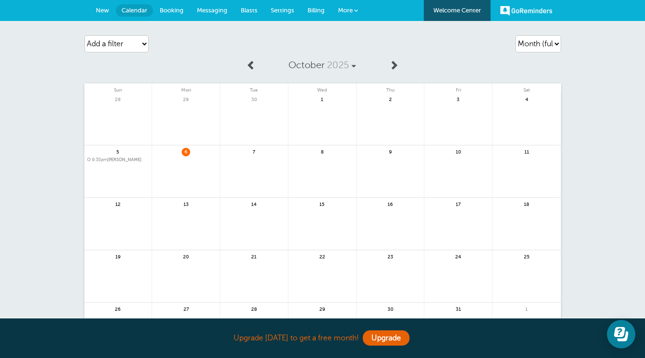
click at [180, 10] on span "Booking" at bounding box center [172, 10] width 24 height 7
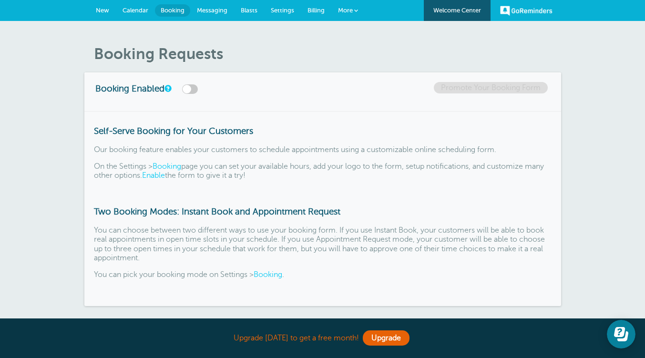
click at [221, 8] on span "Messaging" at bounding box center [212, 10] width 31 height 7
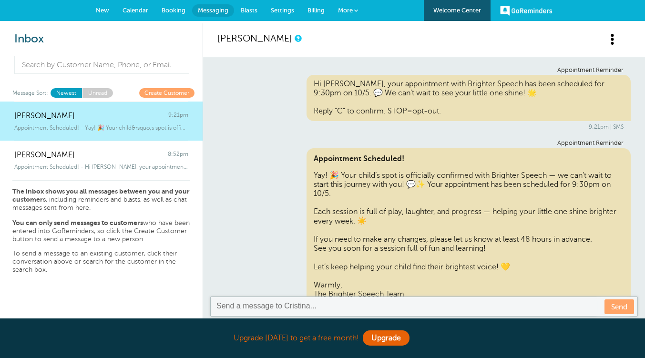
click at [134, 9] on span "Calendar" at bounding box center [135, 10] width 26 height 7
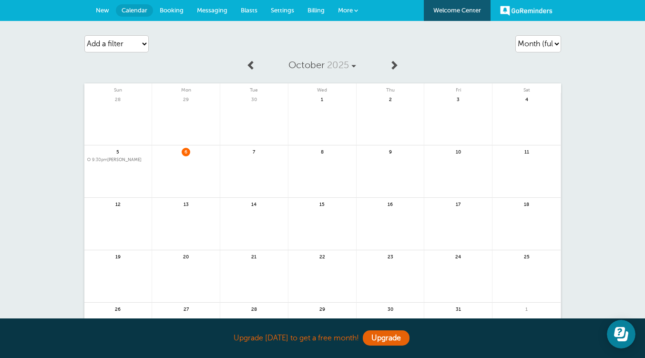
click at [543, 10] on link "GoReminders" at bounding box center [526, 10] width 52 height 21
click at [350, 10] on span "More" at bounding box center [345, 10] width 15 height 7
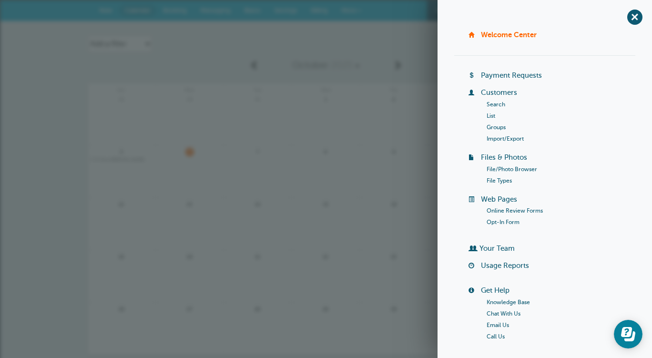
click at [556, 103] on li "Search" at bounding box center [561, 104] width 149 height 11
click at [631, 20] on span "+" at bounding box center [634, 16] width 21 height 21
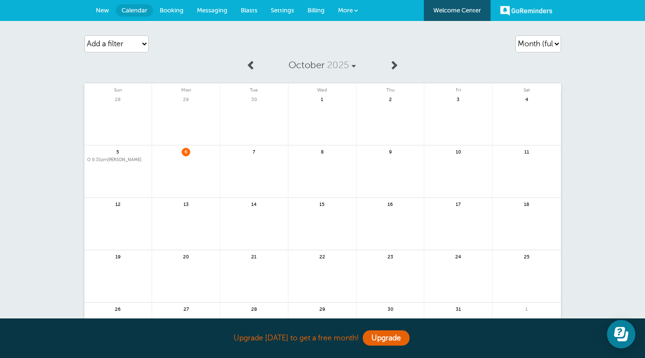
click at [529, 8] on link "GoReminders" at bounding box center [526, 10] width 52 height 21
click at [347, 8] on span "More" at bounding box center [345, 10] width 15 height 7
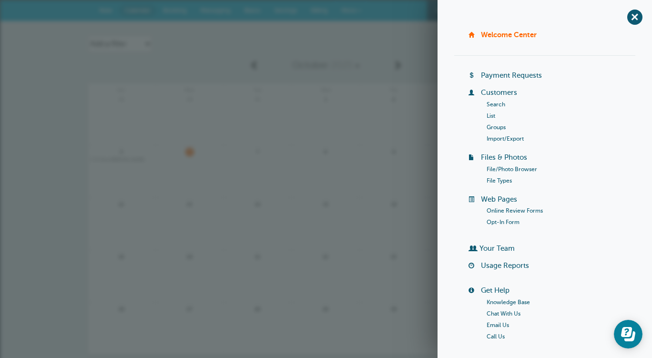
scroll to position [85, 0]
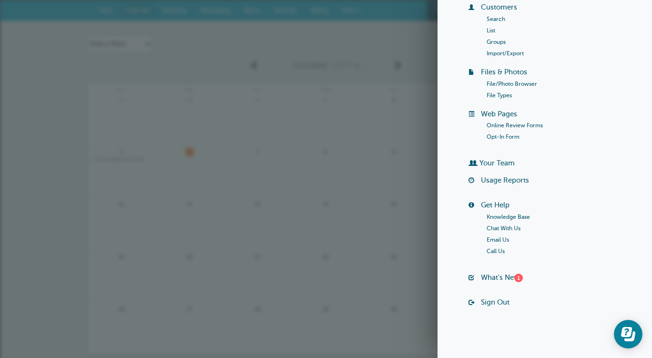
click at [498, 302] on link "Sign Out" at bounding box center [495, 302] width 29 height 8
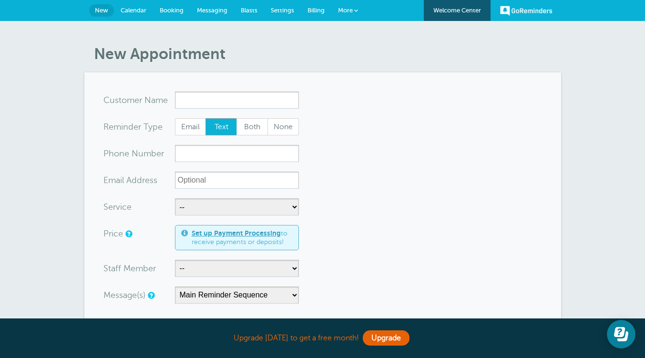
click at [131, 12] on span "Calendar" at bounding box center [134, 10] width 26 height 7
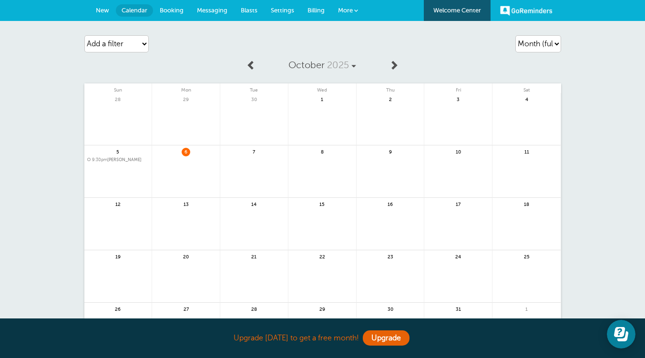
click at [121, 159] on span "9:30pm Cristina" at bounding box center [118, 159] width 62 height 5
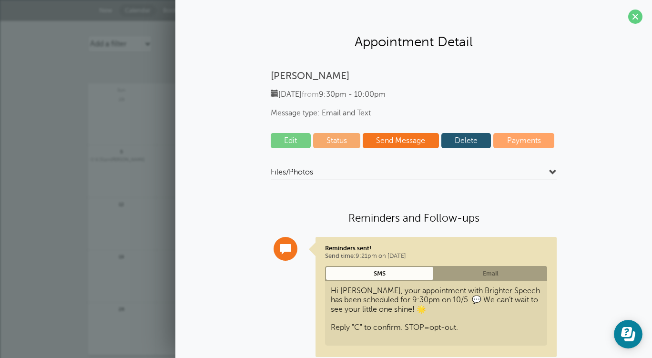
click at [289, 143] on link "Edit" at bounding box center [291, 140] width 40 height 15
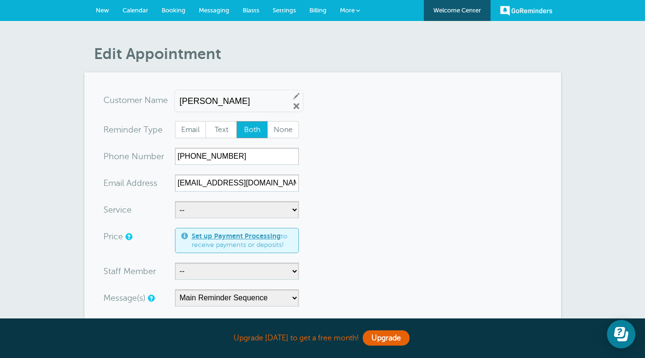
click at [148, 6] on link "Calendar" at bounding box center [135, 10] width 39 height 21
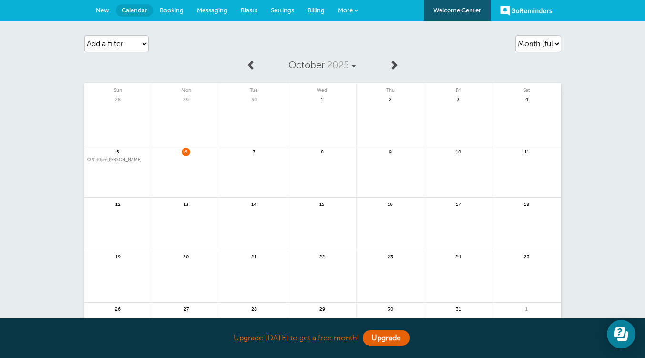
click at [312, 11] on span "Billing" at bounding box center [315, 10] width 17 height 7
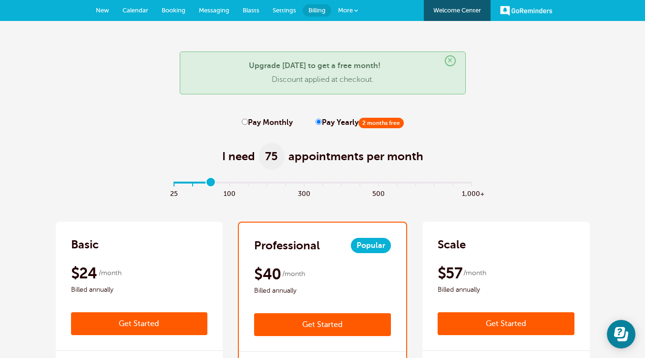
drag, startPoint x: 177, startPoint y: 182, endPoint x: 209, endPoint y: 186, distance: 32.2
click at [209, 185] on input "range" at bounding box center [322, 184] width 308 height 2
drag, startPoint x: 210, startPoint y: 183, endPoint x: 225, endPoint y: 184, distance: 14.9
type input "3"
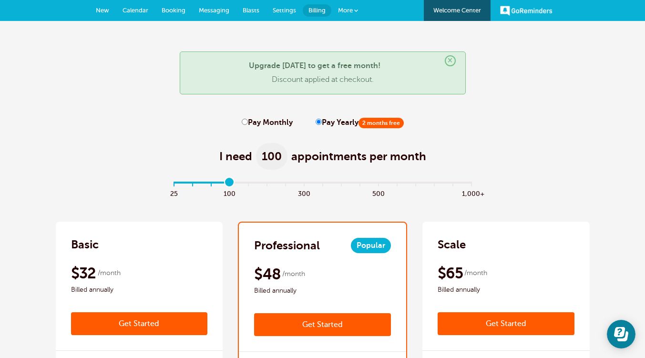
click at [225, 184] on input "range" at bounding box center [322, 184] width 308 height 2
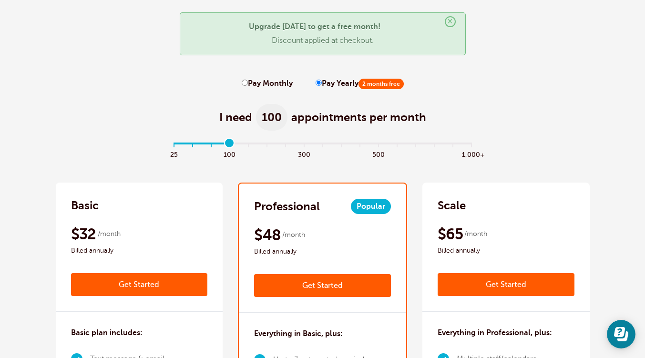
scroll to position [38, 0]
